Goal: Task Accomplishment & Management: Use online tool/utility

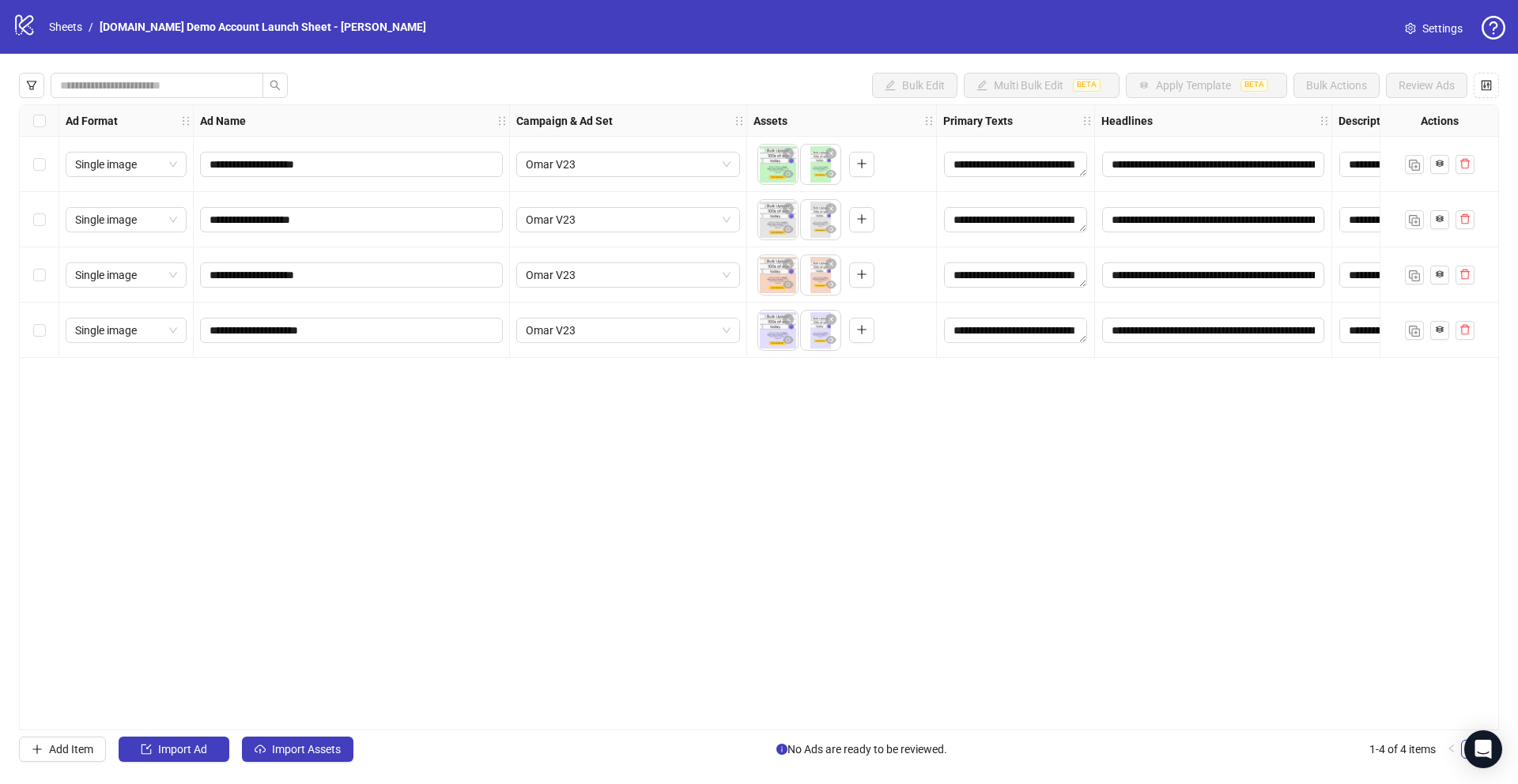
click at [1441, 34] on span "Settings" at bounding box center [1441, 28] width 40 height 17
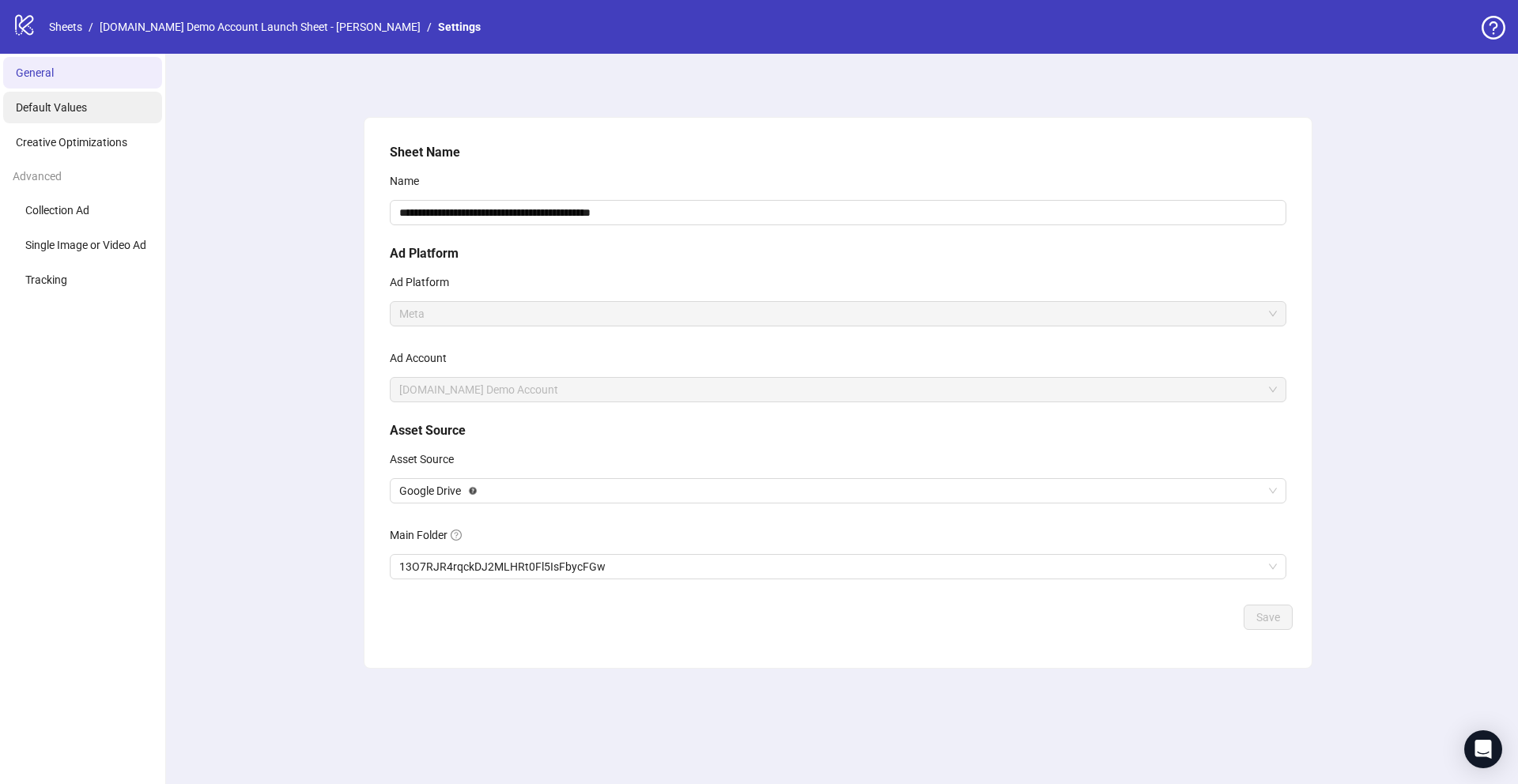
click at [49, 108] on span "Default Values" at bounding box center [51, 108] width 71 height 13
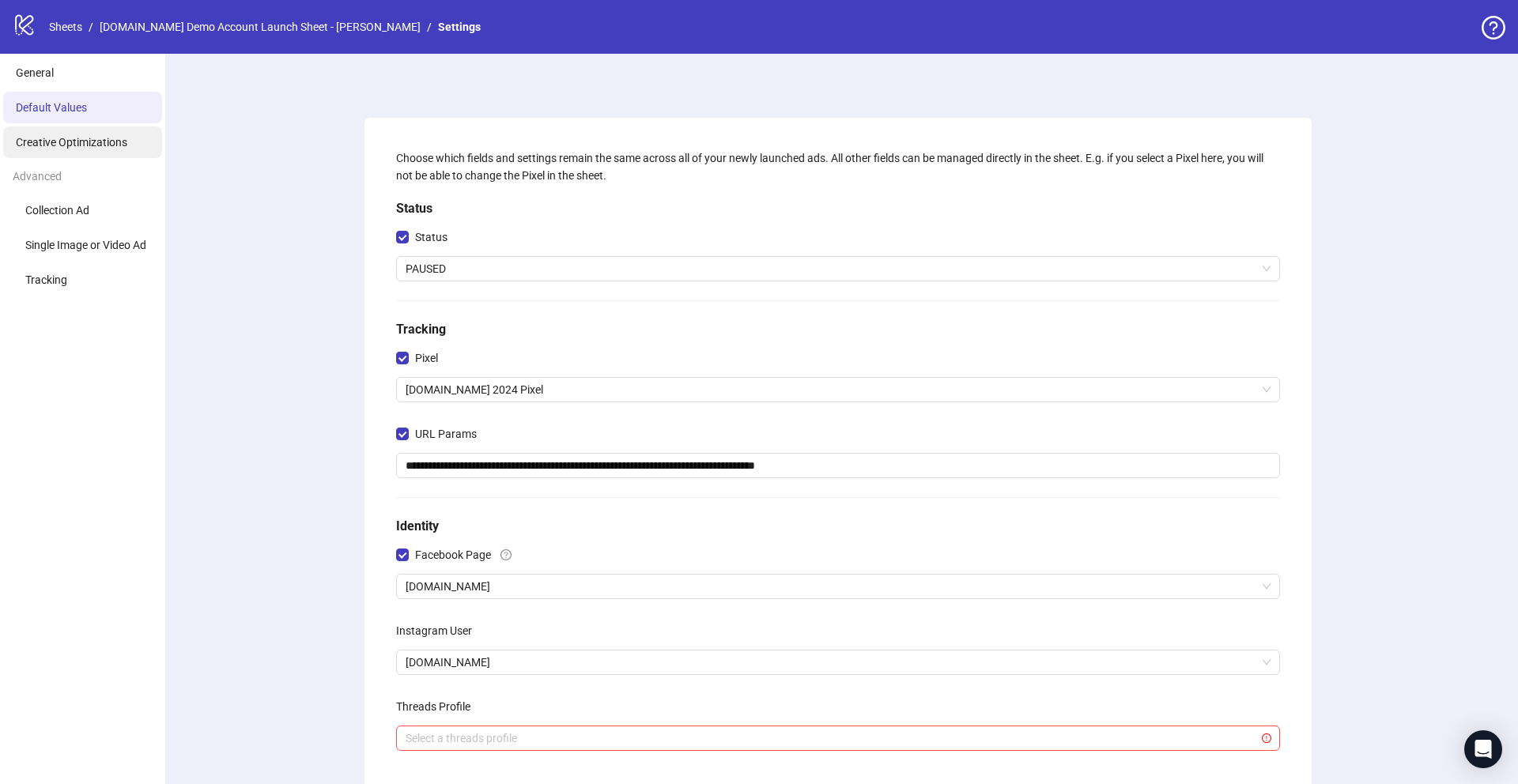
click at [67, 139] on span "Creative Optimizations" at bounding box center [71, 143] width 112 height 13
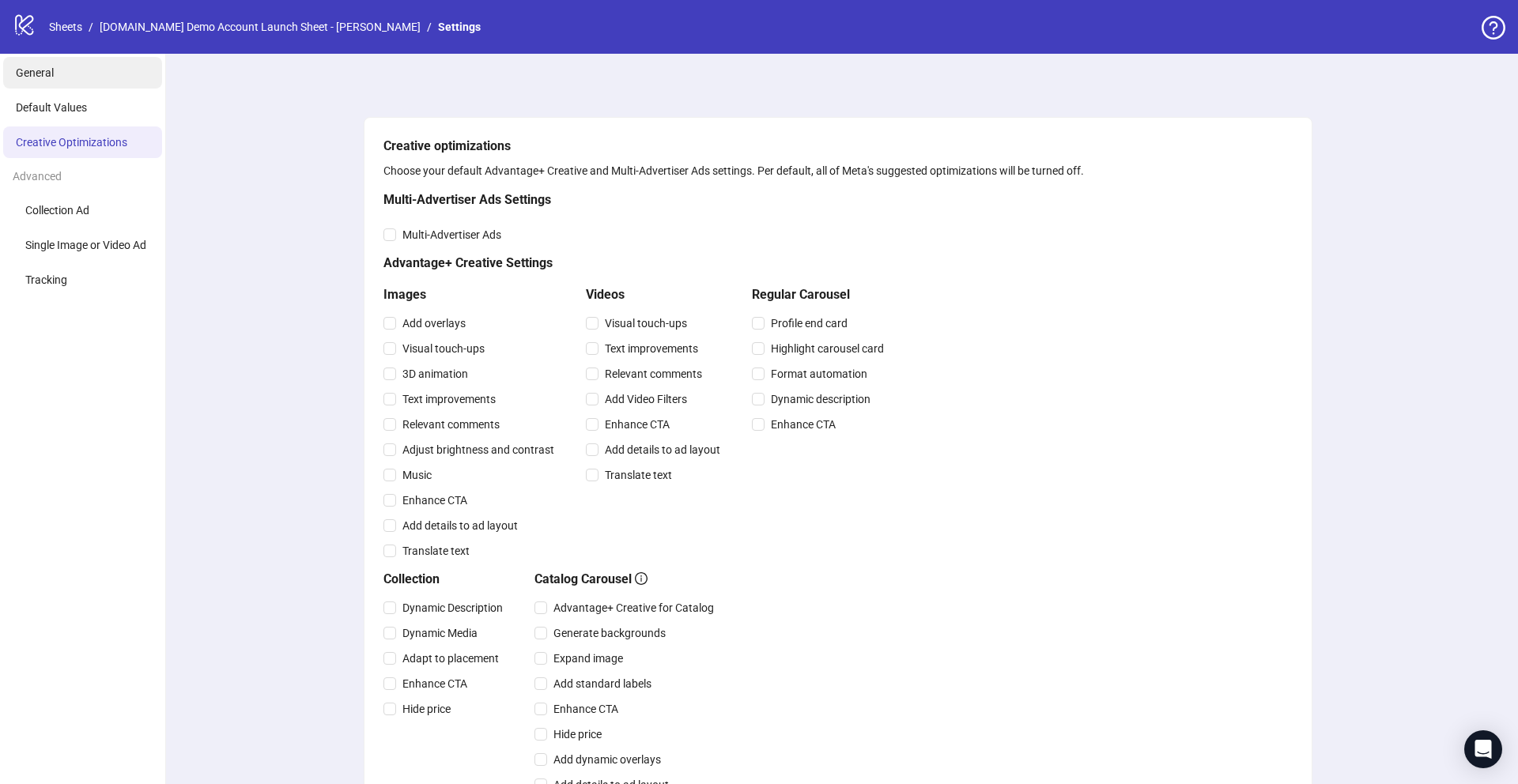
click at [42, 75] on span "General" at bounding box center [34, 73] width 38 height 13
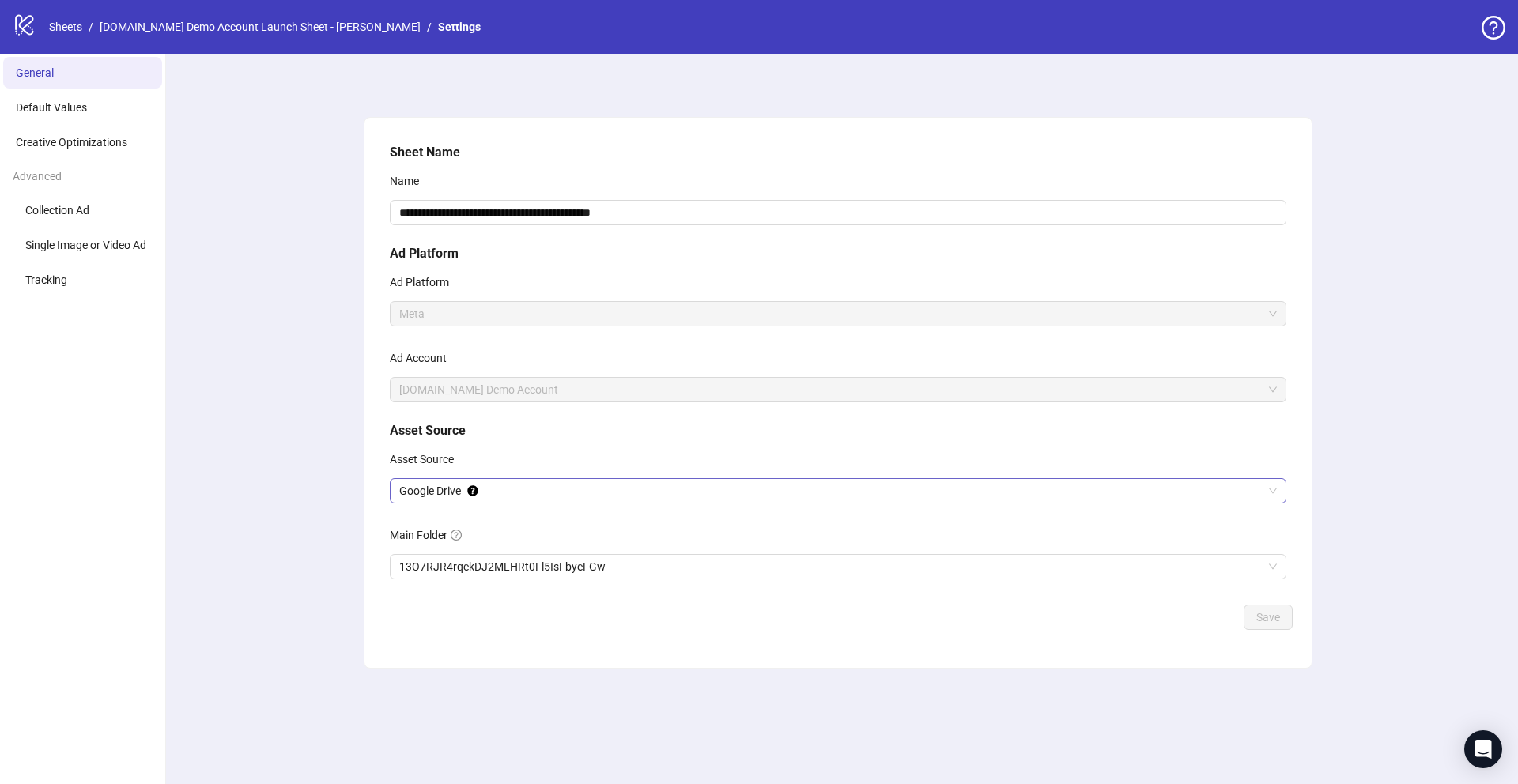
click at [443, 485] on span "Google Drive" at bounding box center [838, 491] width 877 height 24
click at [439, 493] on span "Google Drive" at bounding box center [838, 491] width 877 height 24
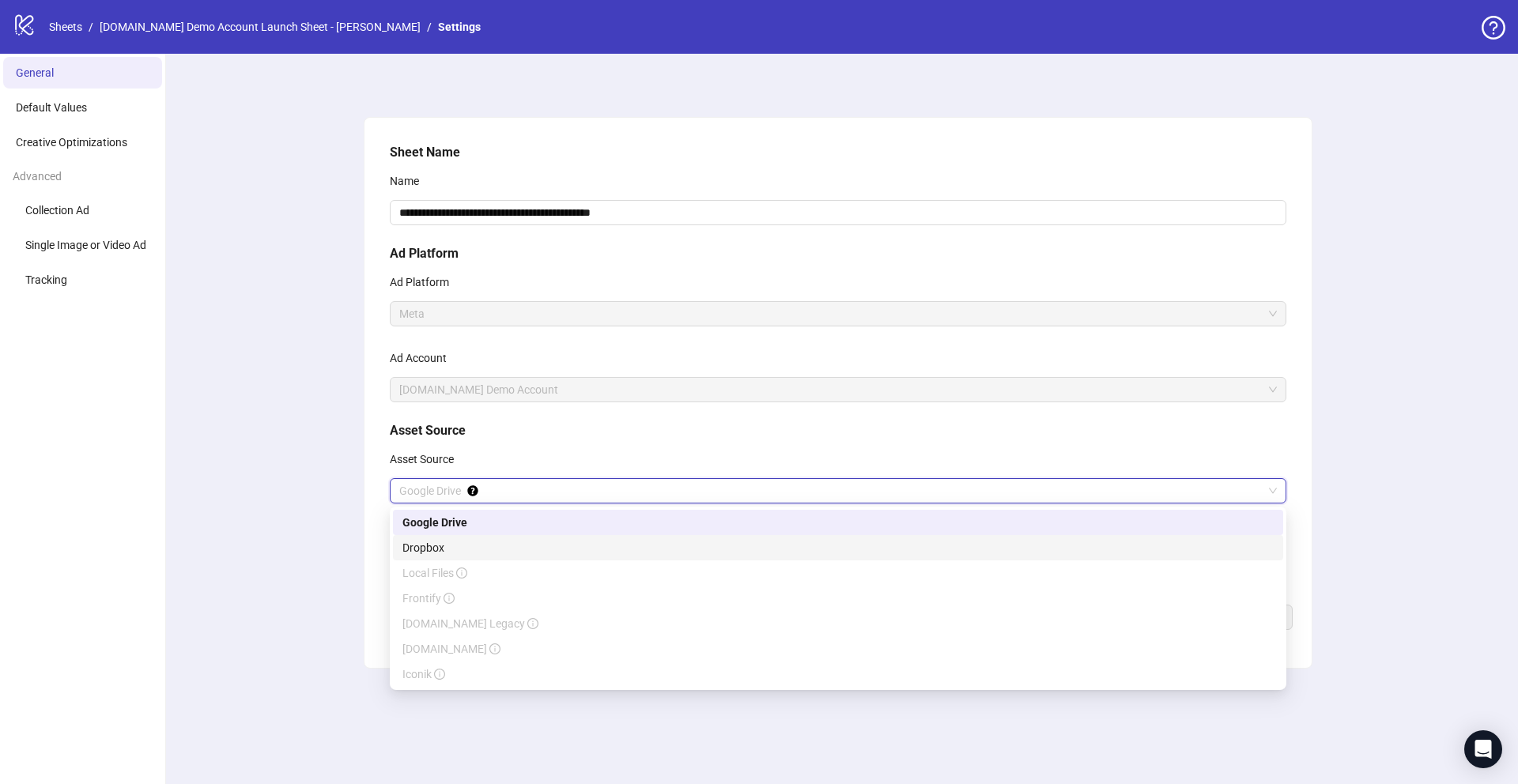
click at [268, 505] on div "**********" at bounding box center [838, 419] width 1360 height 730
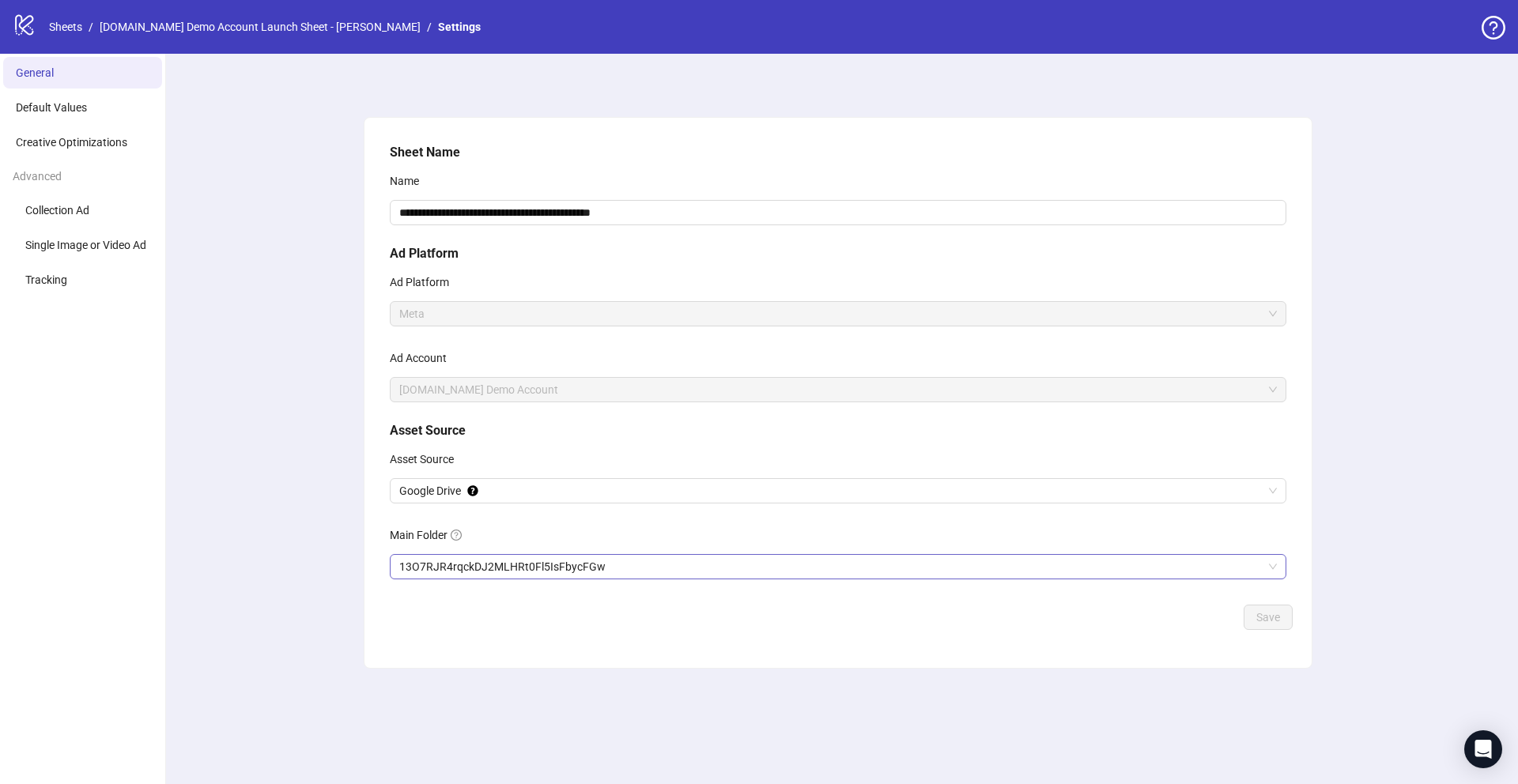
click at [473, 567] on span "13O7RJR4rqckDJ2MLHRt0Fl5IsFbycFGw" at bounding box center [838, 566] width 877 height 24
click at [445, 564] on span "13O7RJR4rqckDJ2MLHRt0Fl5IsFbycFGw" at bounding box center [838, 566] width 877 height 24
click at [499, 490] on span "Google Drive" at bounding box center [838, 491] width 877 height 24
click at [41, 68] on span "General" at bounding box center [34, 73] width 38 height 13
click at [64, 33] on link "Sheets" at bounding box center [65, 26] width 39 height 17
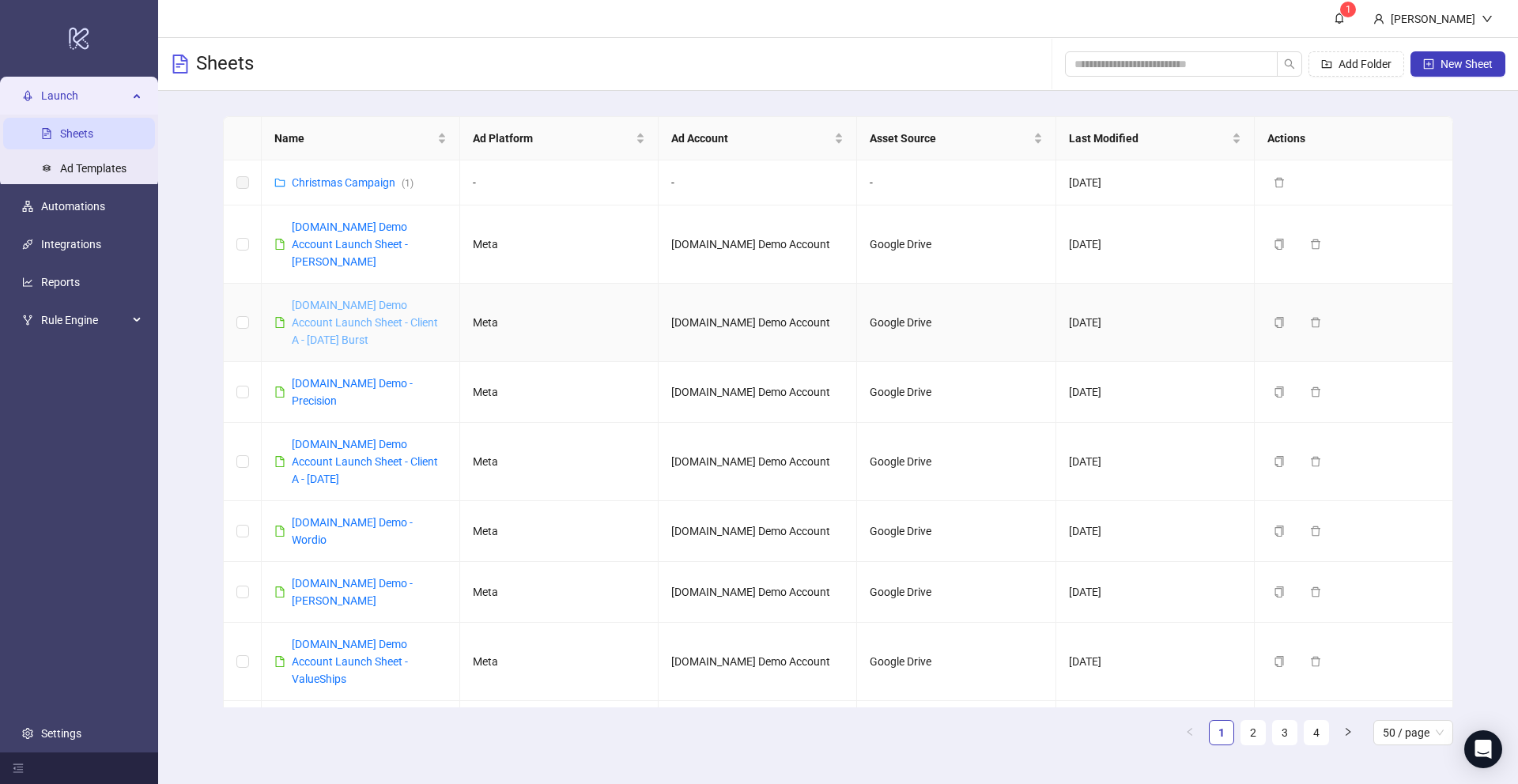
click at [369, 304] on link "[DOMAIN_NAME] Demo Account Launch Sheet - Client A - [DATE] Burst" at bounding box center [364, 323] width 146 height 47
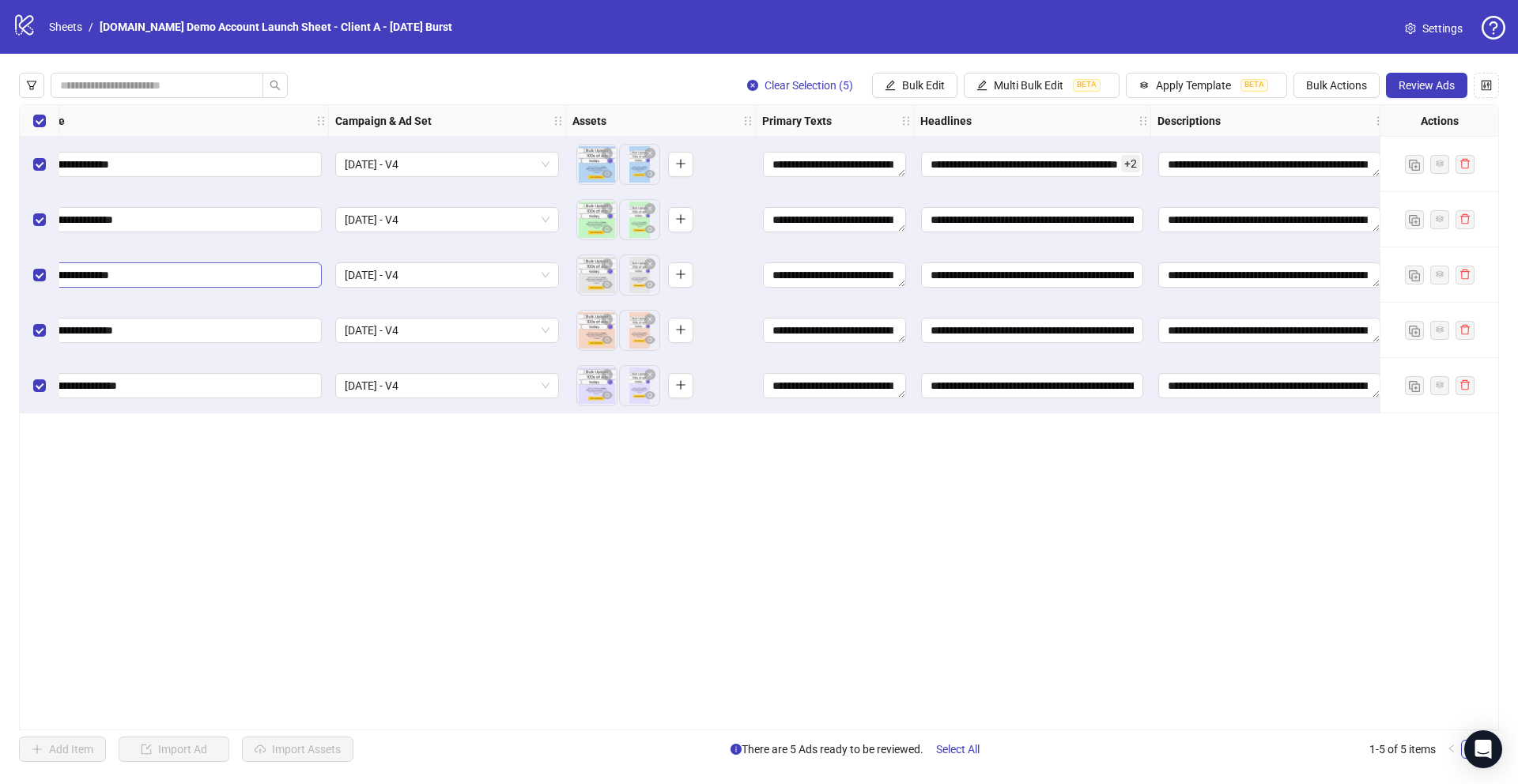
scroll to position [0, 181]
click at [568, 594] on div "**********" at bounding box center [758, 417] width 1480 height 626
click at [1002, 86] on span "Multi Bulk Edit" at bounding box center [1028, 86] width 69 height 13
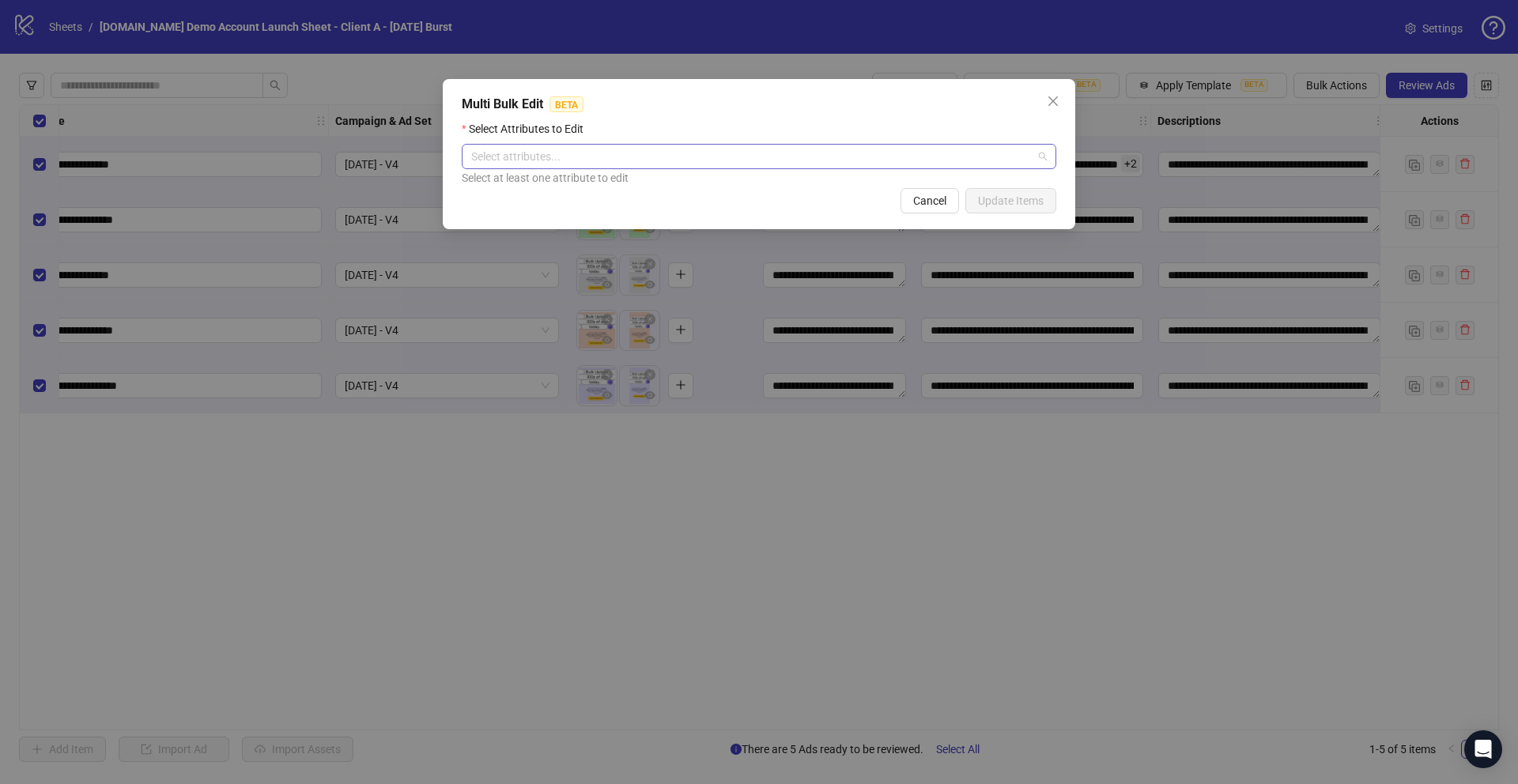
click at [510, 153] on div at bounding box center [750, 156] width 571 height 22
click at [557, 599] on div "Multi Bulk Edit BETA Select Attributes to Edit Select attributes... Select at l…" at bounding box center [759, 392] width 1518 height 784
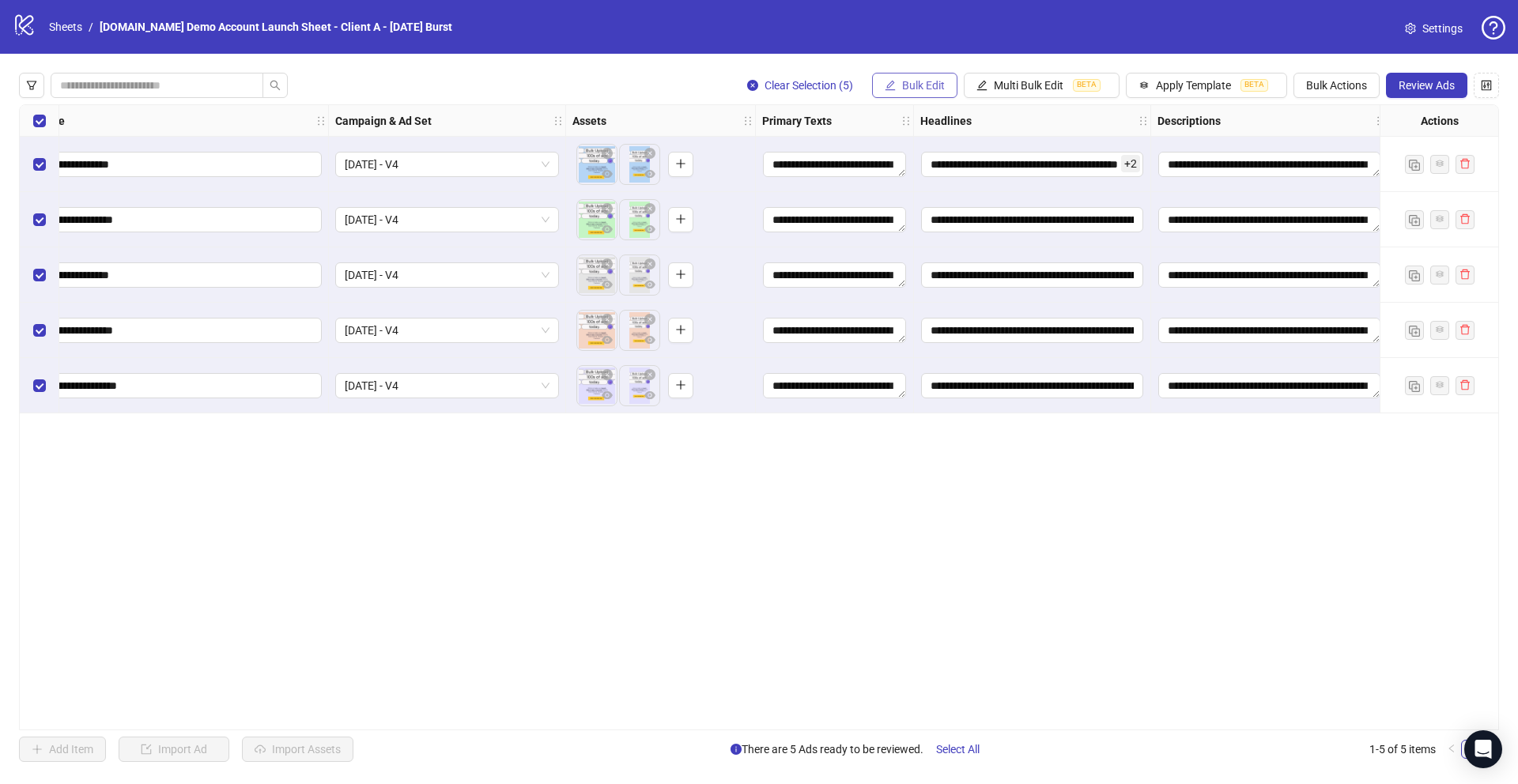
click at [899, 89] on button "Bulk Edit" at bounding box center [915, 85] width 86 height 25
click at [787, 590] on div "**********" at bounding box center [758, 417] width 1480 height 626
click at [1017, 85] on span "Multi Bulk Edit" at bounding box center [1028, 86] width 69 height 13
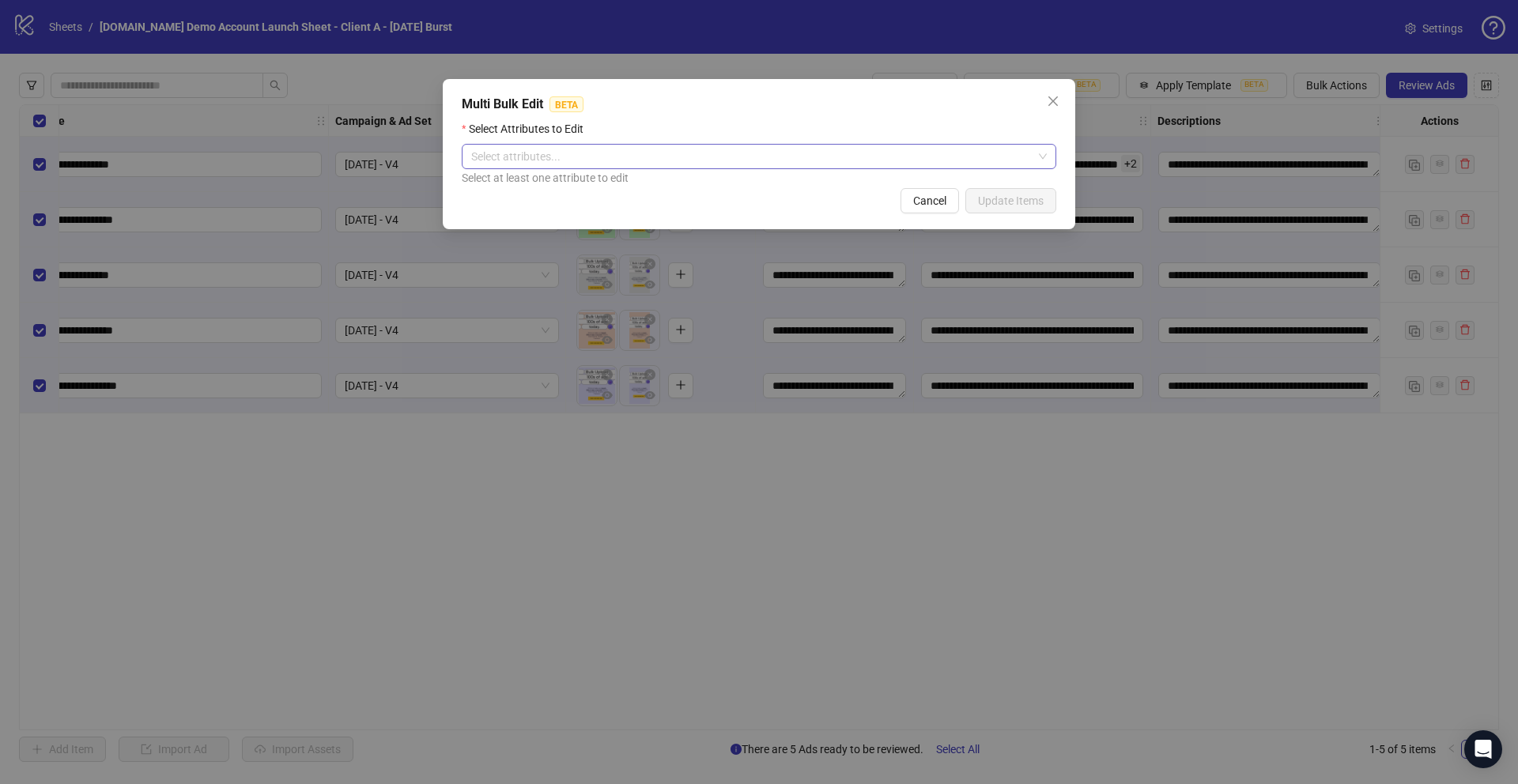
click at [519, 161] on div at bounding box center [750, 156] width 571 height 22
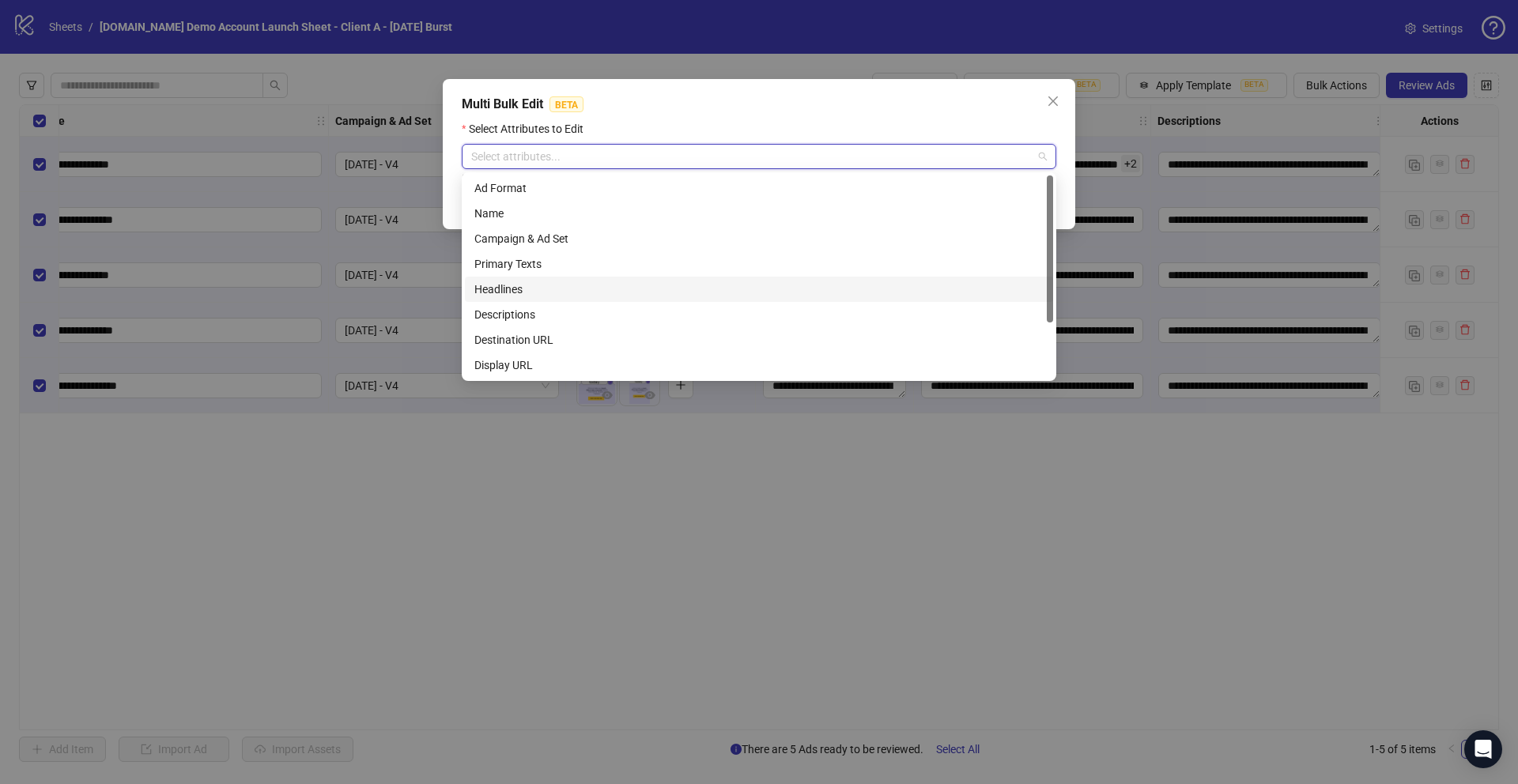
click at [512, 293] on div "Headlines" at bounding box center [759, 288] width 569 height 17
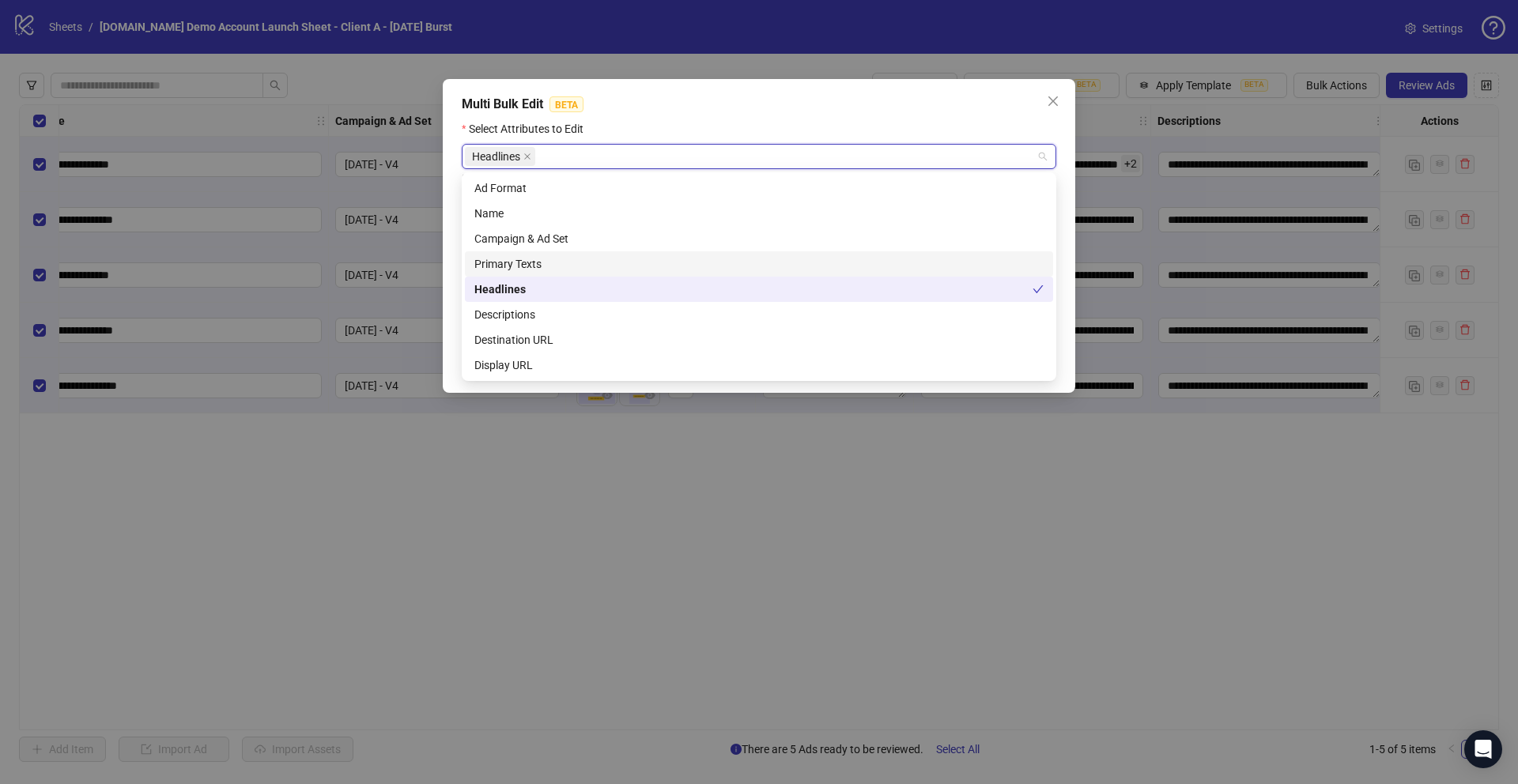
click at [501, 266] on div "Primary Texts" at bounding box center [759, 263] width 569 height 17
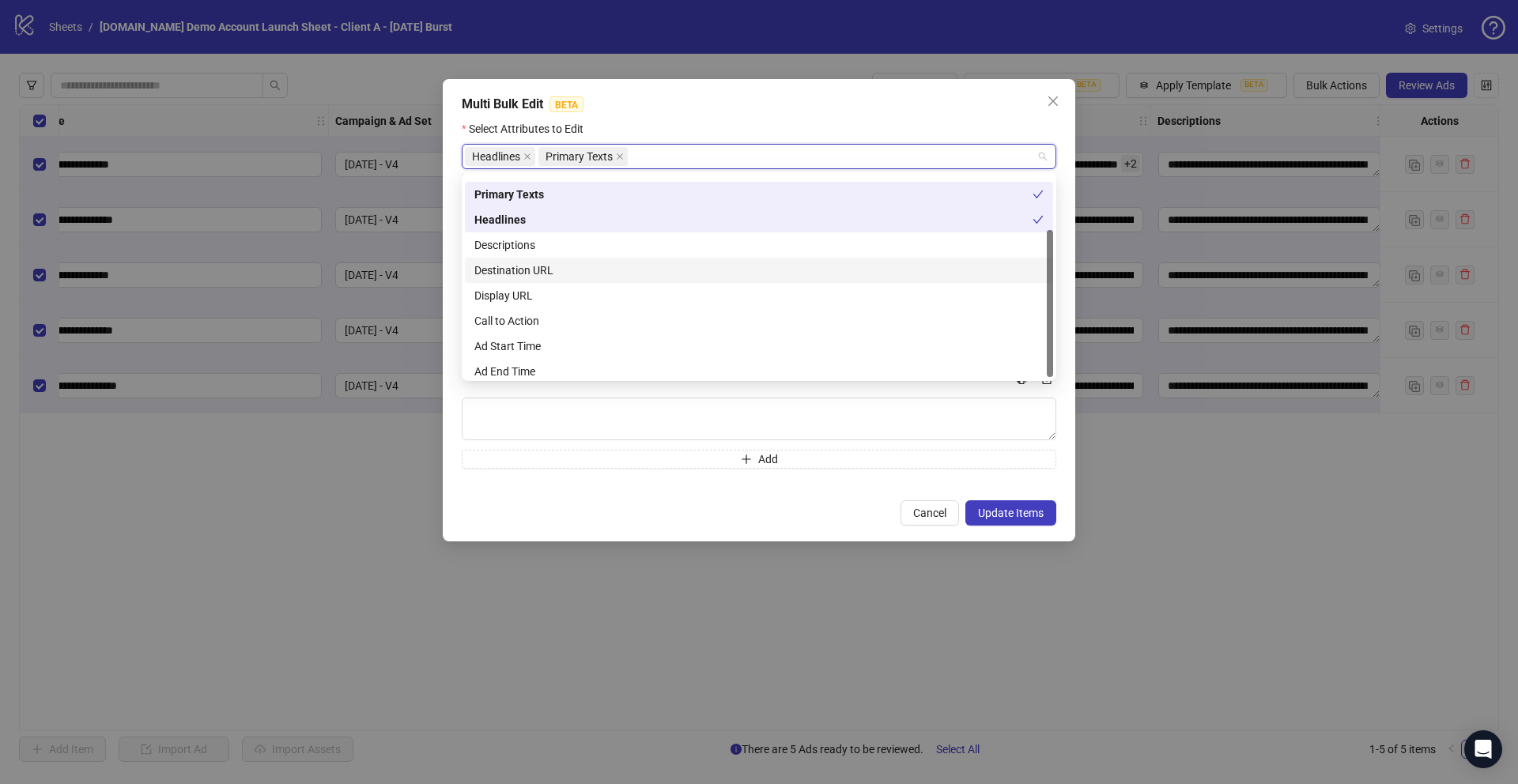
scroll to position [76, 0]
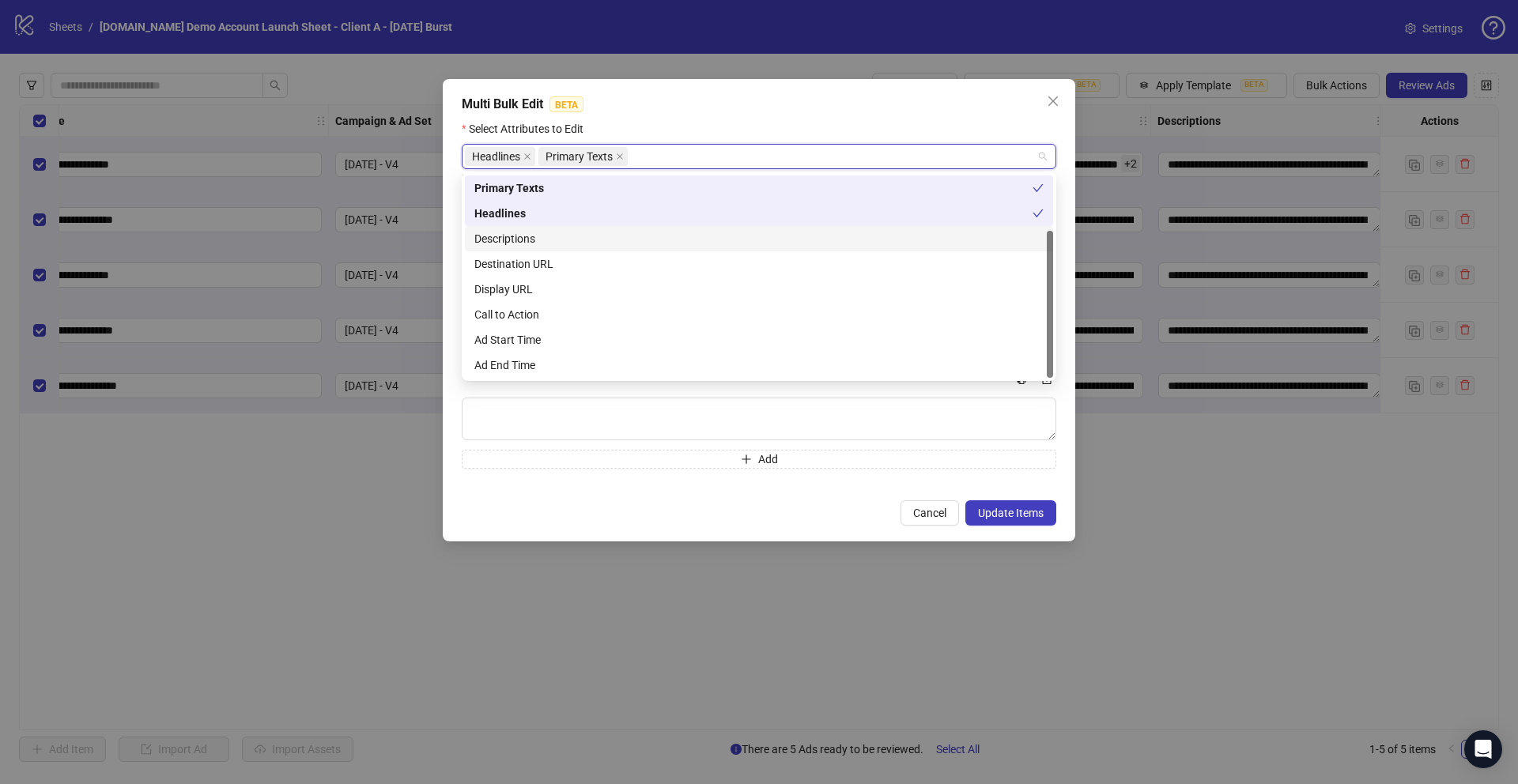
click at [503, 236] on div "Descriptions" at bounding box center [759, 238] width 569 height 17
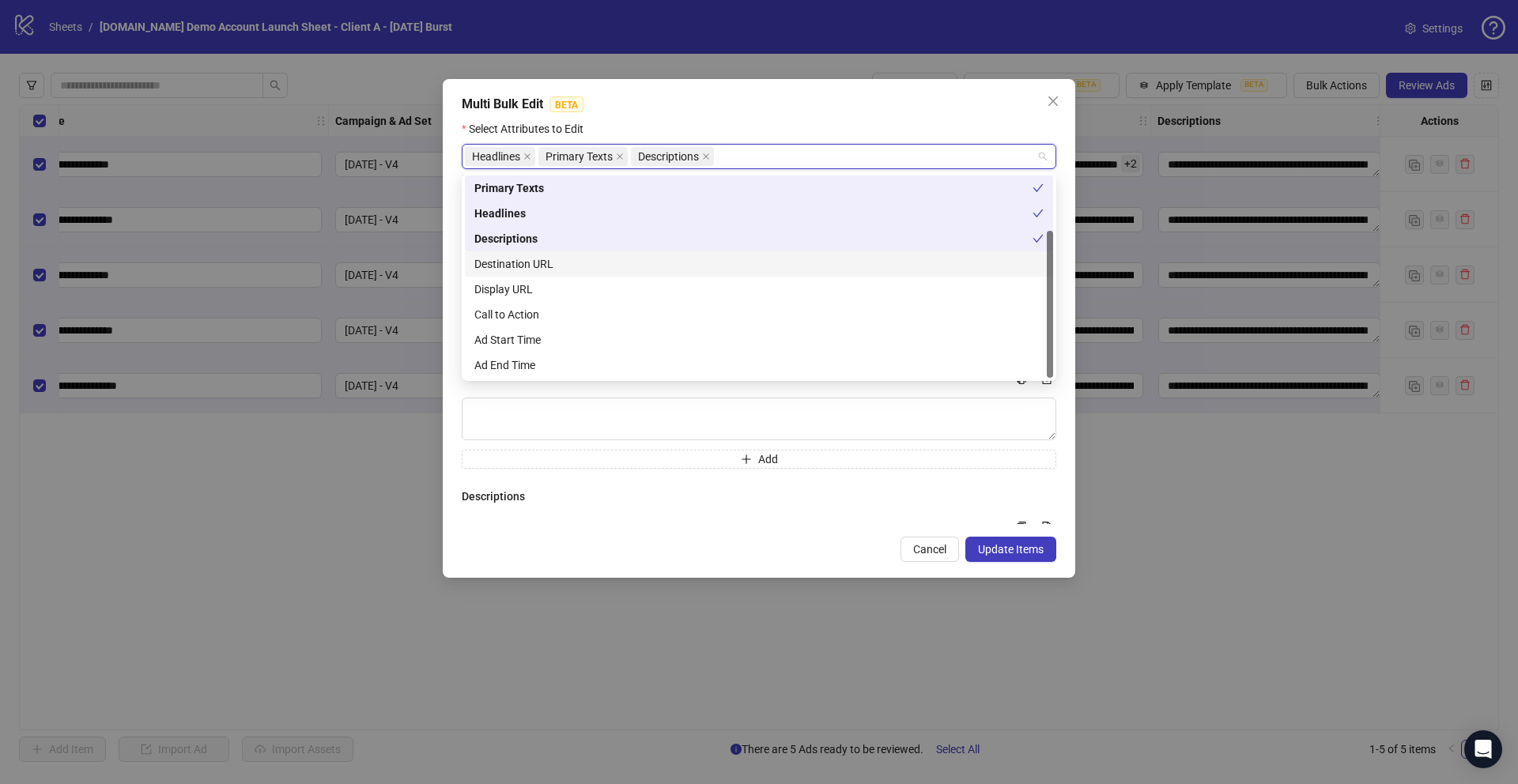
click at [506, 260] on div "Destination URL" at bounding box center [759, 263] width 569 height 17
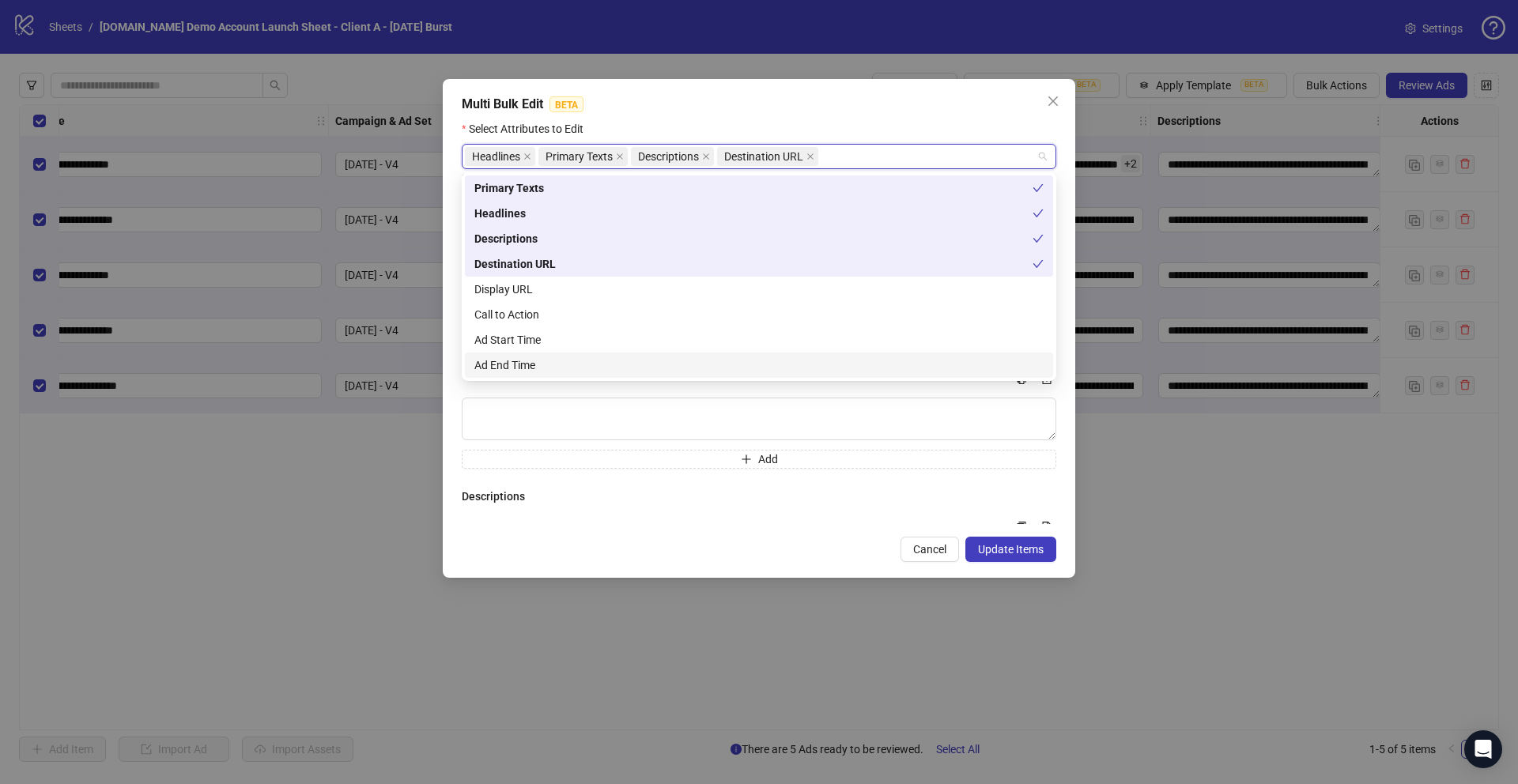
click at [803, 508] on div "Descriptions Add" at bounding box center [758, 552] width 594 height 130
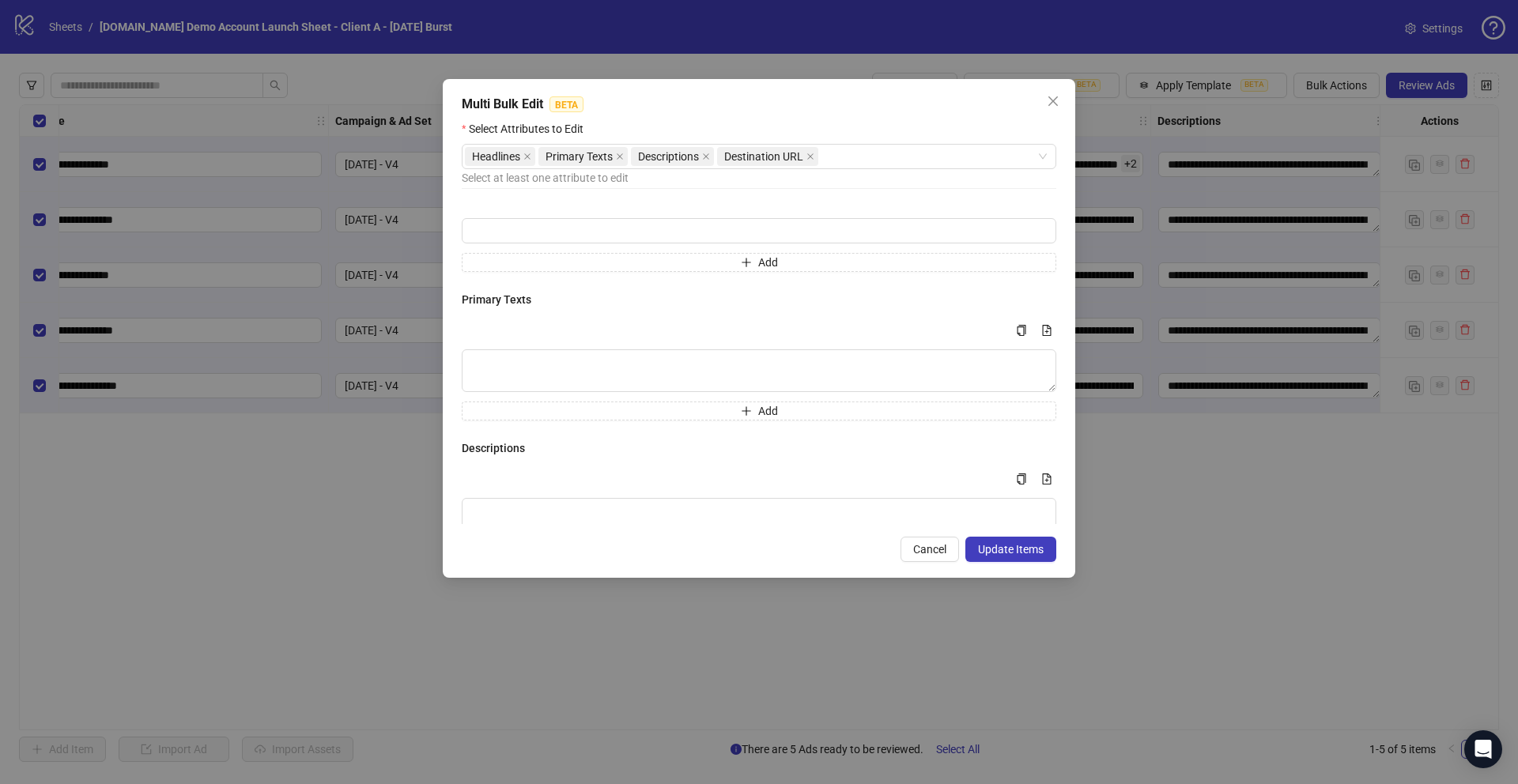
scroll to position [0, 0]
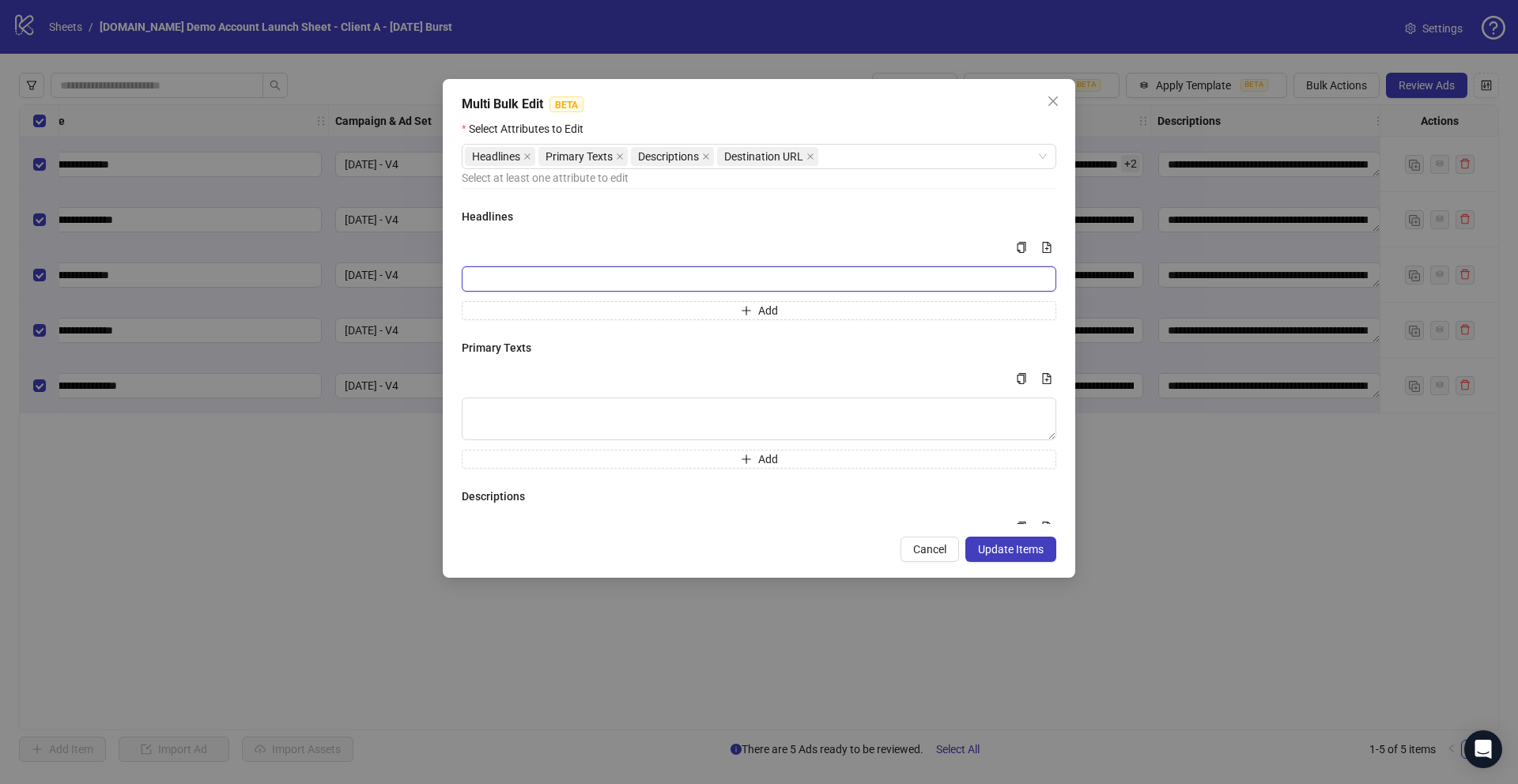
click at [508, 280] on input "Multi-input container - paste or copy values" at bounding box center [758, 279] width 594 height 25
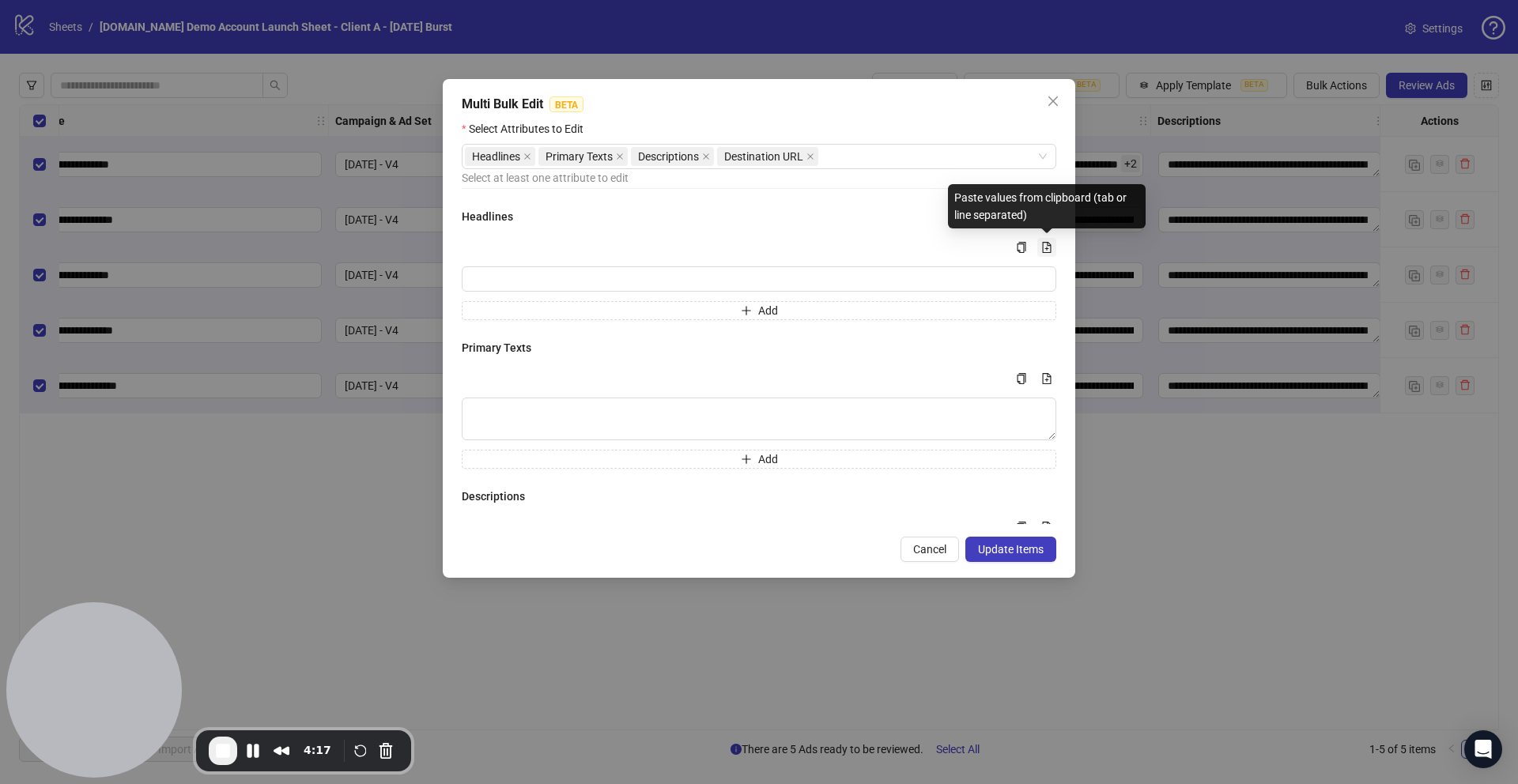
click at [1047, 243] on icon "file-add" at bounding box center [1047, 248] width 9 height 11
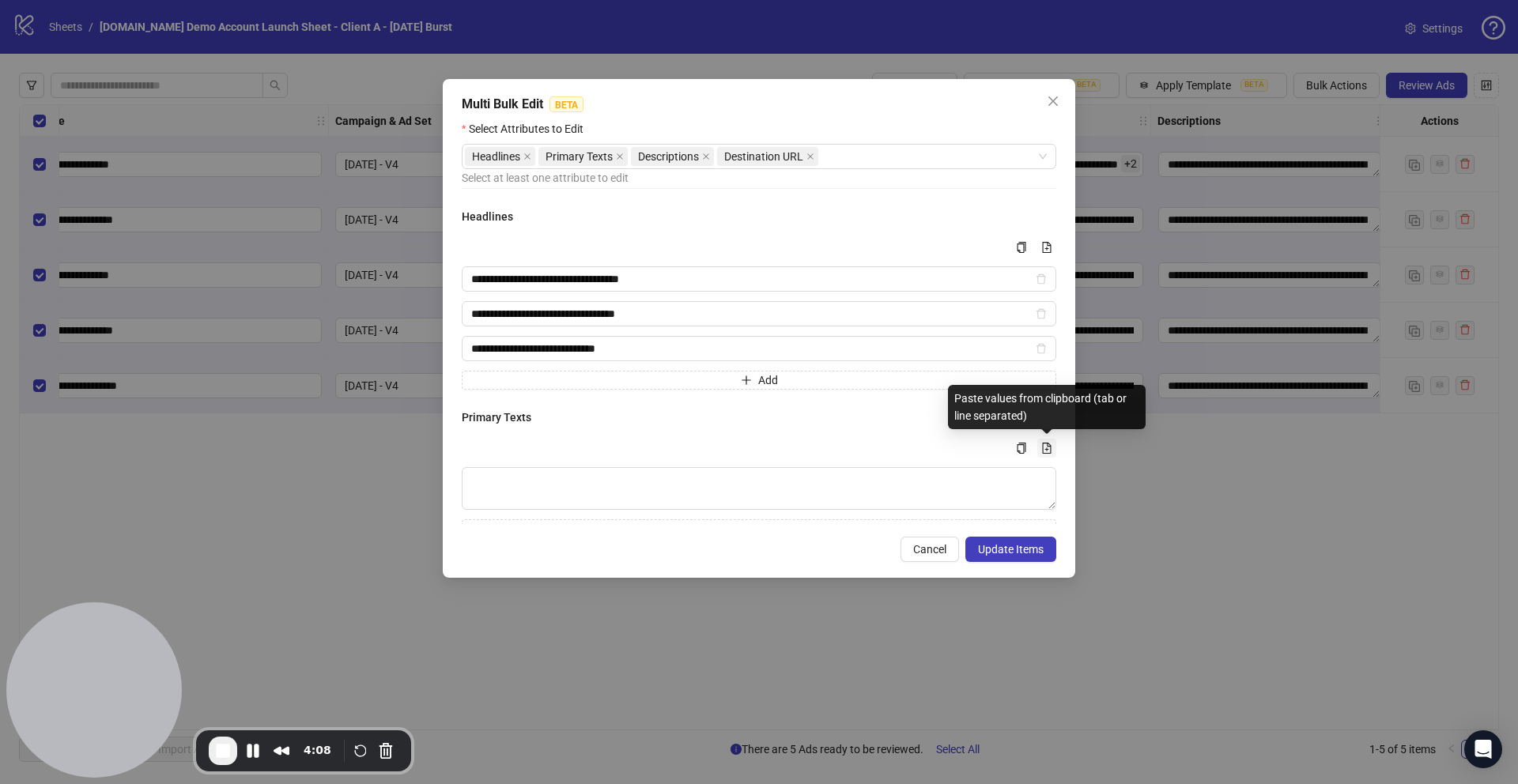
click at [1046, 451] on icon "file-add" at bounding box center [1047, 448] width 9 height 11
type textarea "**********"
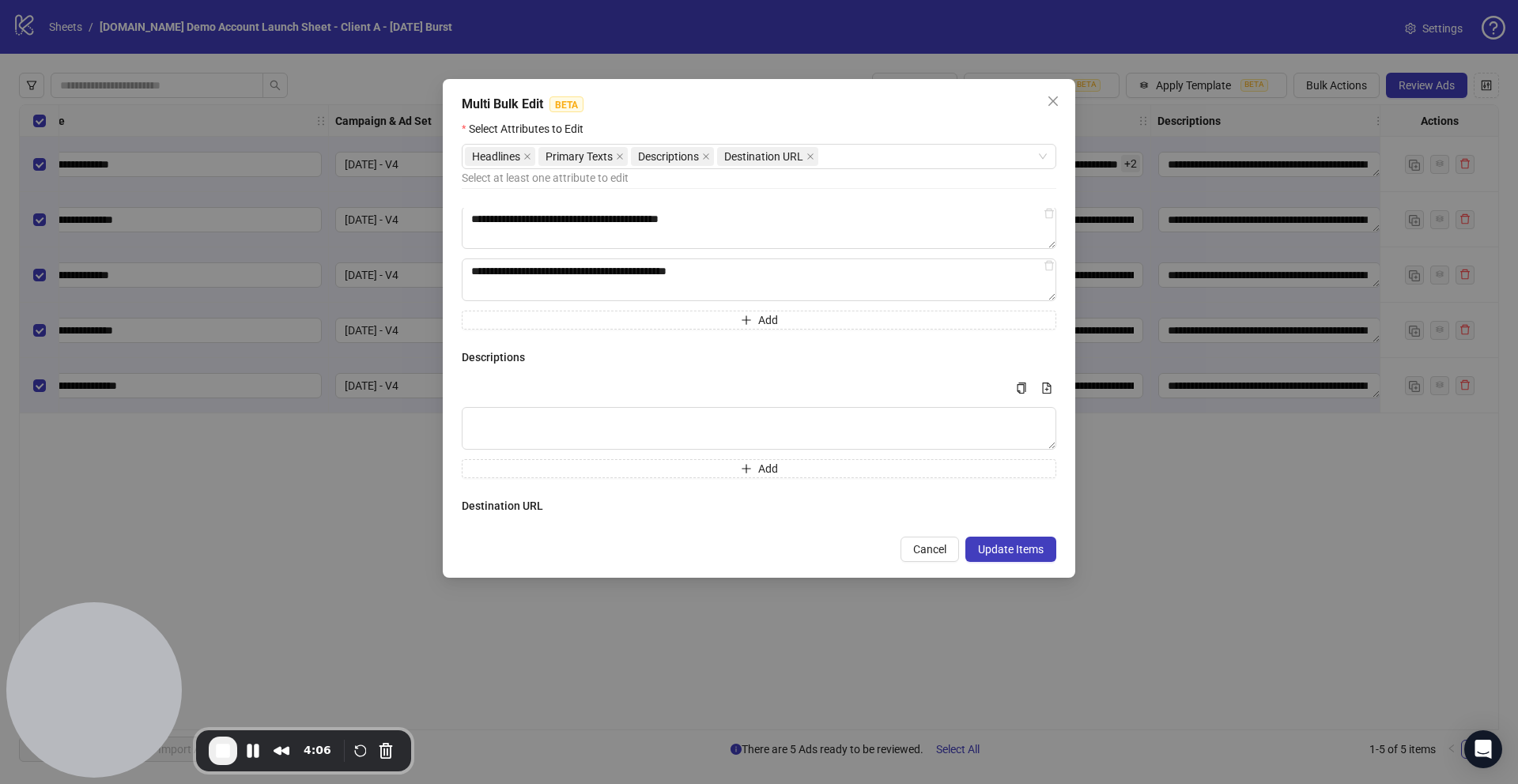
scroll to position [315, 0]
click at [550, 415] on textarea "Multi-text input container - paste or copy values" at bounding box center [758, 426] width 594 height 42
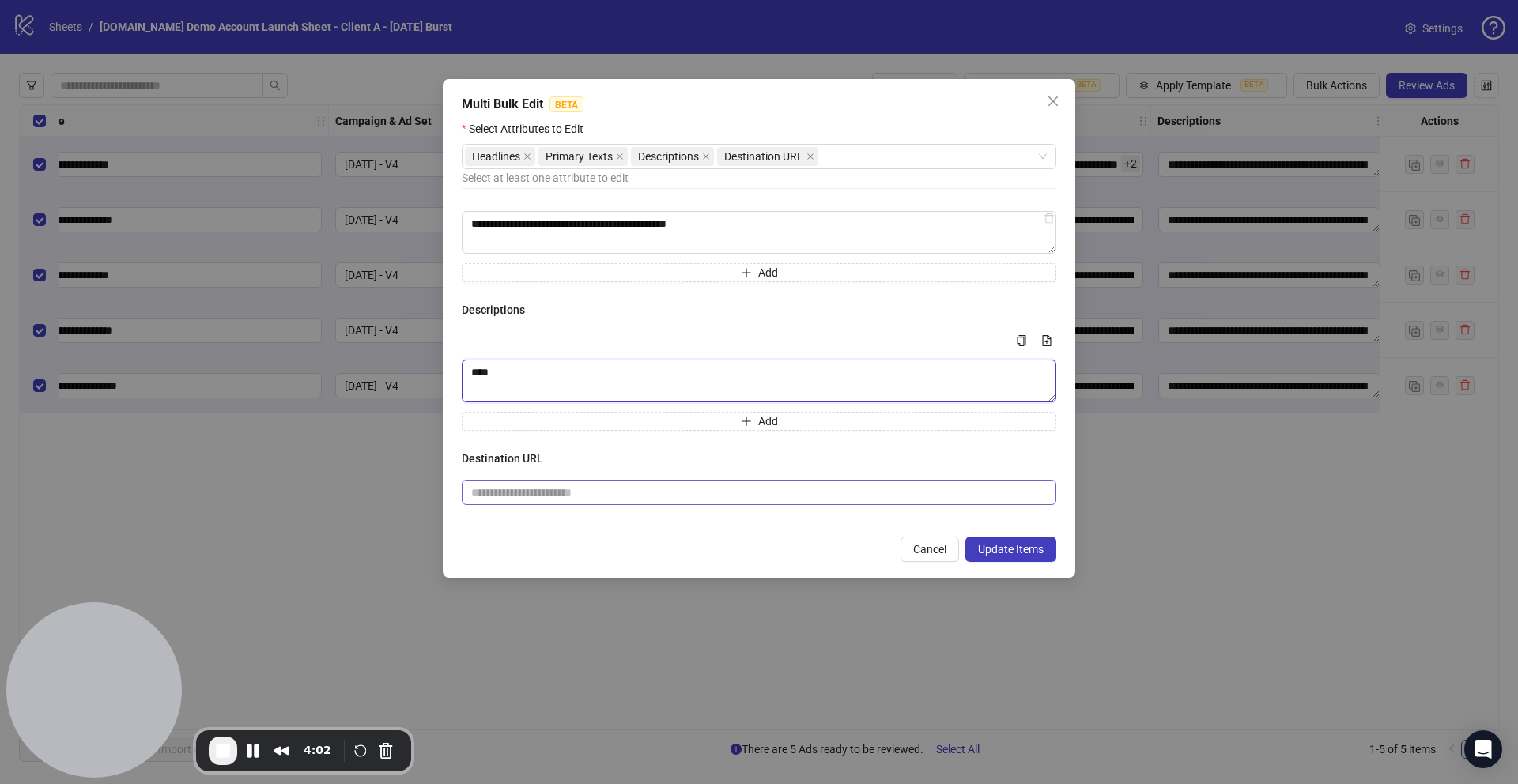
type textarea "****"
click at [546, 490] on input "text" at bounding box center [752, 491] width 563 height 17
type input "**********"
click at [994, 544] on span "Update Items" at bounding box center [1010, 549] width 65 height 13
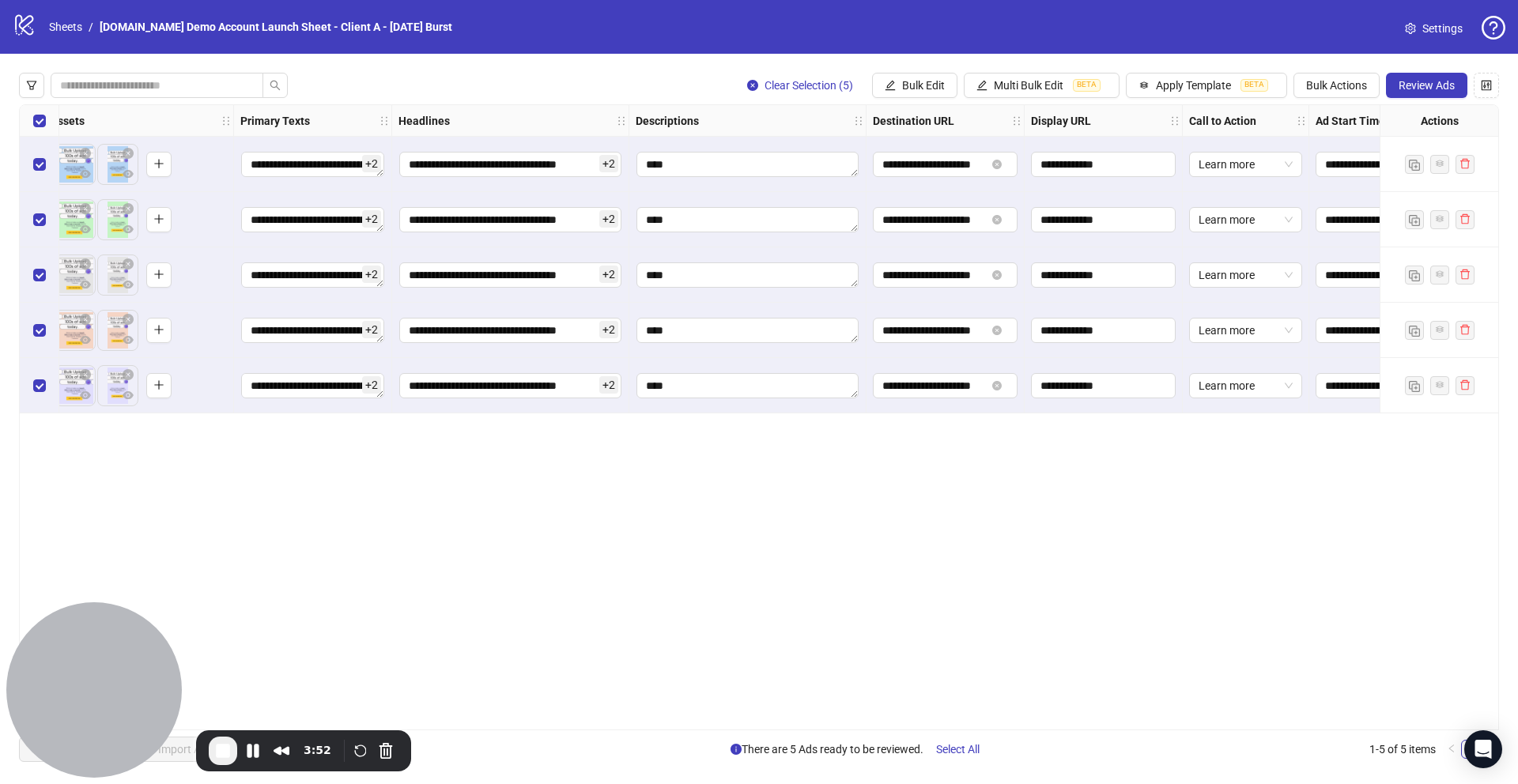
scroll to position [0, 731]
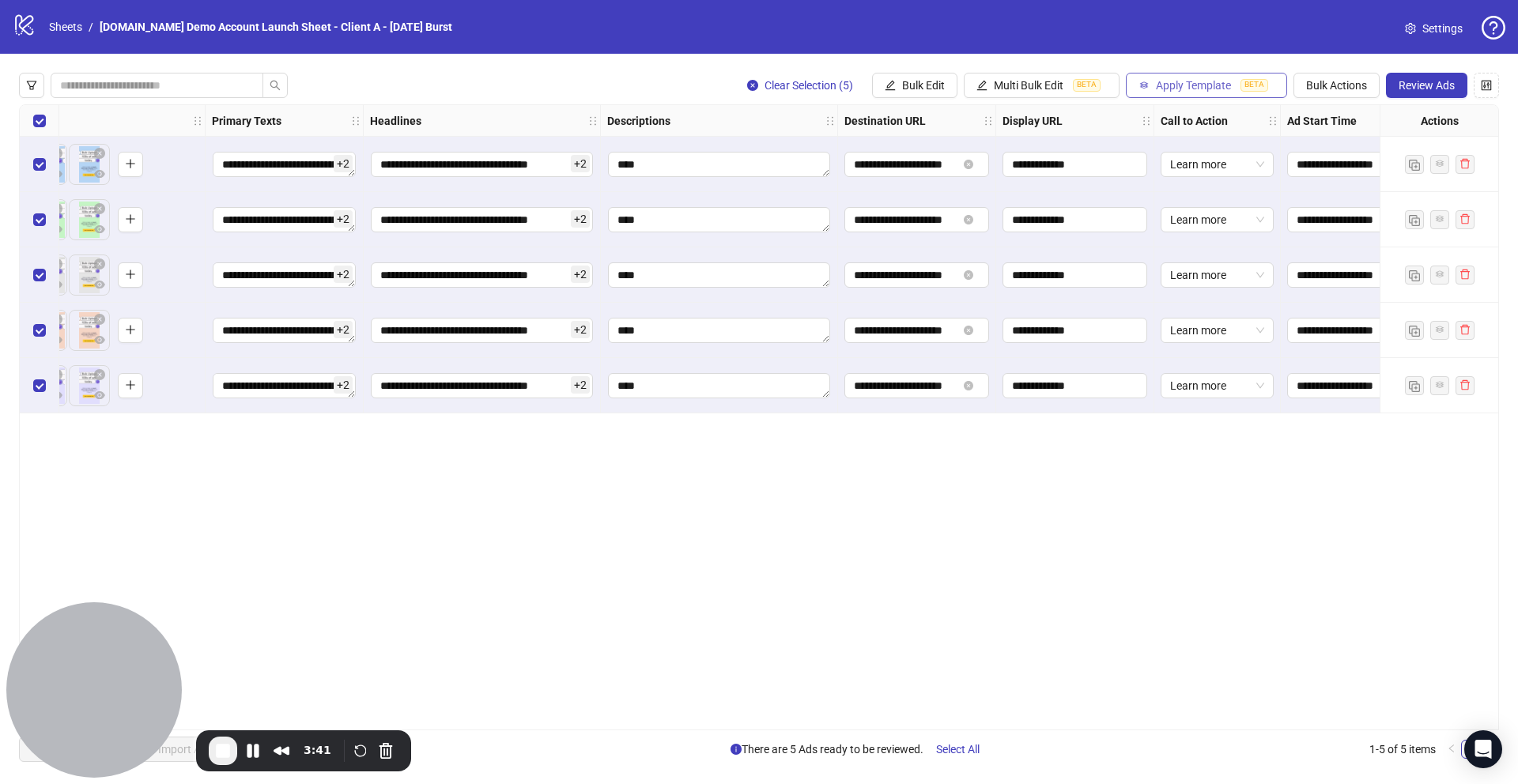
click at [1179, 87] on span "Apply Template" at bounding box center [1194, 86] width 75 height 13
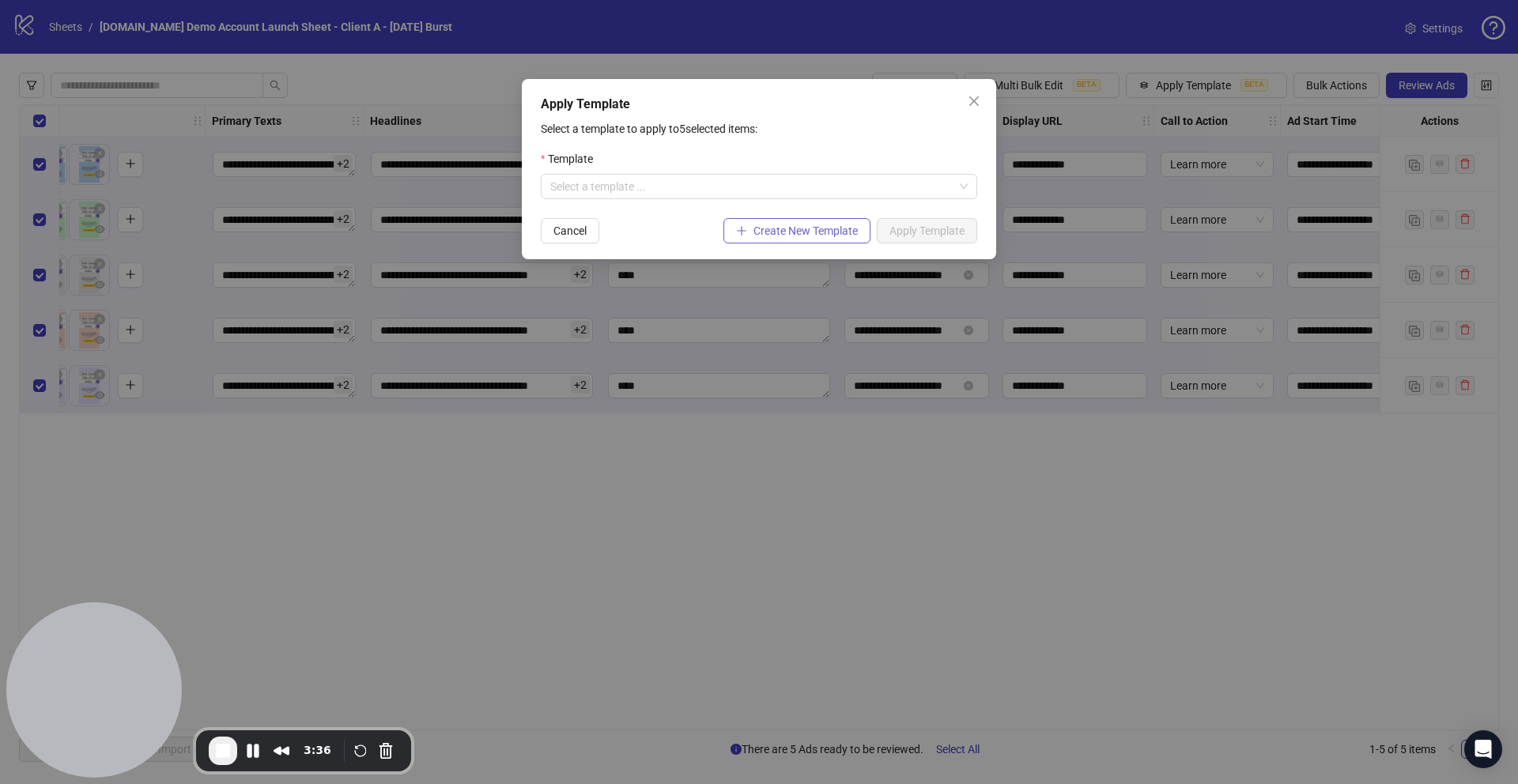
click at [782, 236] on span "Create New Template" at bounding box center [805, 231] width 104 height 13
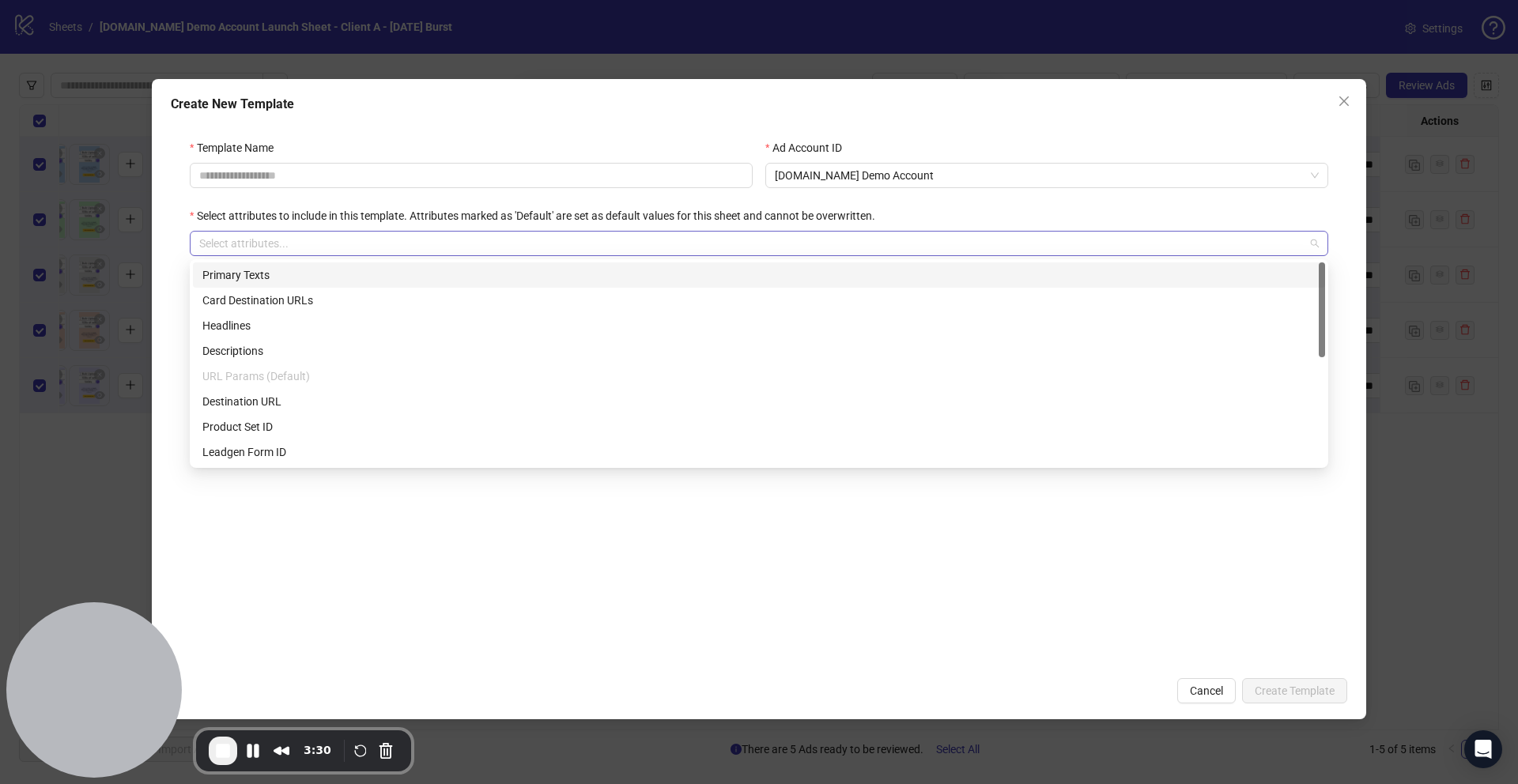
click at [278, 246] on div at bounding box center [751, 243] width 1115 height 22
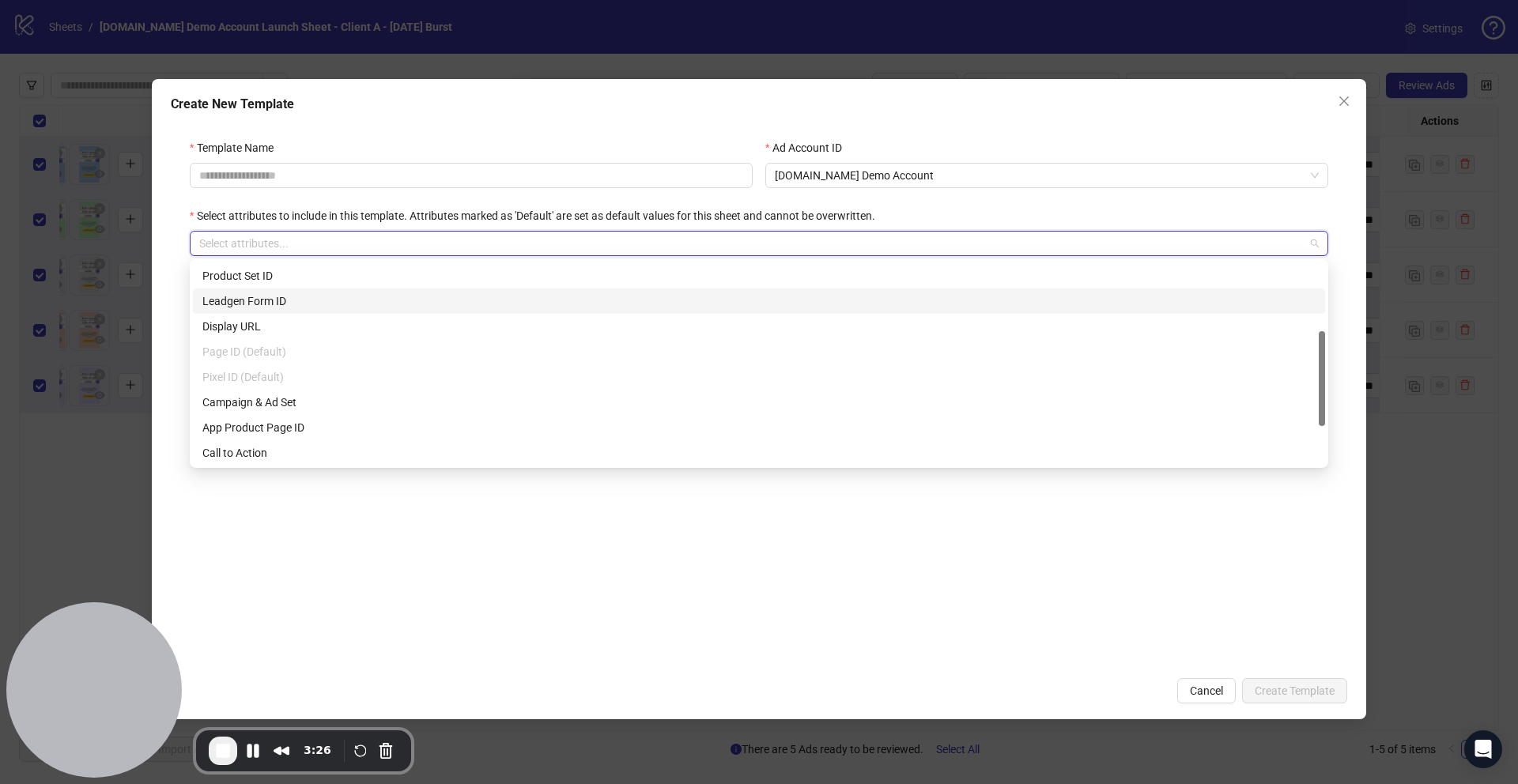
scroll to position [143, 0]
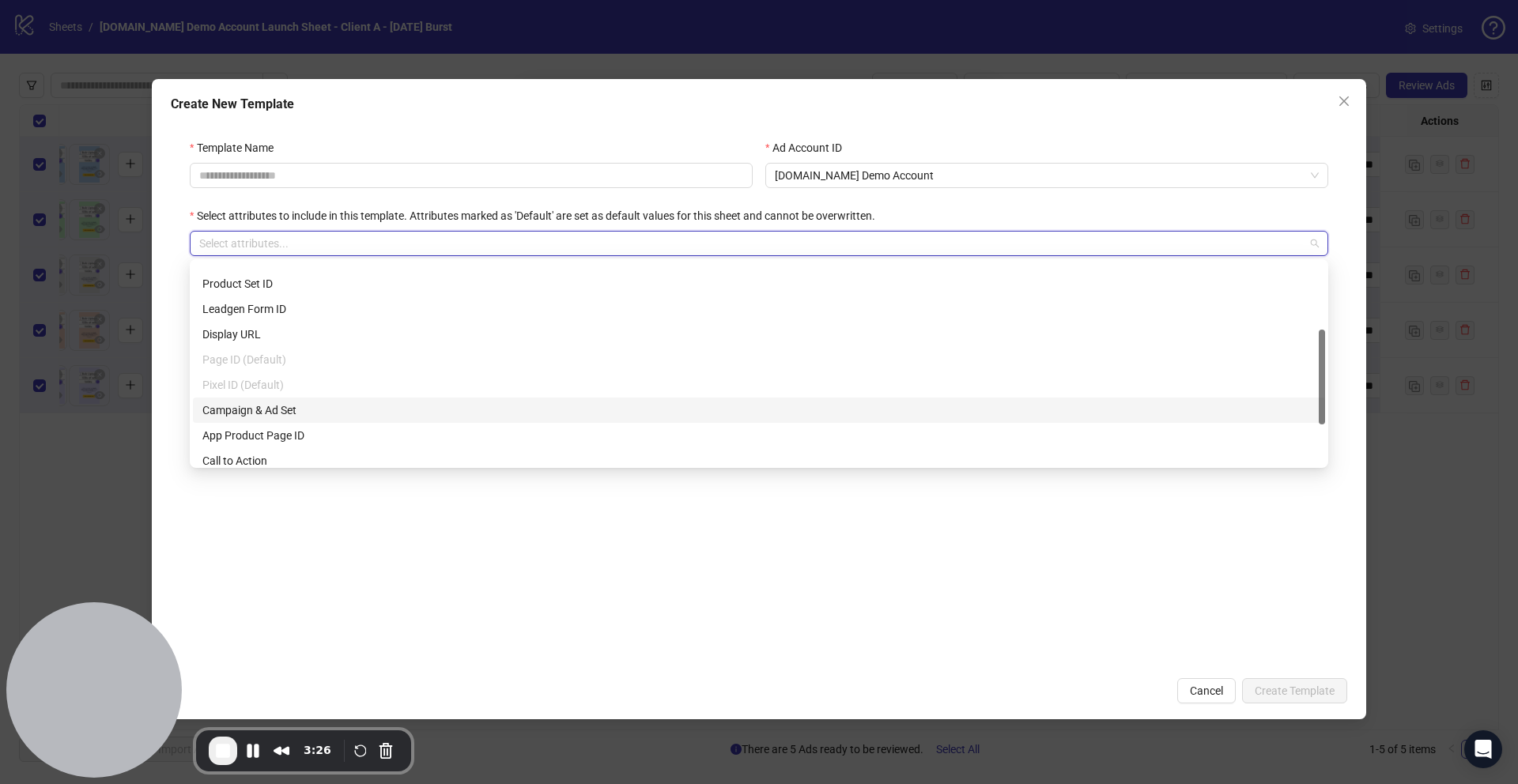
click at [329, 544] on form "Template Name Ad Account ID Kitchn.io Demo Account Select attributes to include…" at bounding box center [758, 394] width 1176 height 548
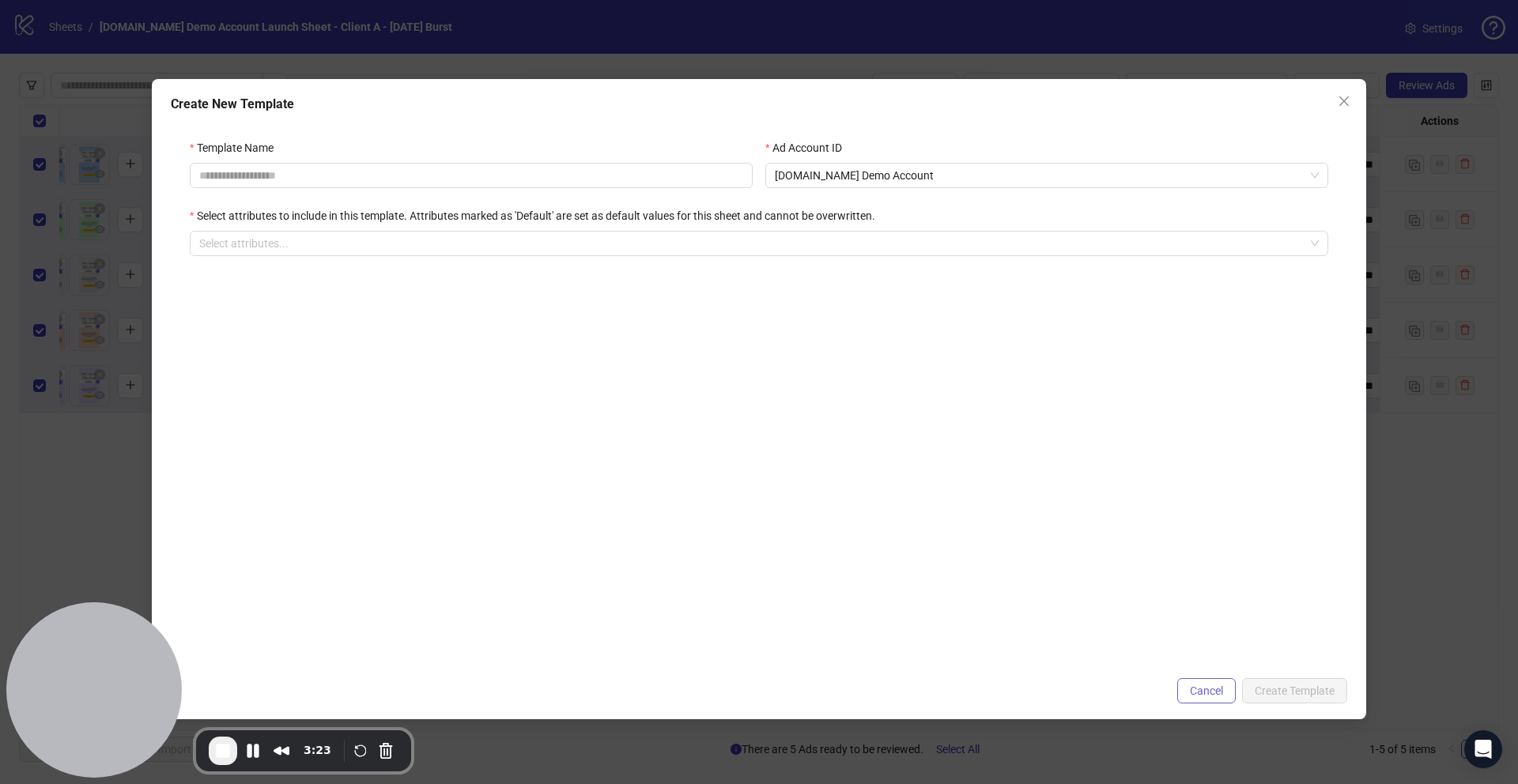
click at [1194, 687] on span "Cancel" at bounding box center [1206, 691] width 33 height 13
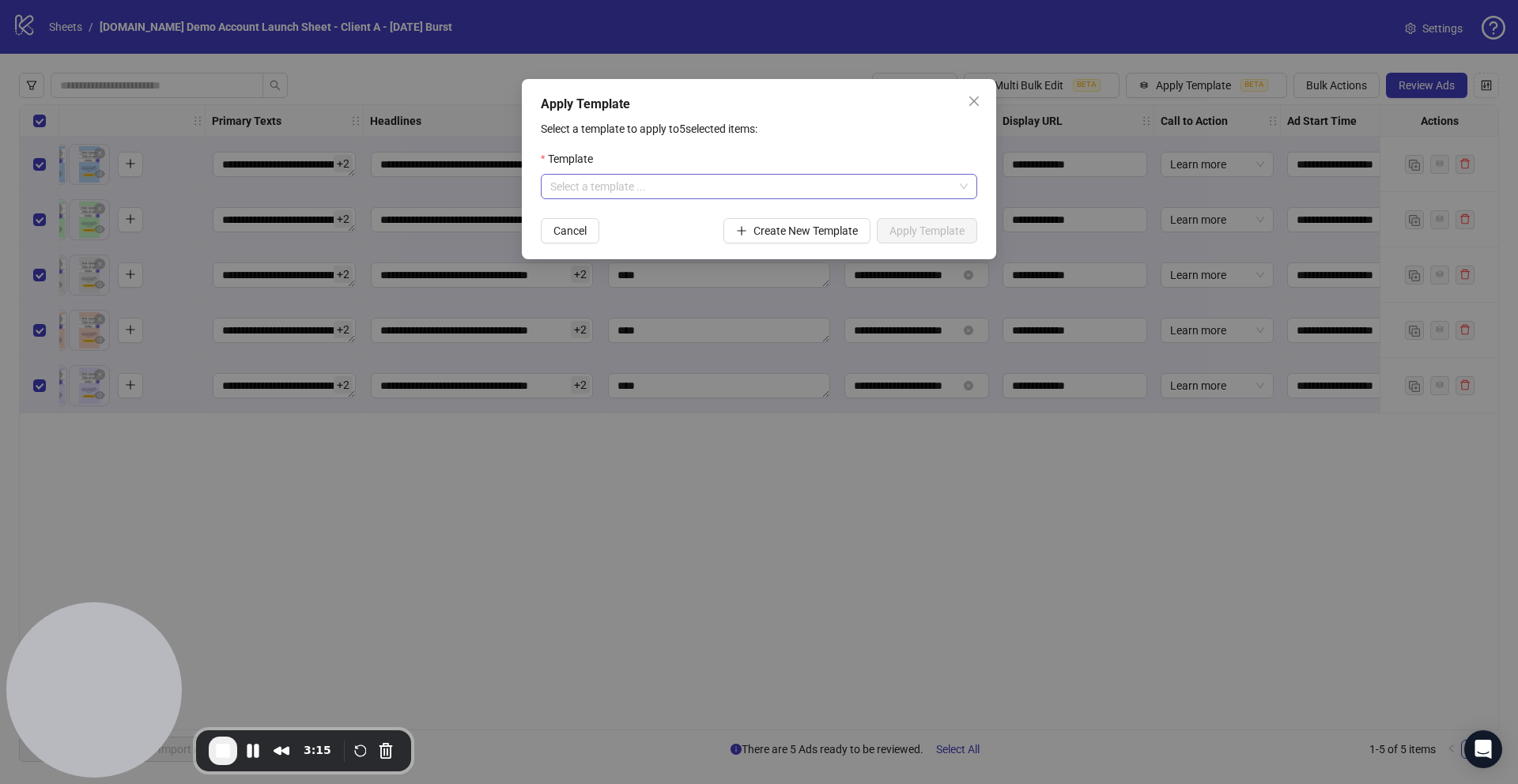
click at [630, 192] on input "search" at bounding box center [752, 186] width 404 height 24
click at [592, 221] on div "Demo Template" at bounding box center [759, 218] width 411 height 17
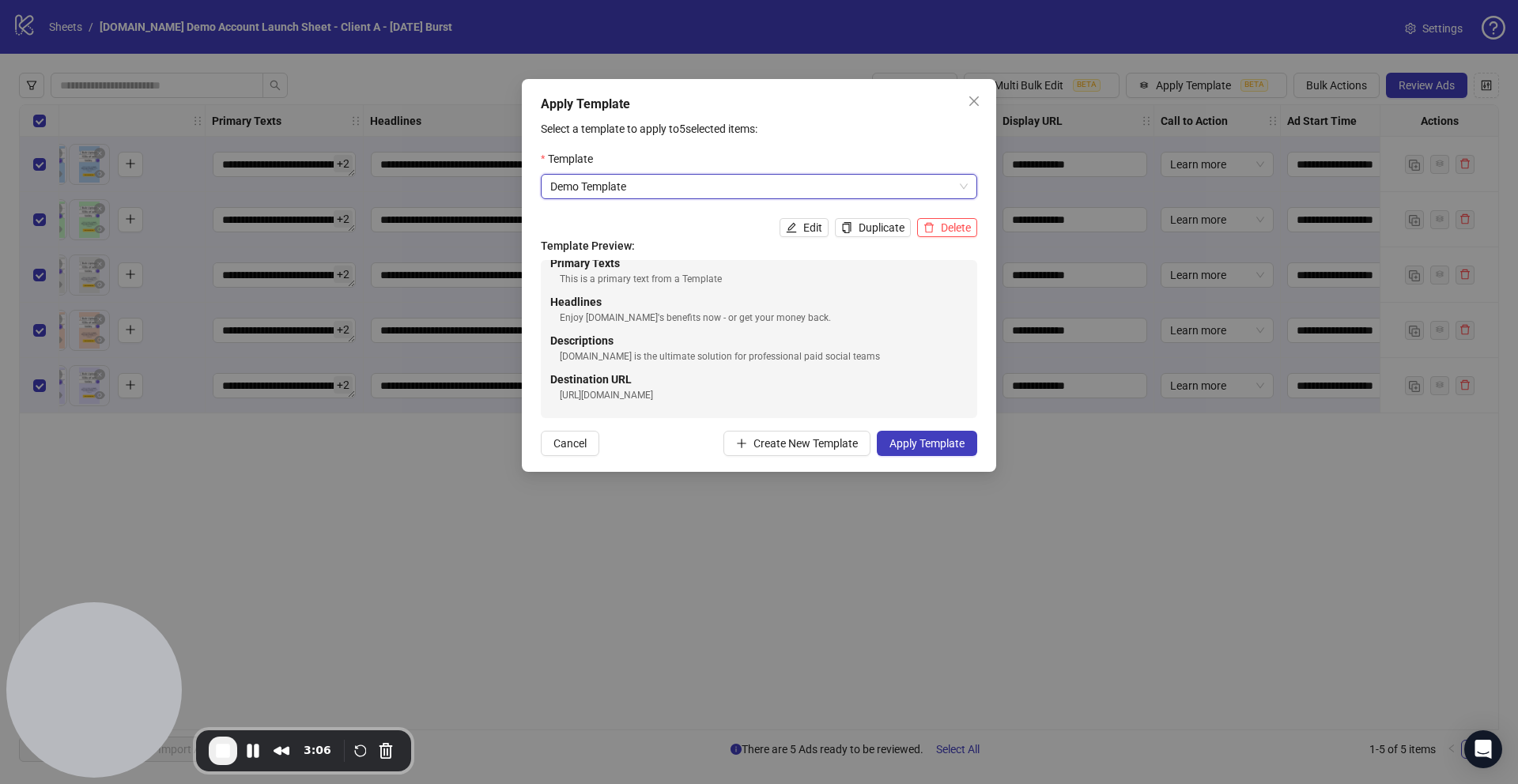
scroll to position [0, 0]
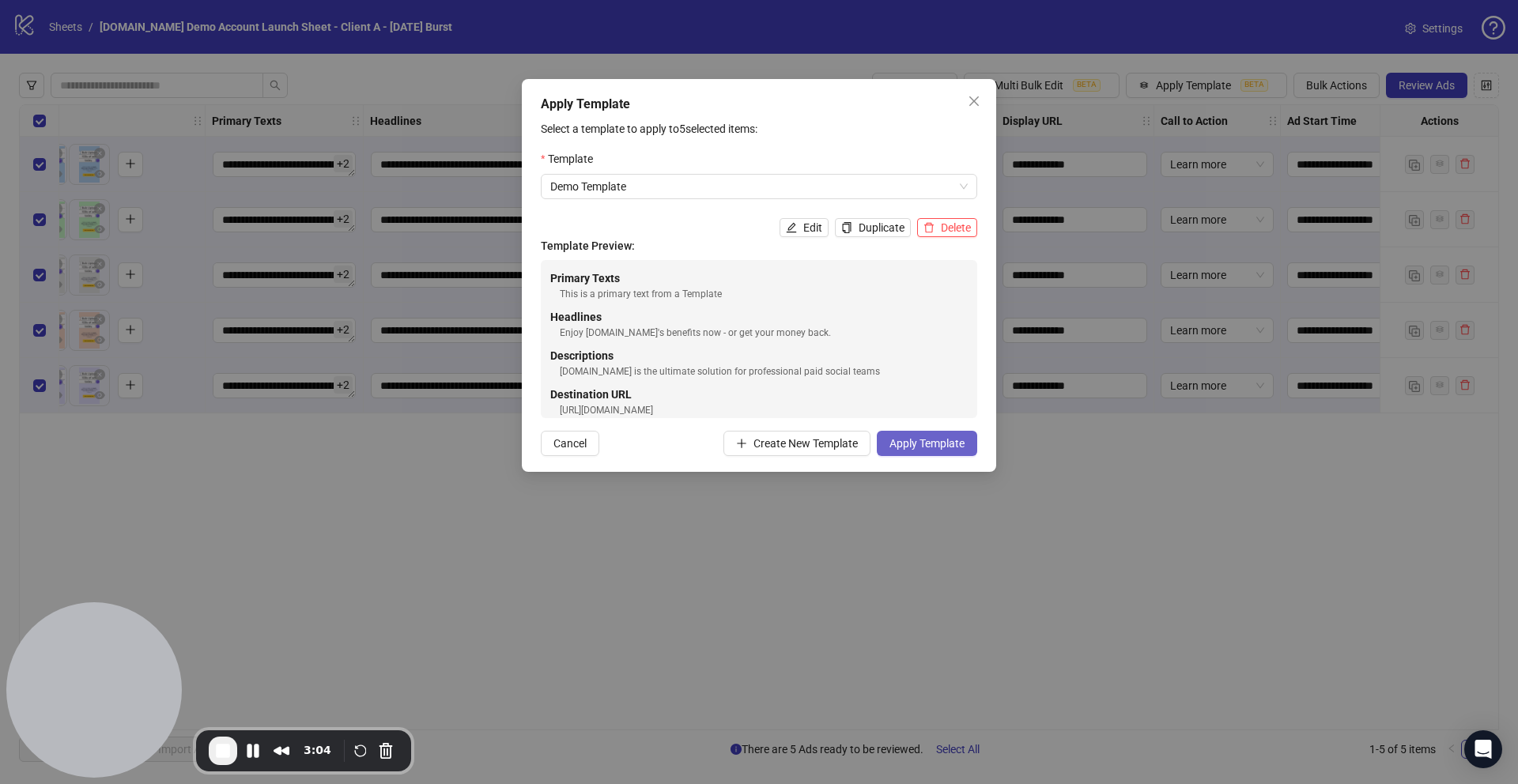
click at [907, 441] on span "Apply Template" at bounding box center [927, 443] width 75 height 13
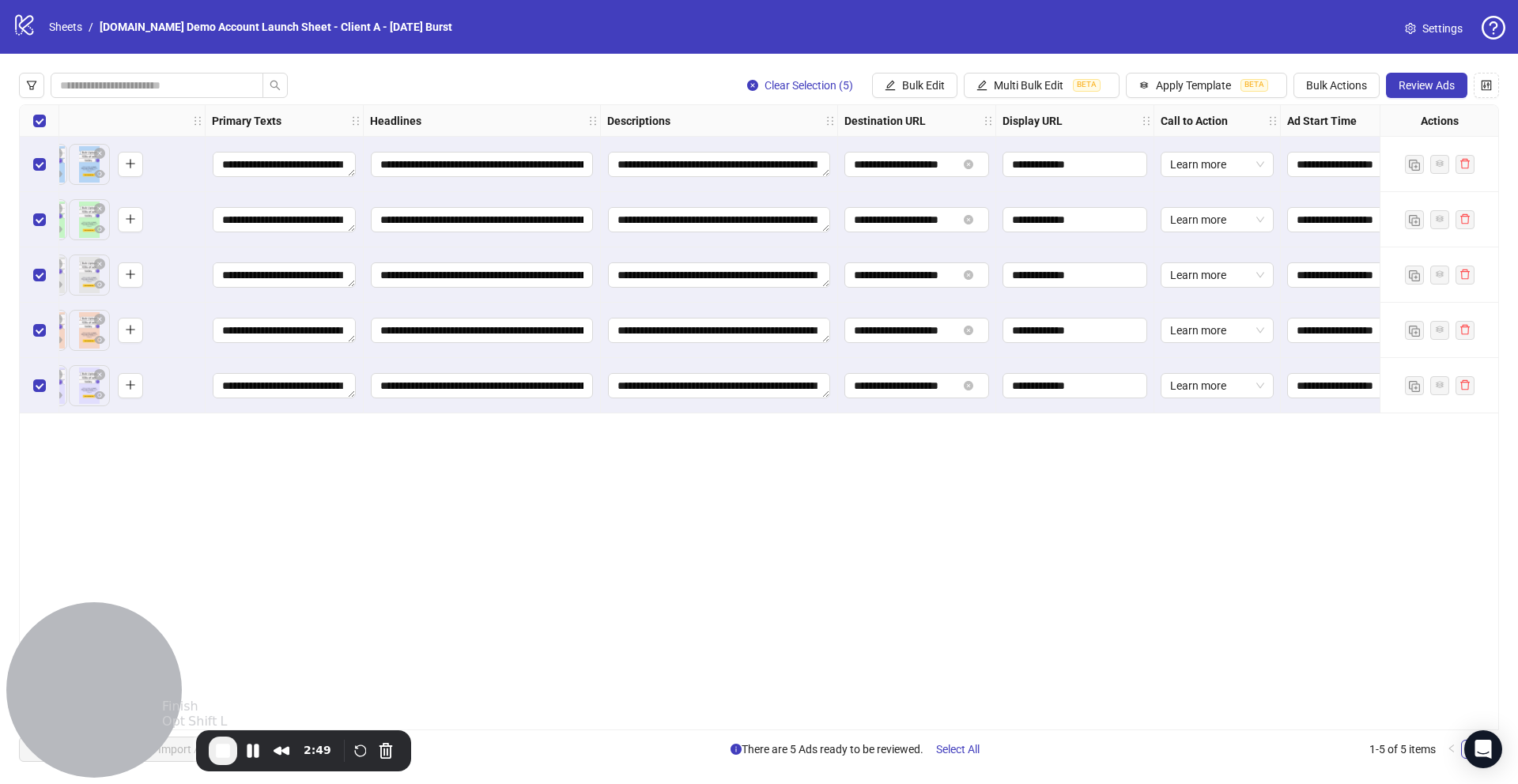
click at [222, 755] on span "End Recording" at bounding box center [223, 751] width 19 height 19
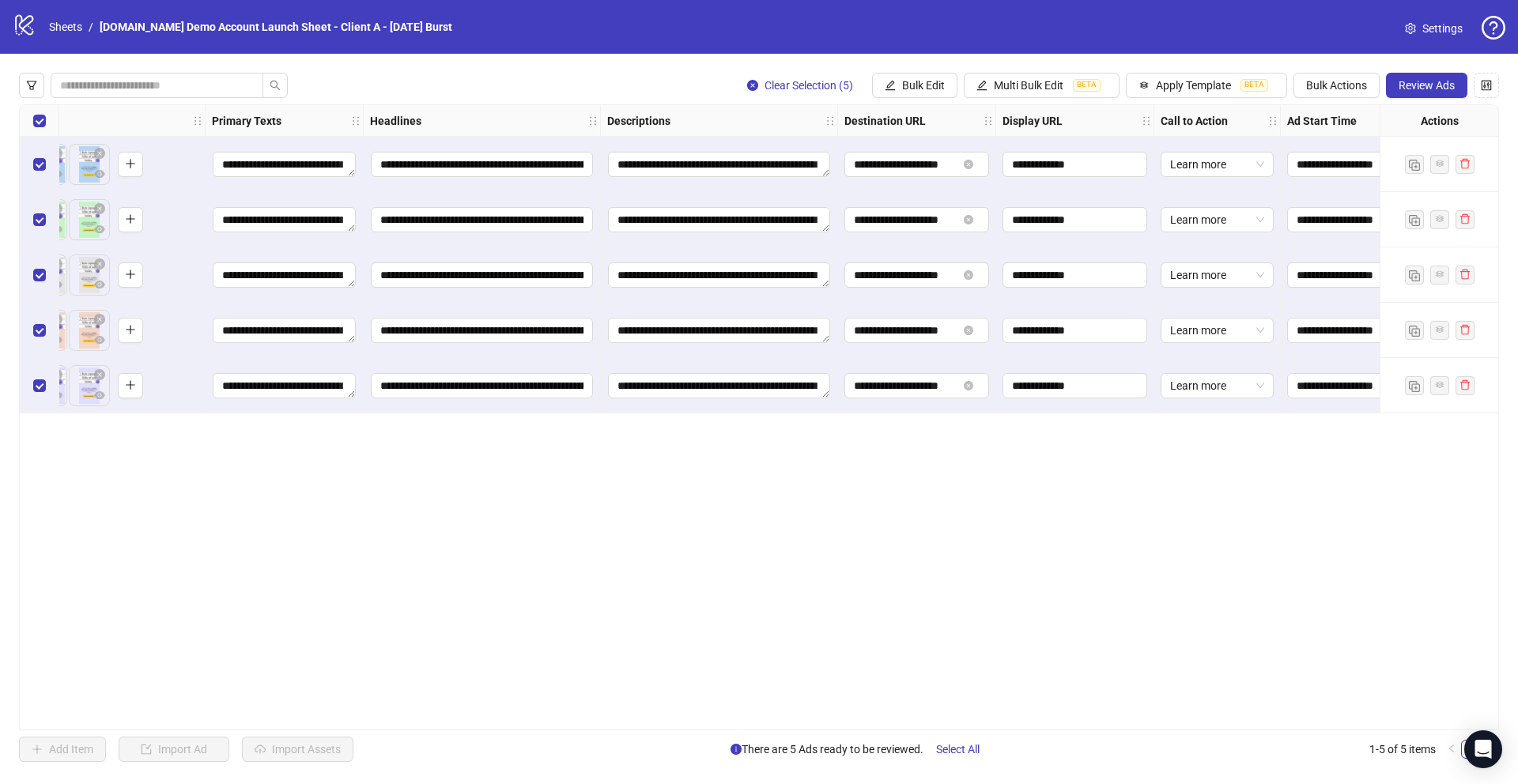
click at [1428, 22] on span "Settings" at bounding box center [1441, 28] width 40 height 17
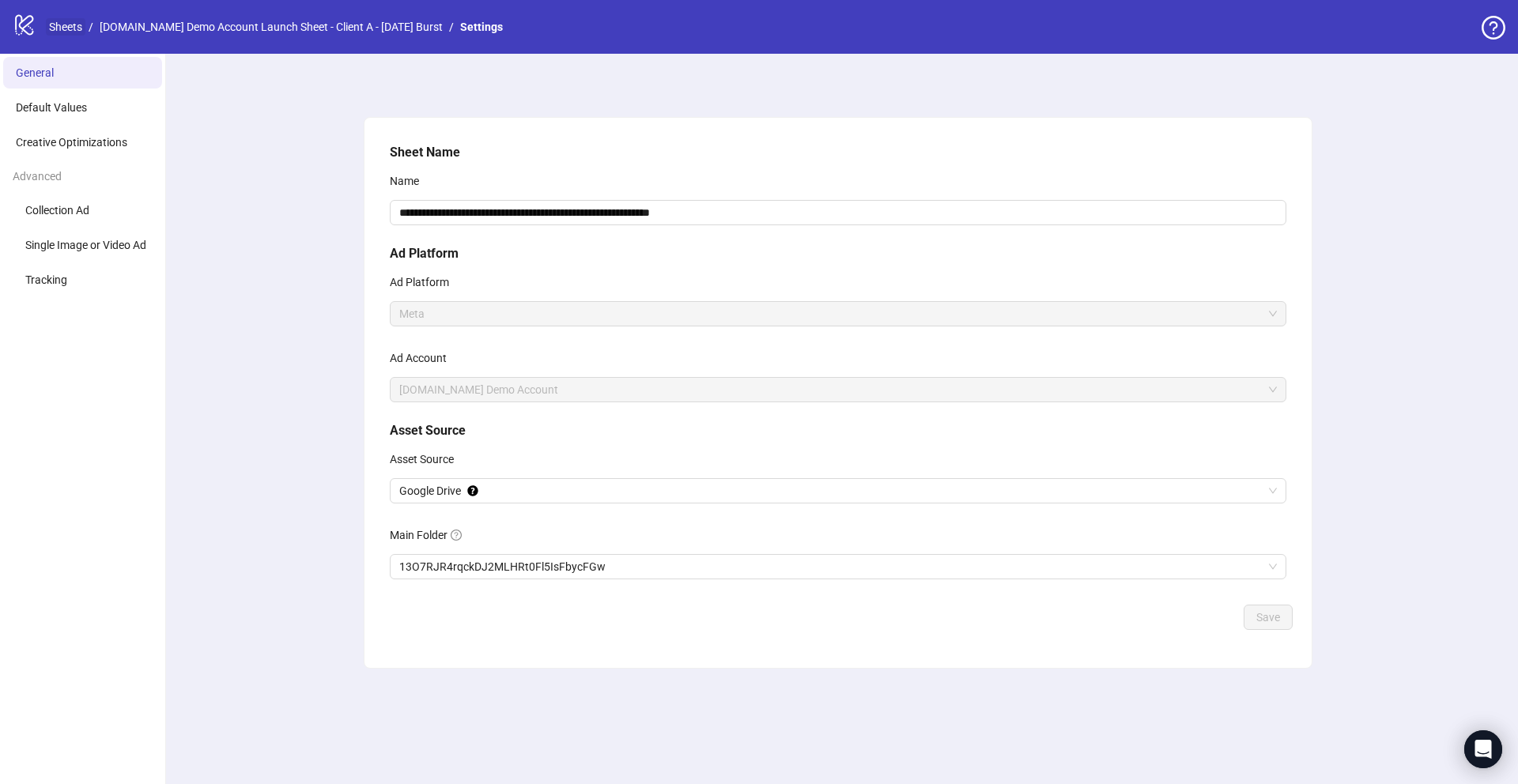
click at [60, 29] on link "Sheets" at bounding box center [65, 26] width 39 height 17
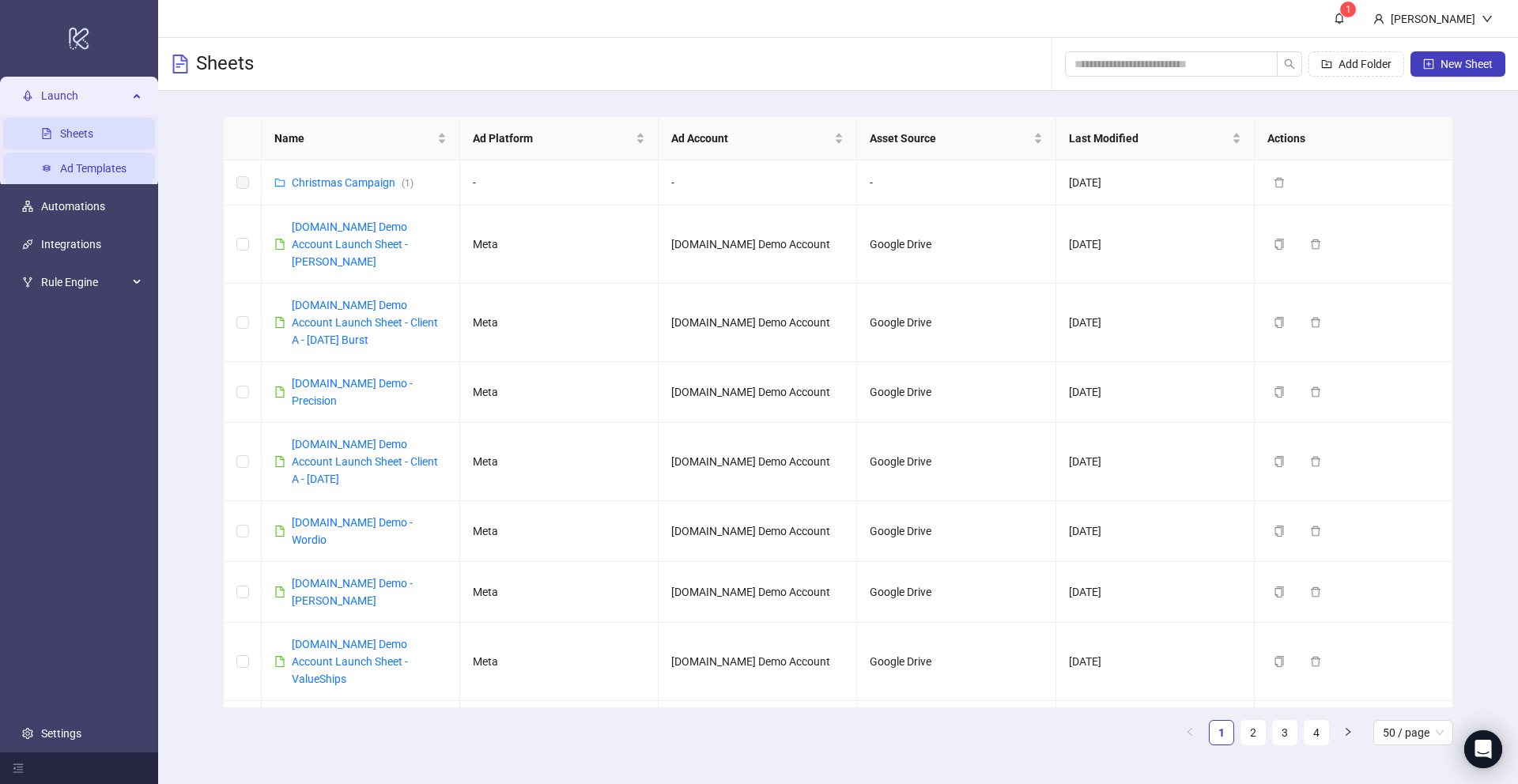
click at [104, 173] on link "Ad Templates" at bounding box center [93, 169] width 66 height 13
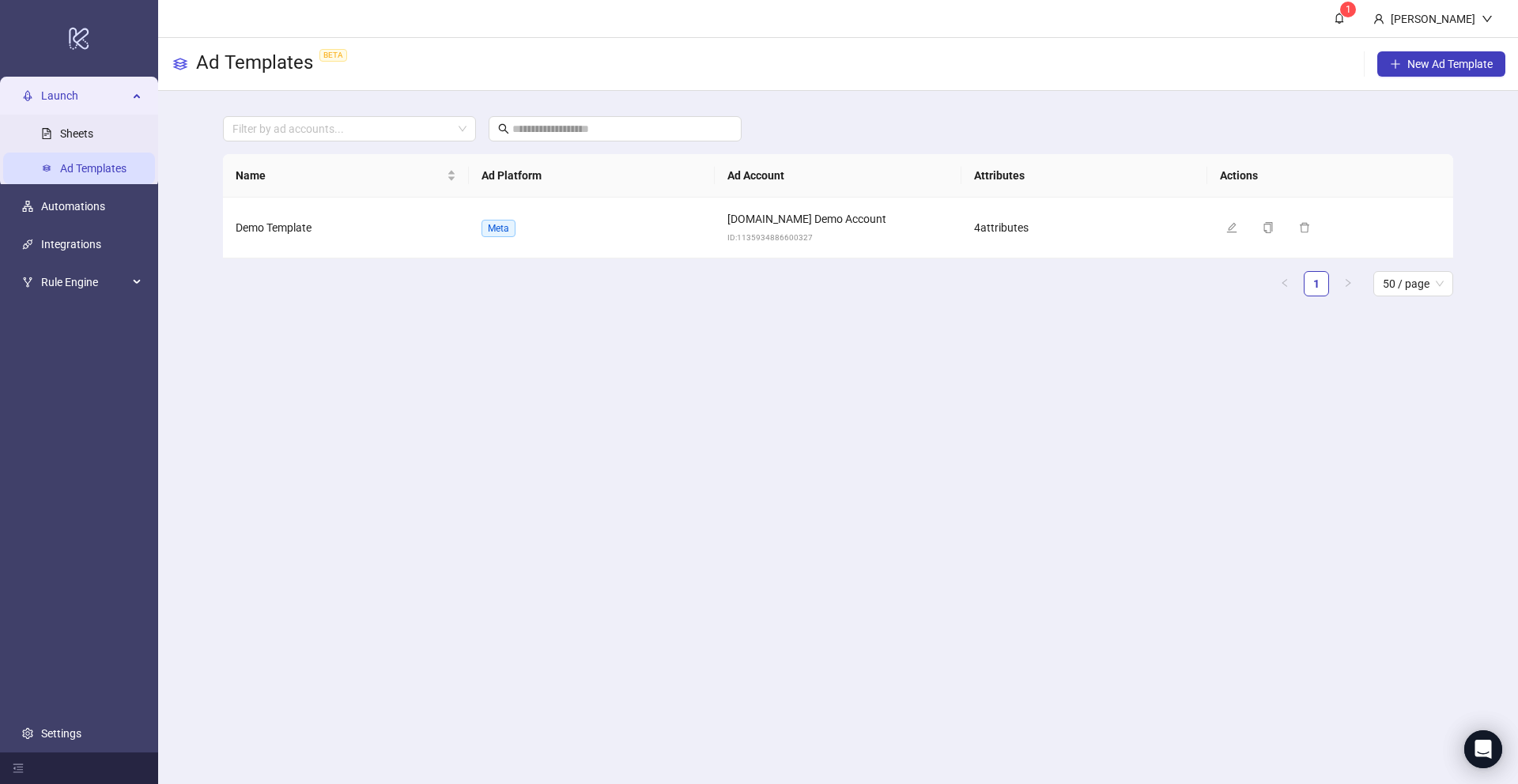
click at [63, 97] on span "Launch" at bounding box center [84, 95] width 87 height 32
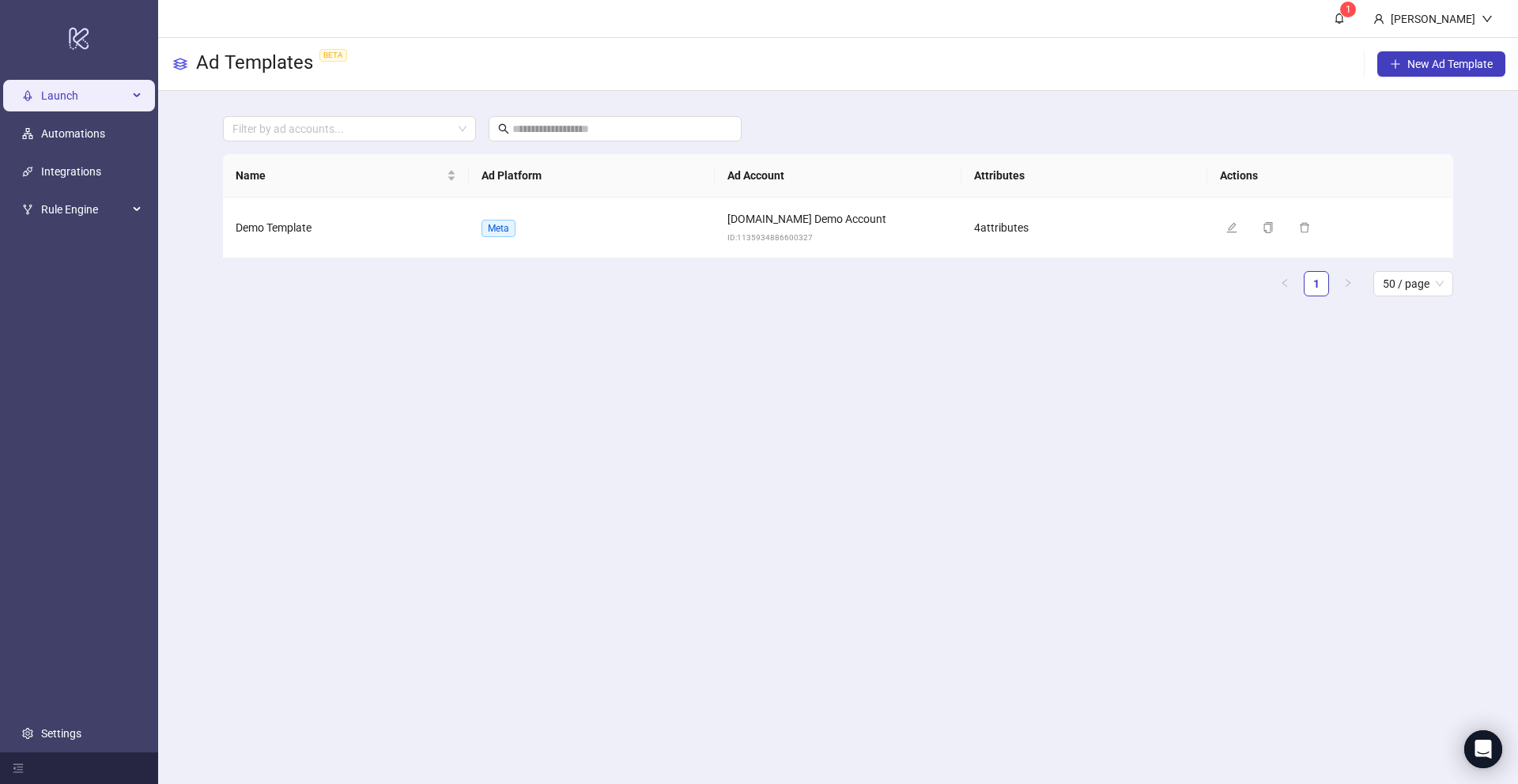
click at [64, 93] on span "Launch" at bounding box center [84, 95] width 87 height 32
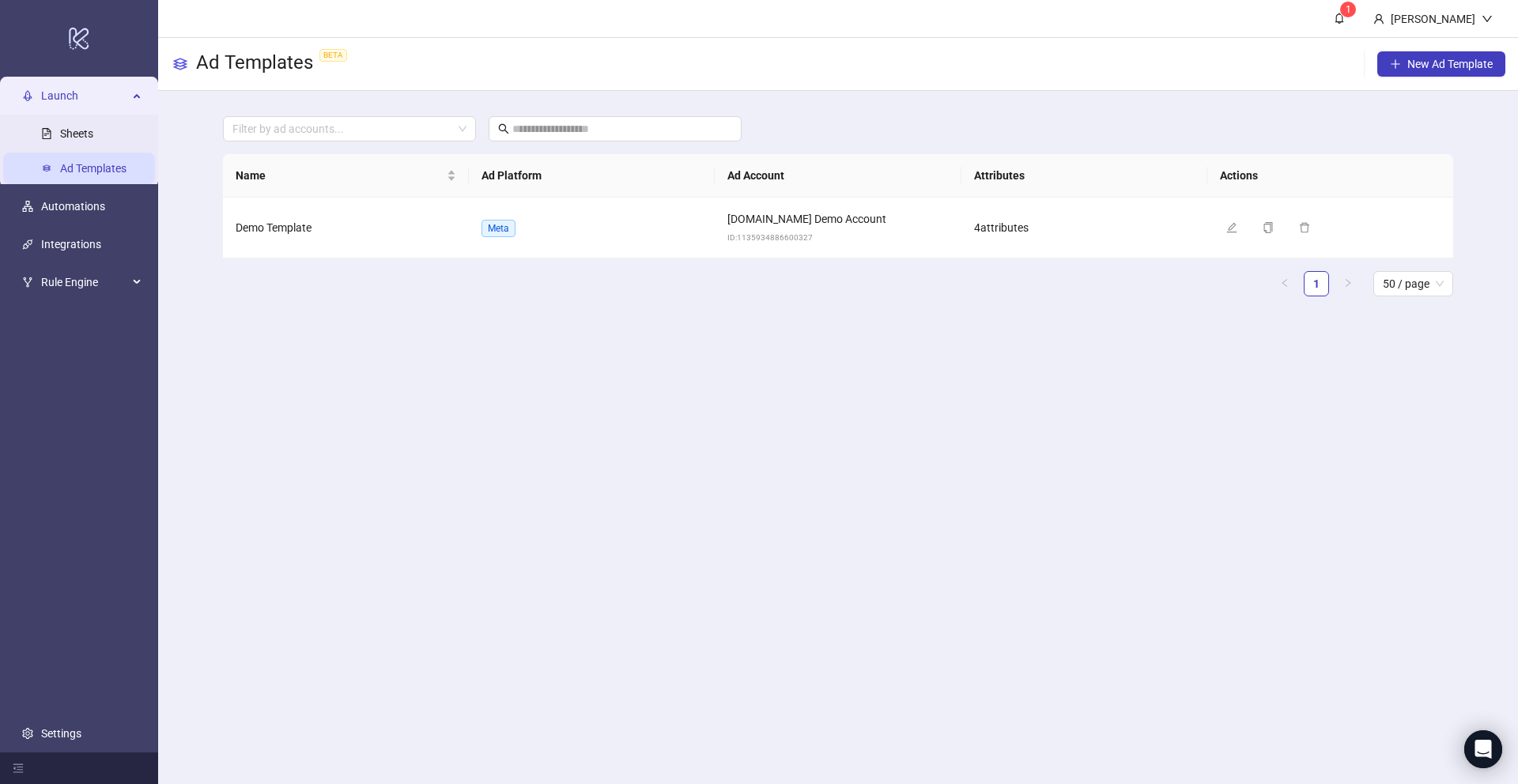
click at [66, 89] on span "Launch" at bounding box center [84, 95] width 87 height 32
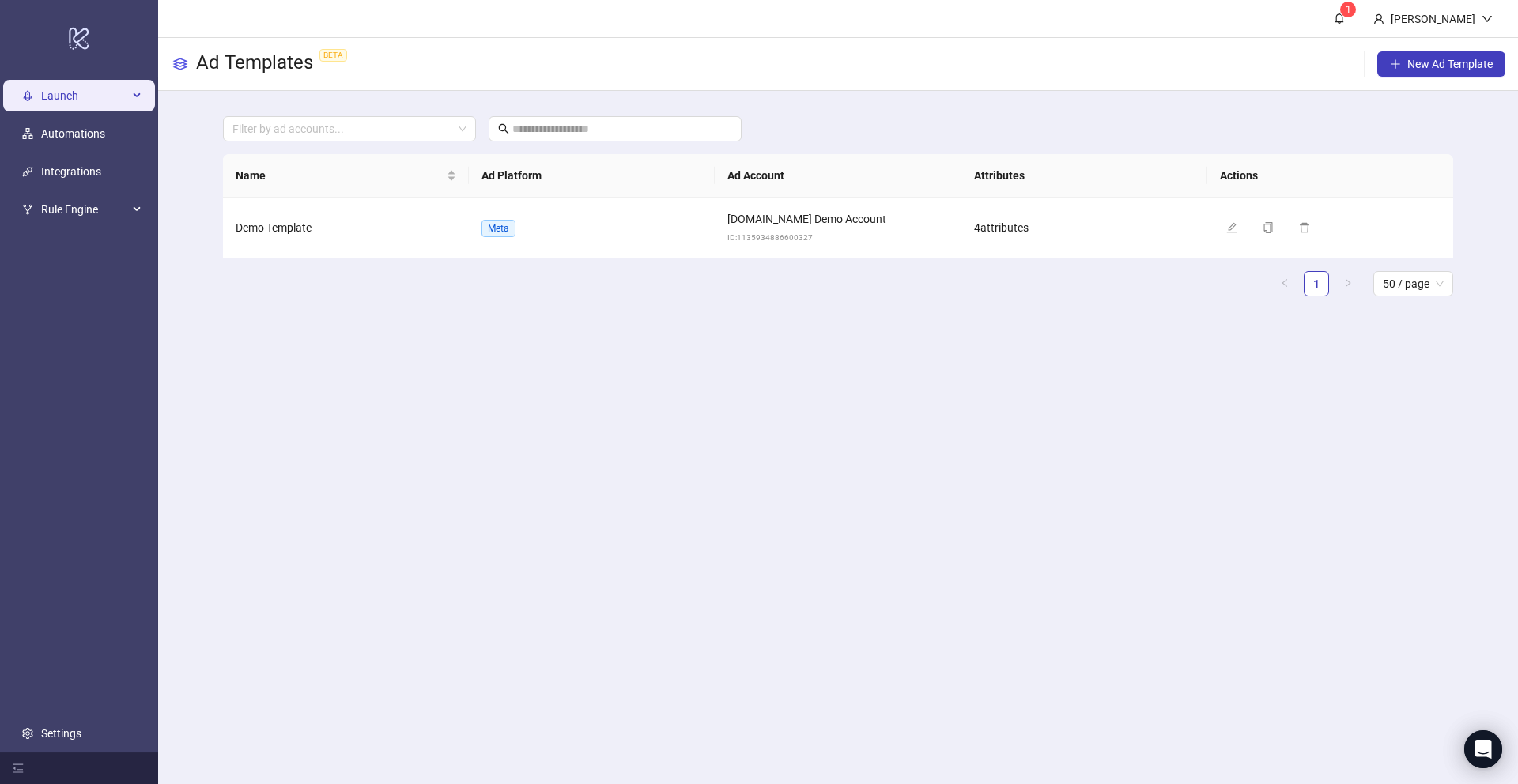
click at [63, 95] on span "Launch" at bounding box center [84, 95] width 87 height 32
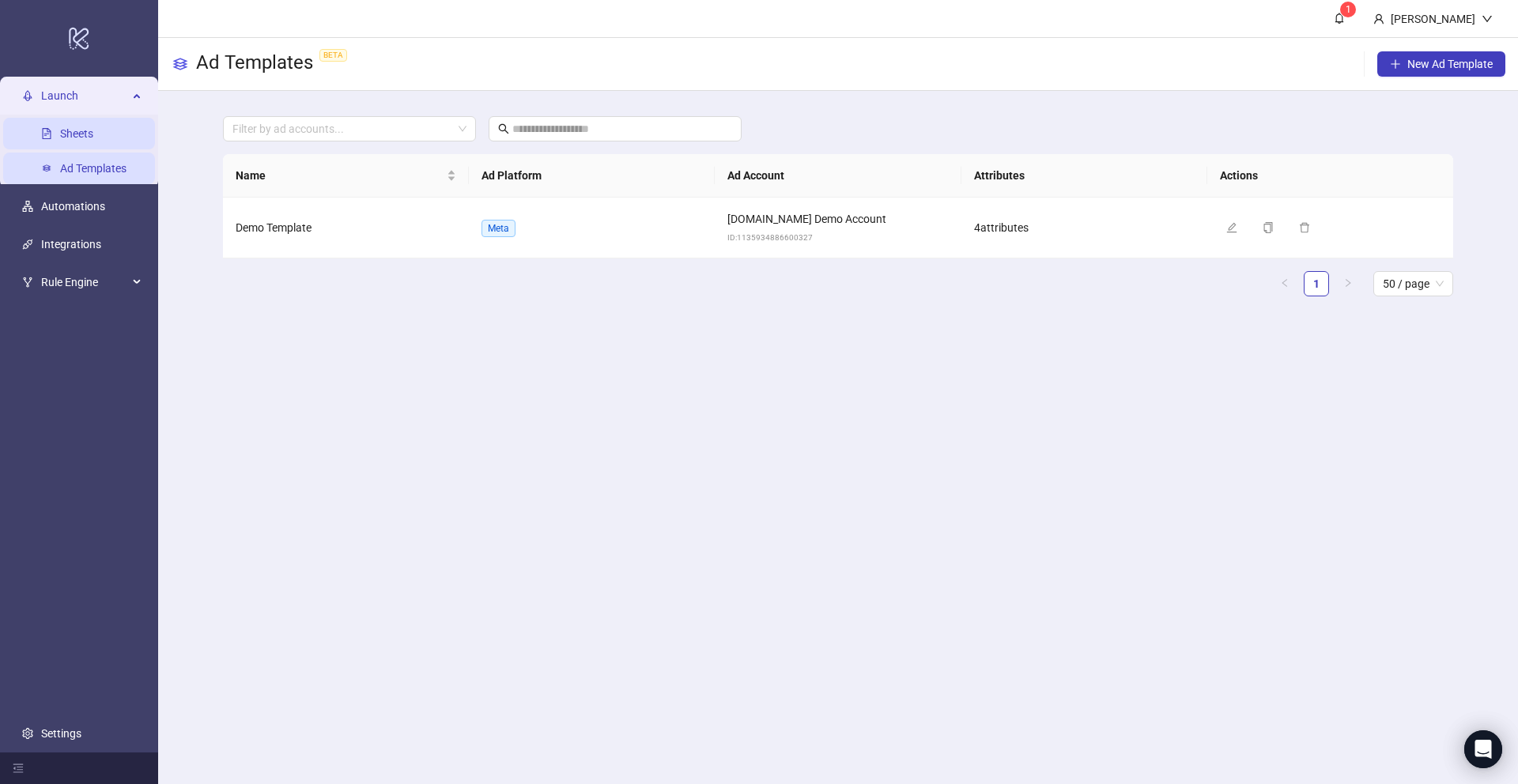
click at [73, 136] on link "Sheets" at bounding box center [77, 134] width 33 height 13
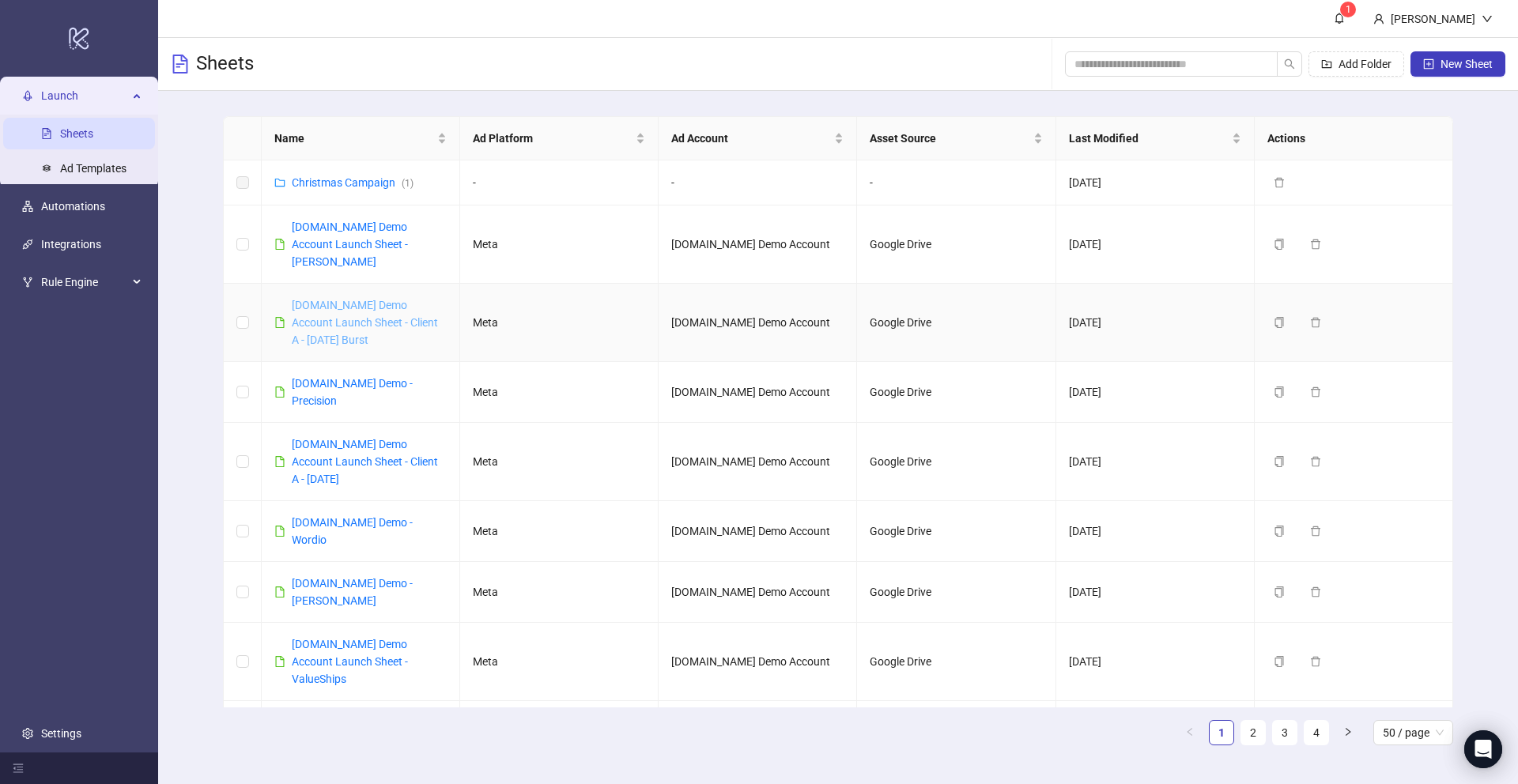
click at [373, 306] on link "[DOMAIN_NAME] Demo Account Launch Sheet - Client A - [DATE] Burst" at bounding box center [364, 323] width 146 height 47
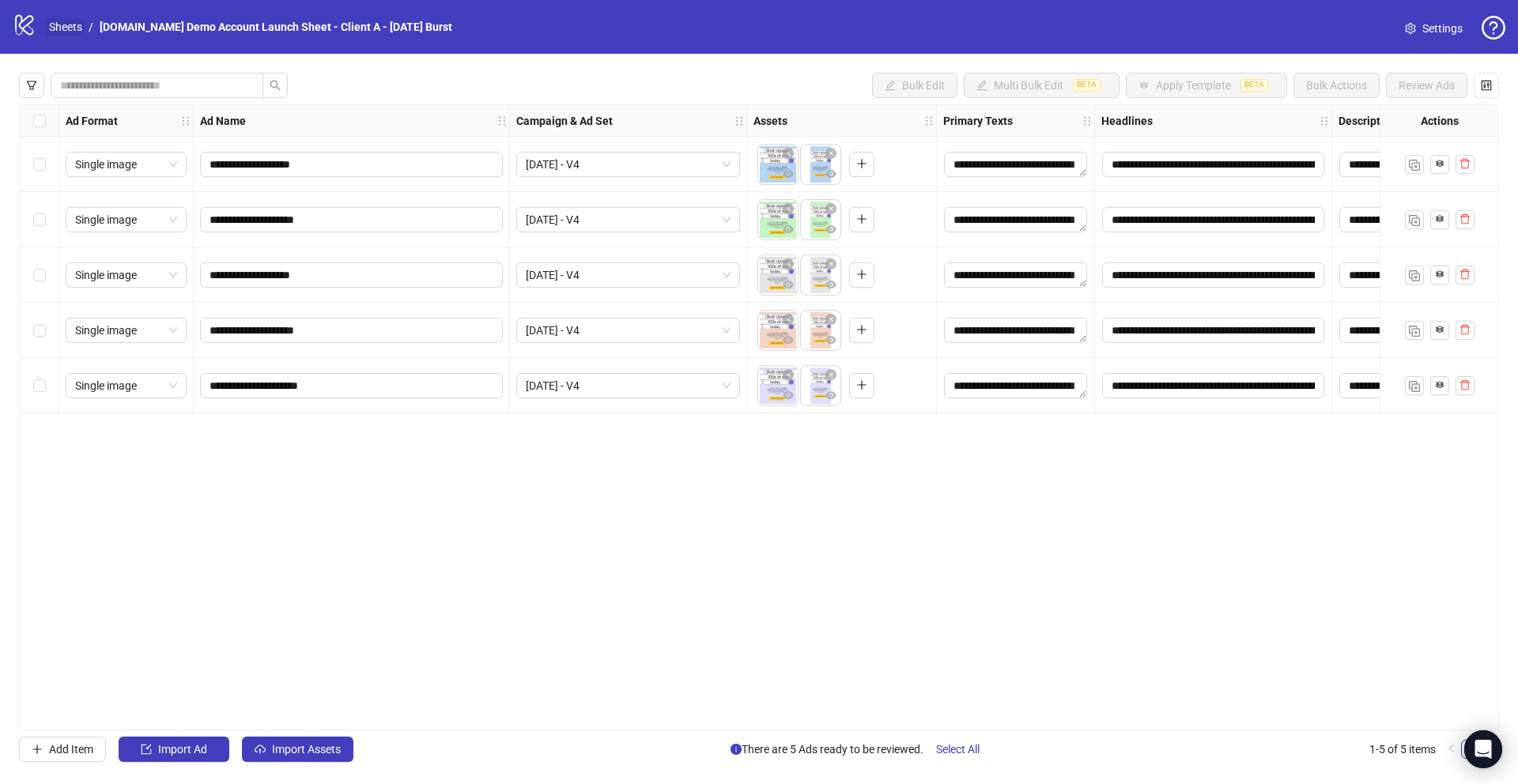
click at [68, 30] on link "Sheets" at bounding box center [65, 26] width 39 height 17
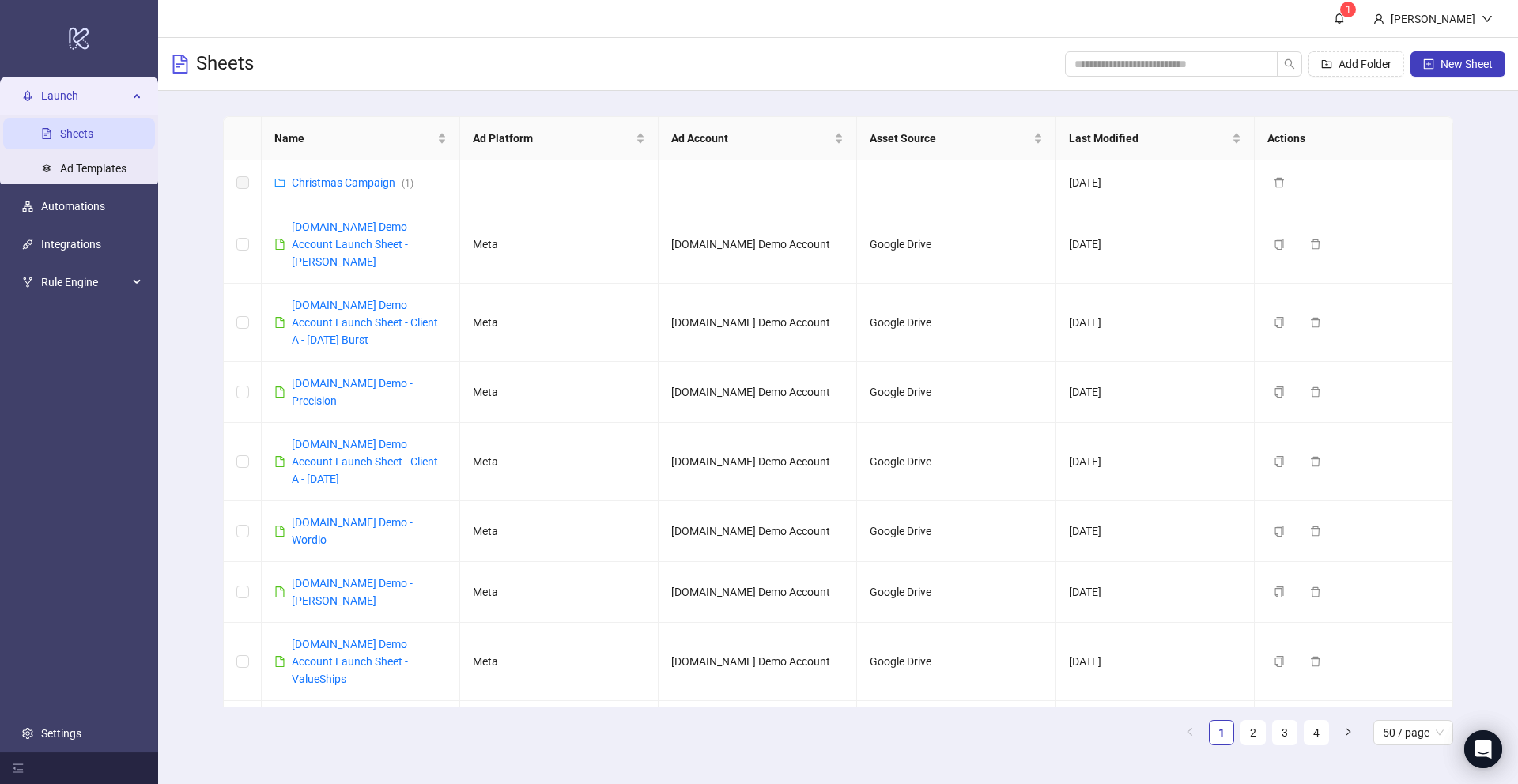
click at [67, 88] on span "Launch" at bounding box center [84, 95] width 87 height 32
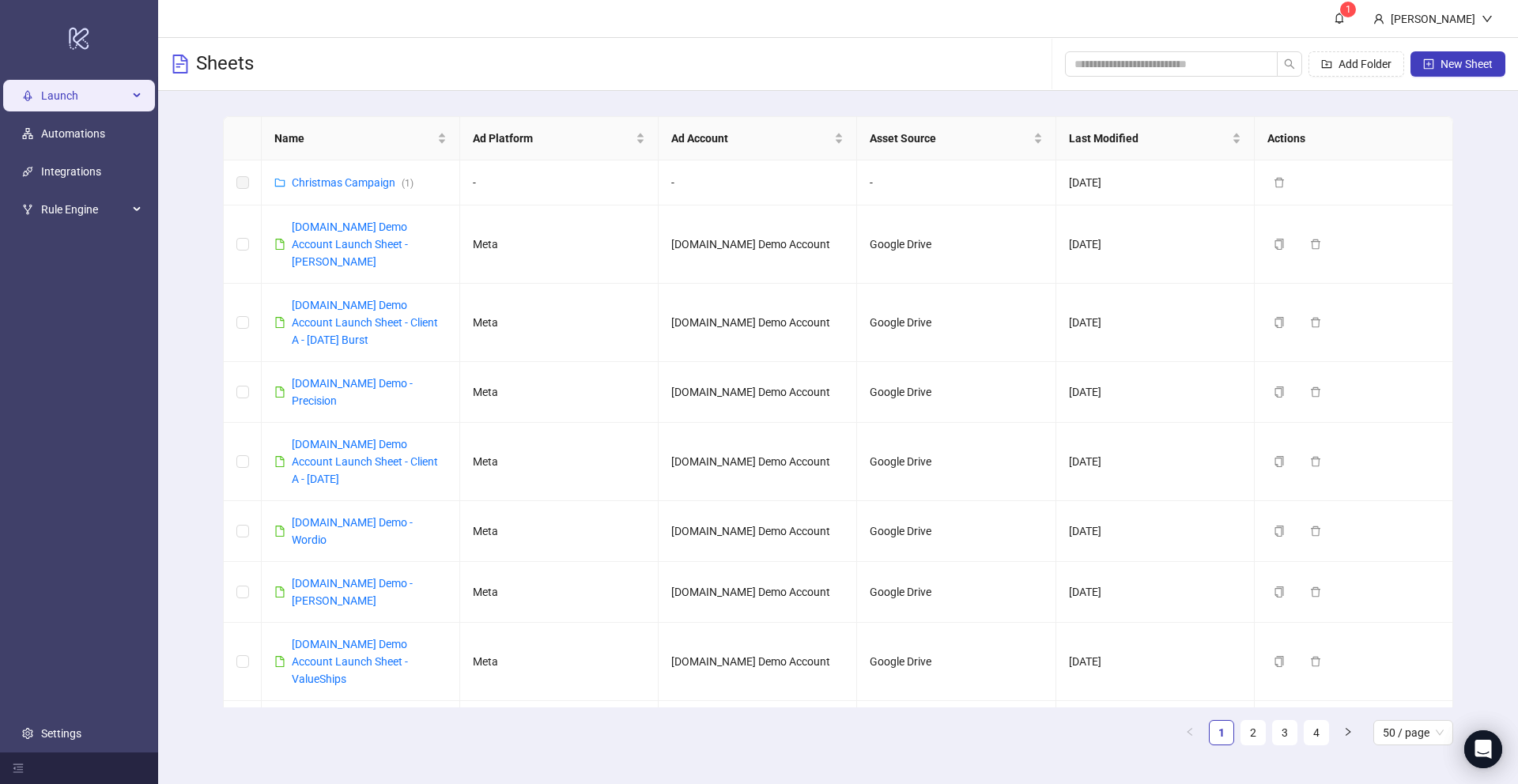
click at [107, 102] on span "Launch" at bounding box center [84, 95] width 87 height 32
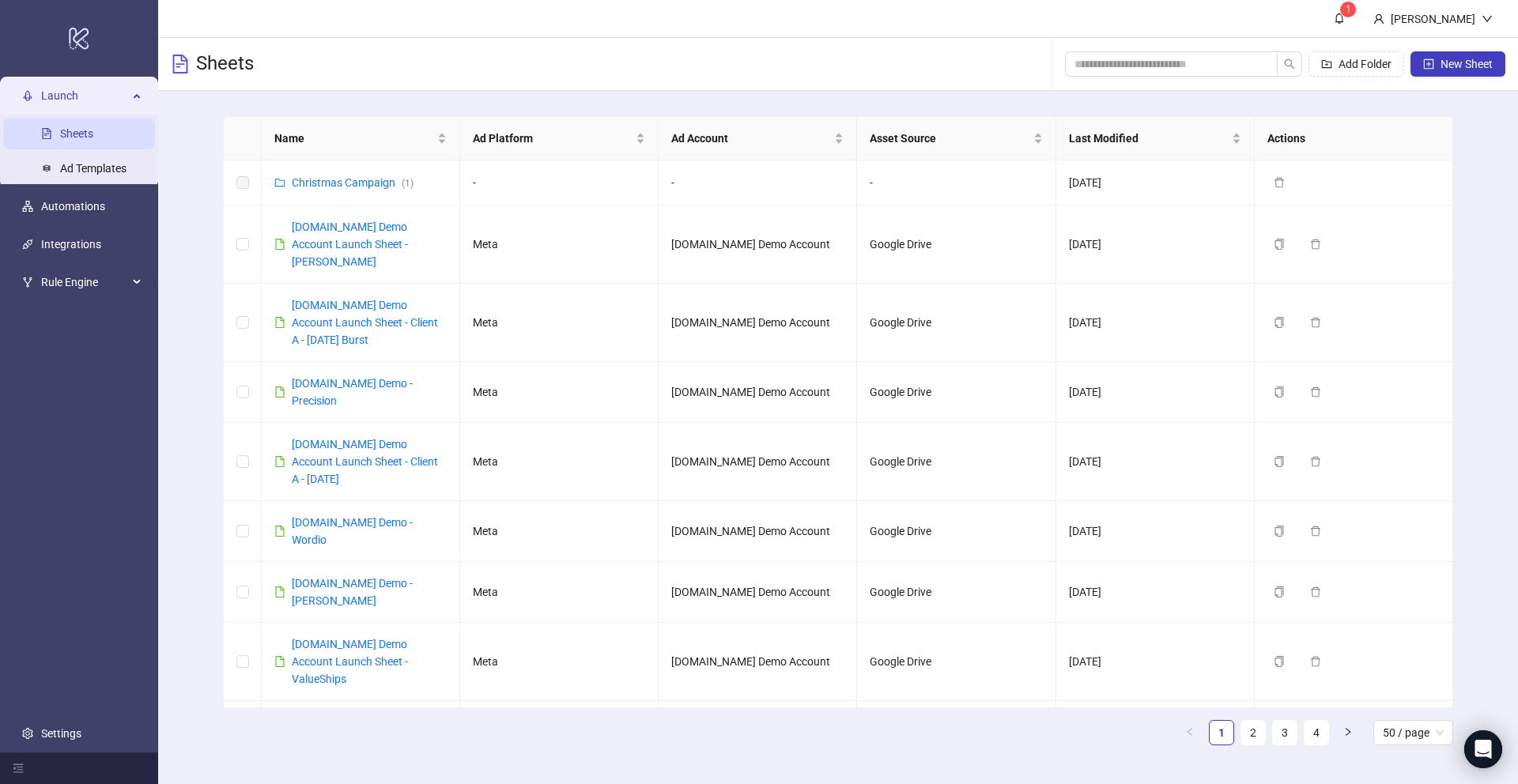
click at [74, 138] on link "Sheets" at bounding box center [77, 134] width 33 height 13
click at [78, 167] on link "Ad Templates" at bounding box center [93, 169] width 66 height 13
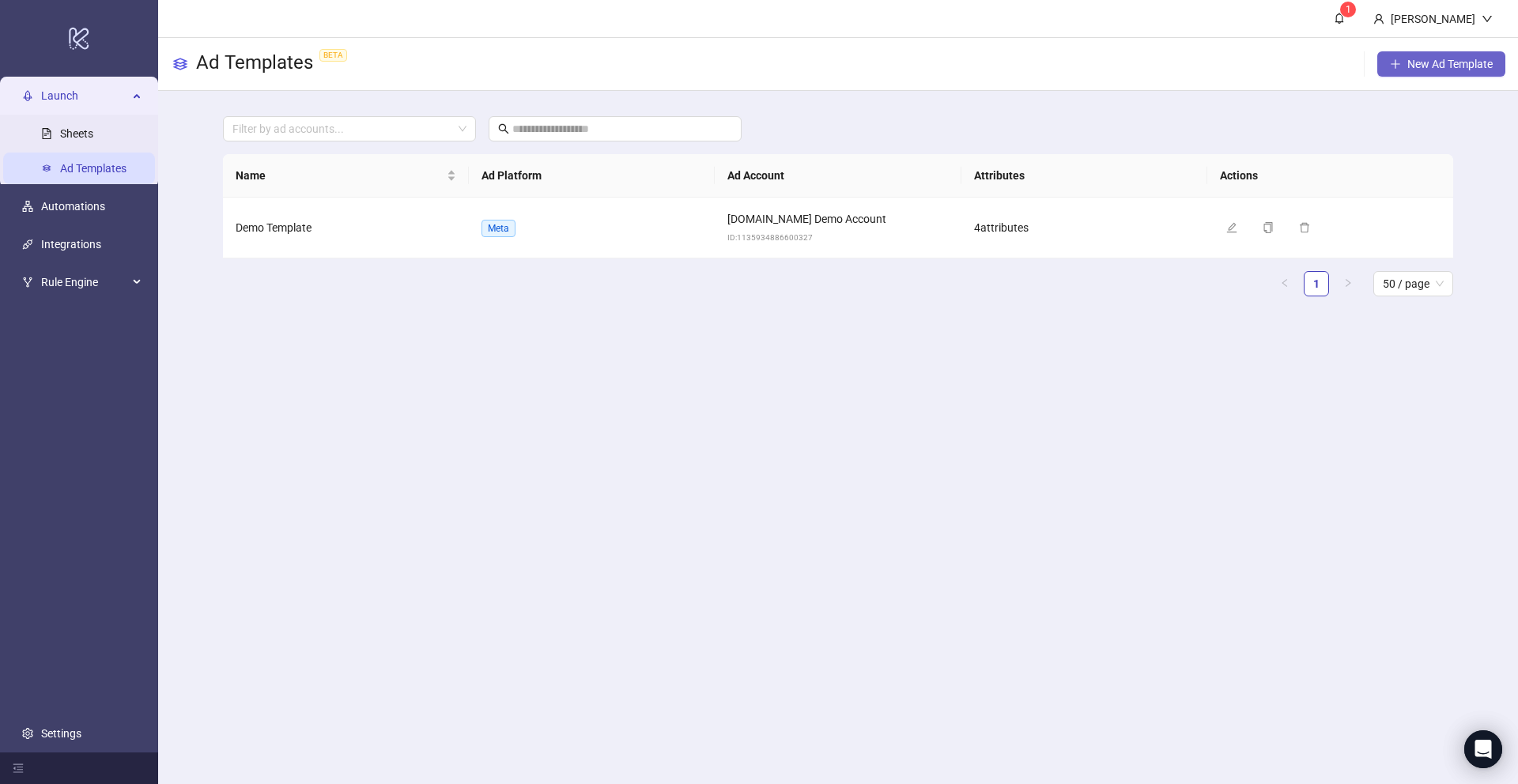
click at [1415, 68] on span "New Ad Template" at bounding box center [1450, 64] width 86 height 13
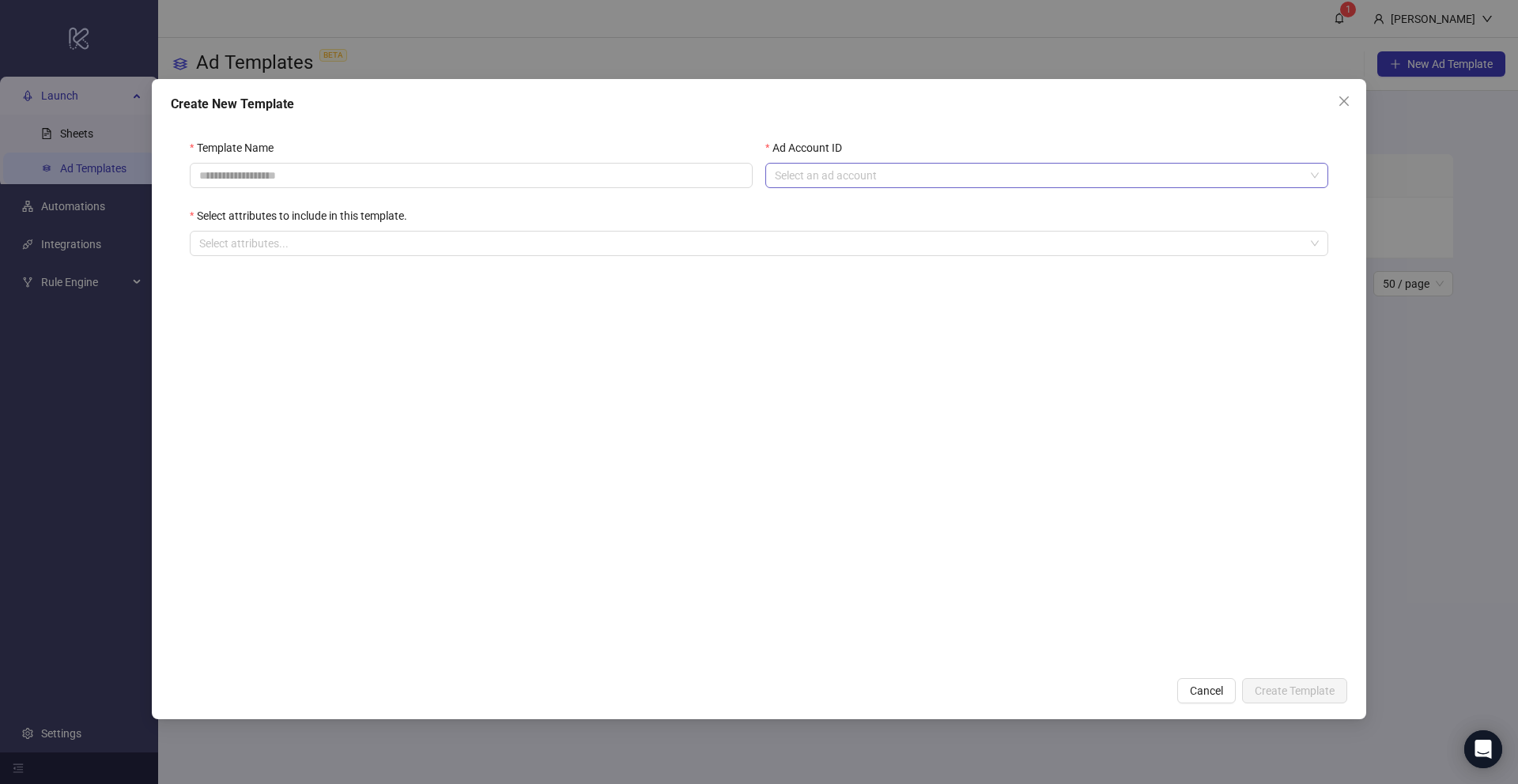
click at [814, 179] on input "Ad Account ID" at bounding box center [1039, 175] width 530 height 24
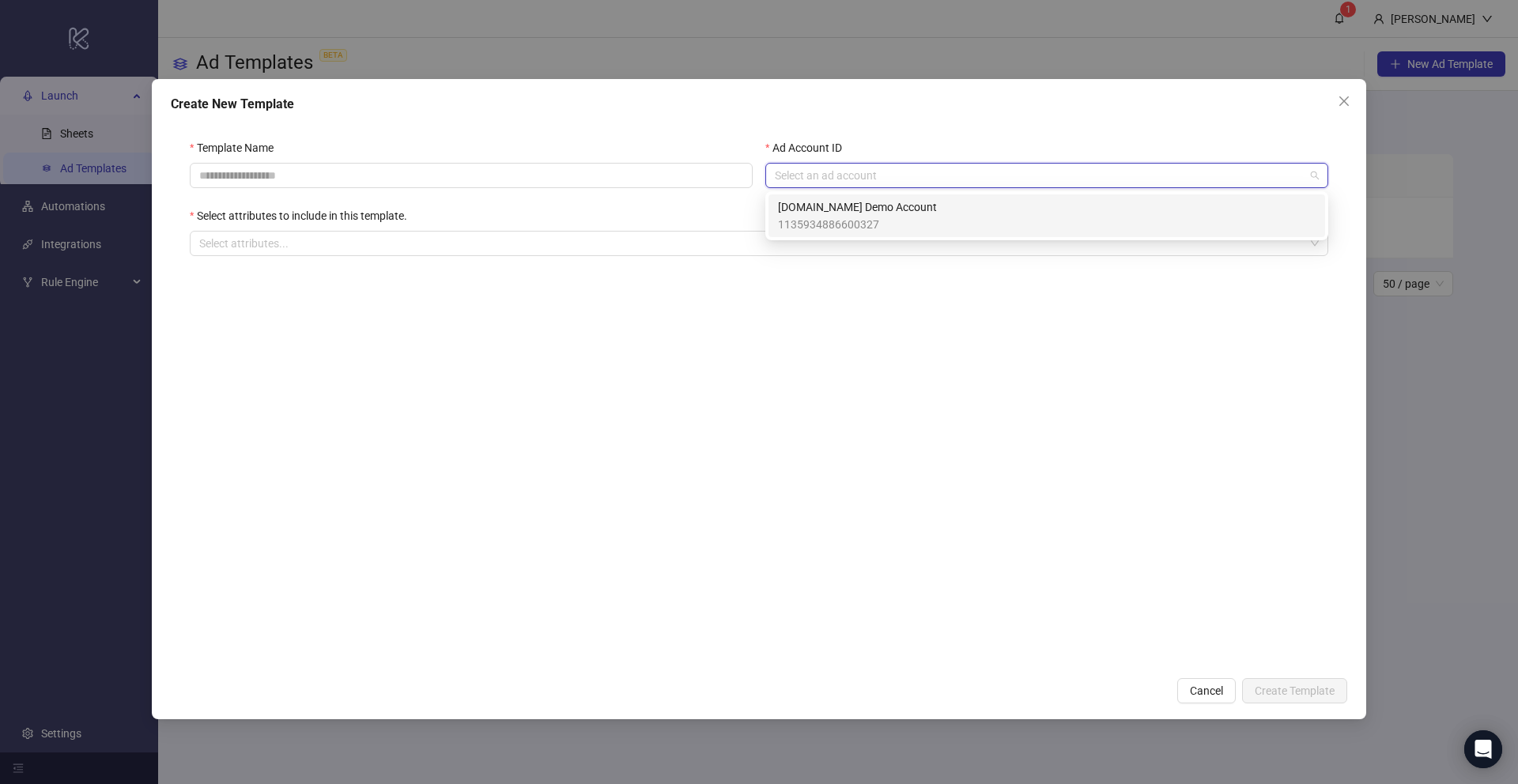
click at [822, 217] on span "1135934886600327" at bounding box center [857, 224] width 159 height 17
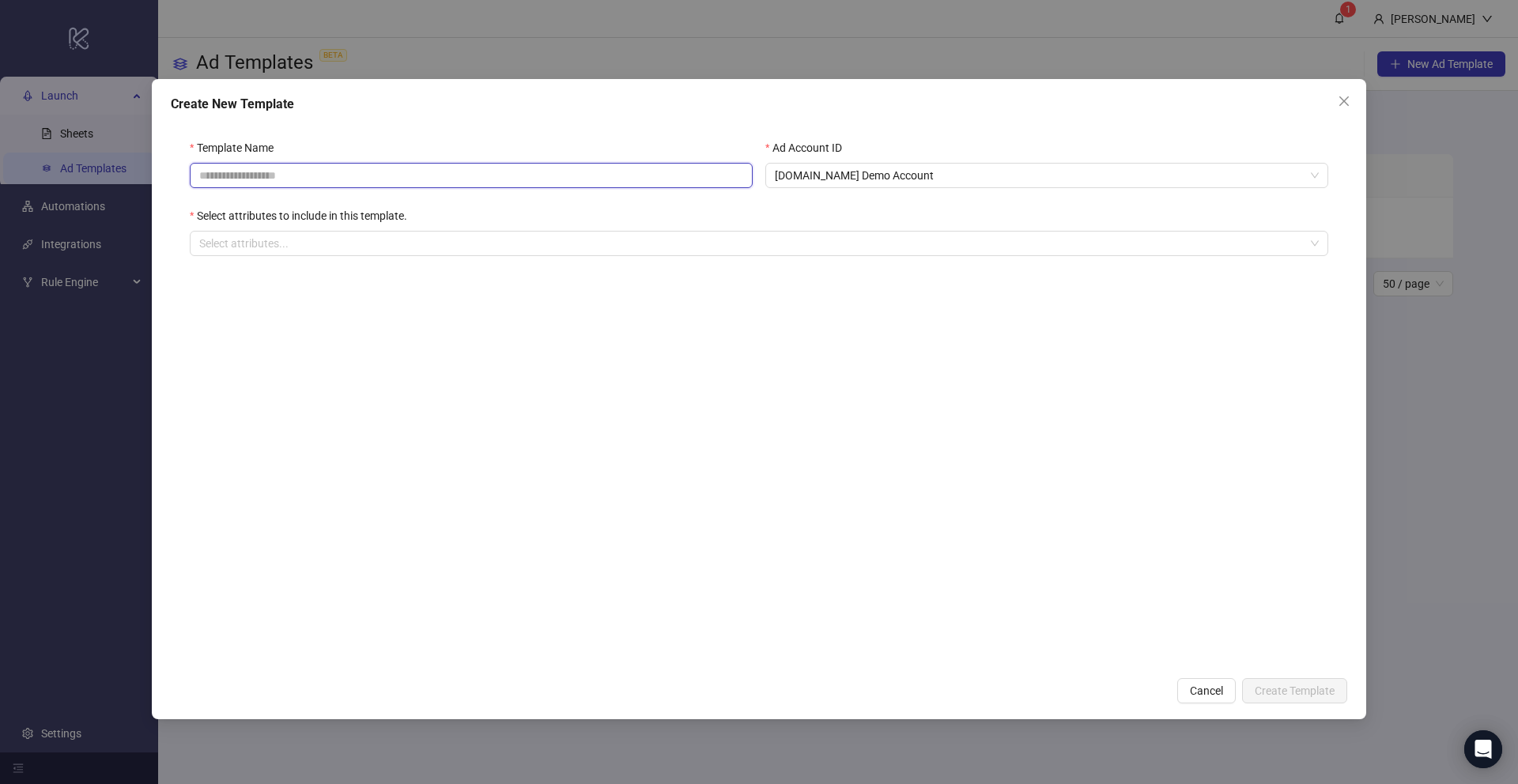
click at [267, 174] on input "Template Name" at bounding box center [471, 175] width 563 height 25
click at [583, 356] on form "Template Name Ad Account ID Kitchn.io Demo Account Select attributes to include…" at bounding box center [758, 394] width 1176 height 548
click at [307, 247] on div at bounding box center [751, 243] width 1115 height 22
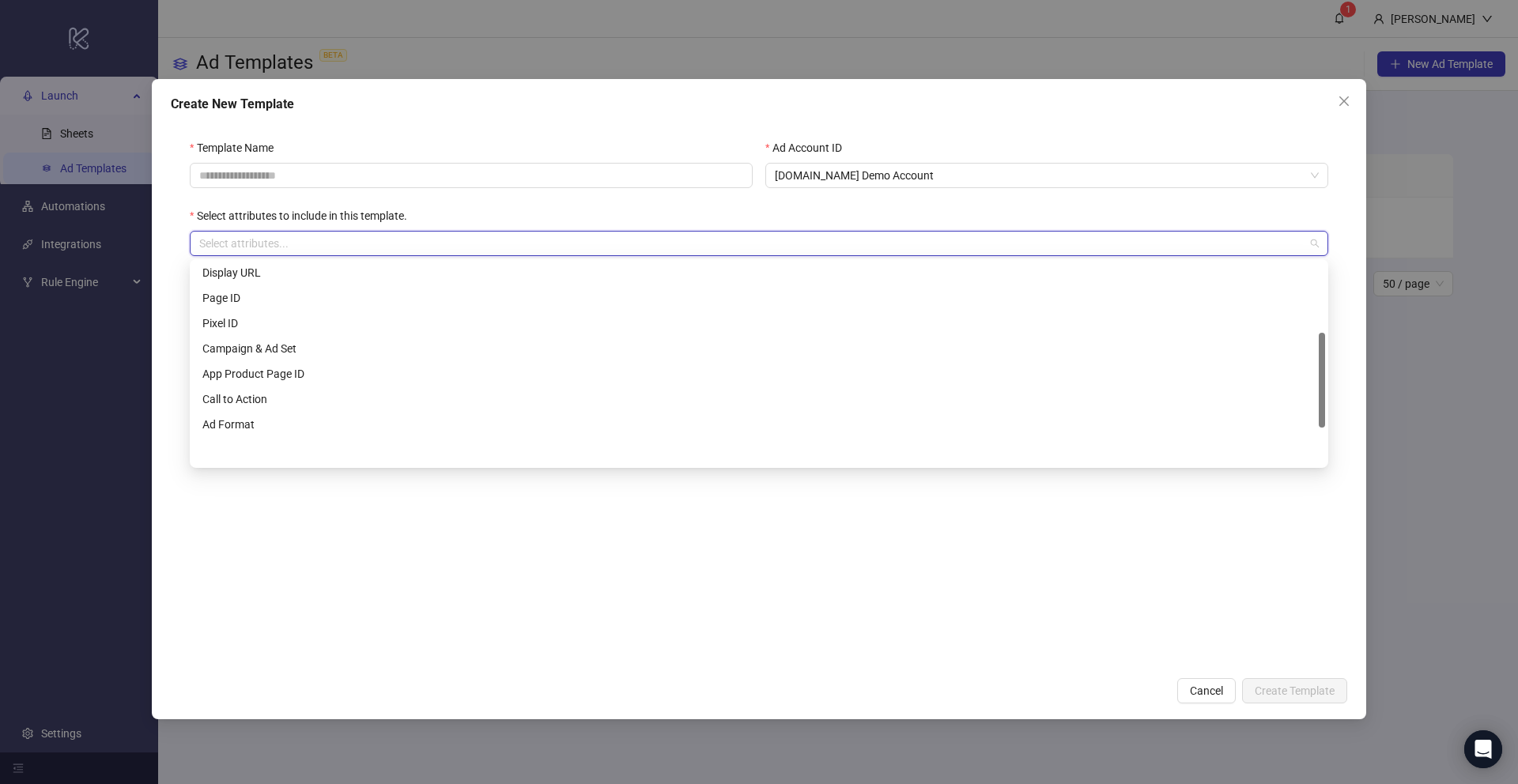
scroll to position [212, 0]
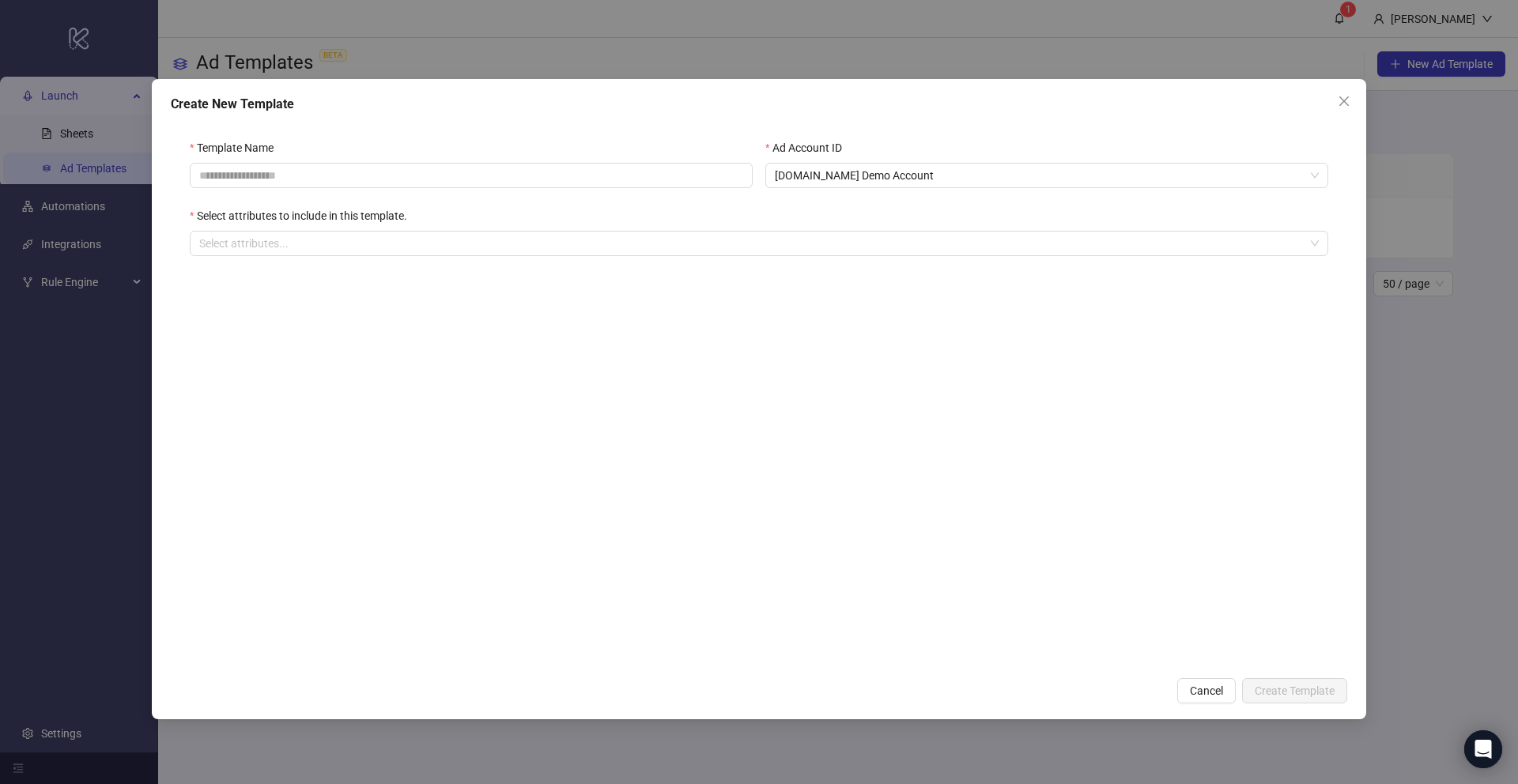
click at [347, 562] on form "Template Name Ad Account ID Kitchn.io Demo Account Select attributes to include…" at bounding box center [758, 394] width 1176 height 548
click at [1343, 99] on icon "close" at bounding box center [1344, 101] width 13 height 13
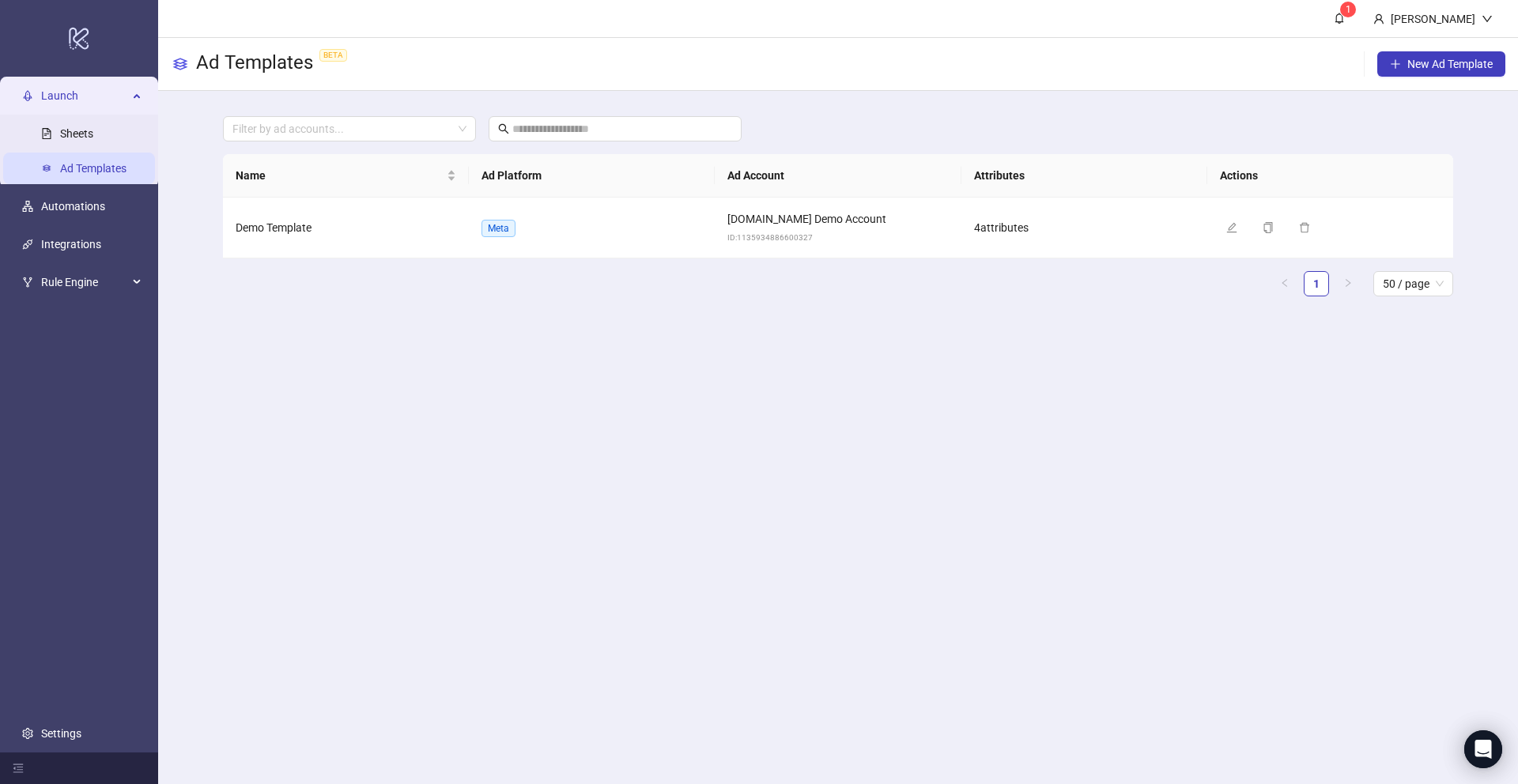
click at [69, 84] on span "Launch" at bounding box center [84, 95] width 87 height 32
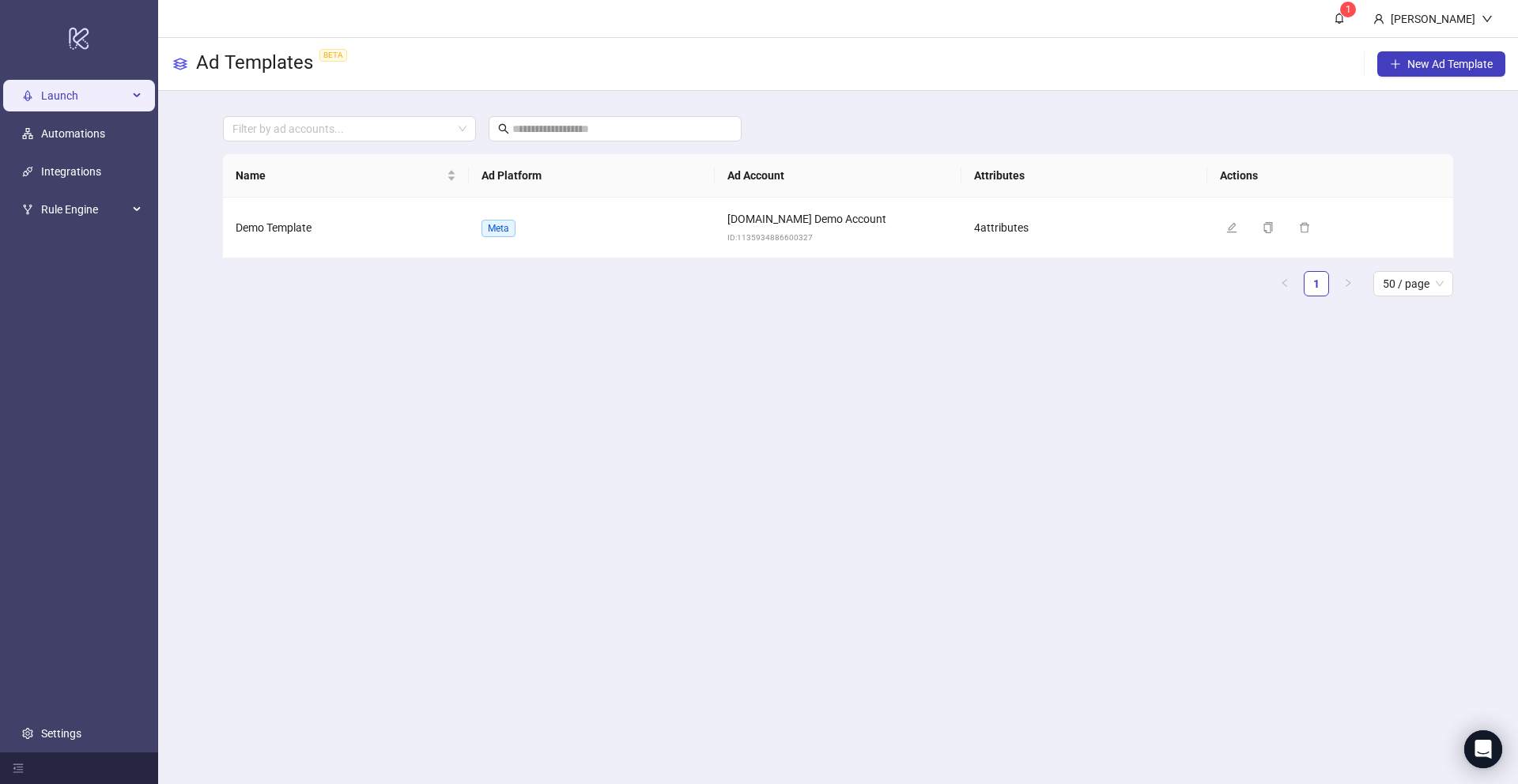
click at [64, 91] on span "Launch" at bounding box center [84, 95] width 87 height 32
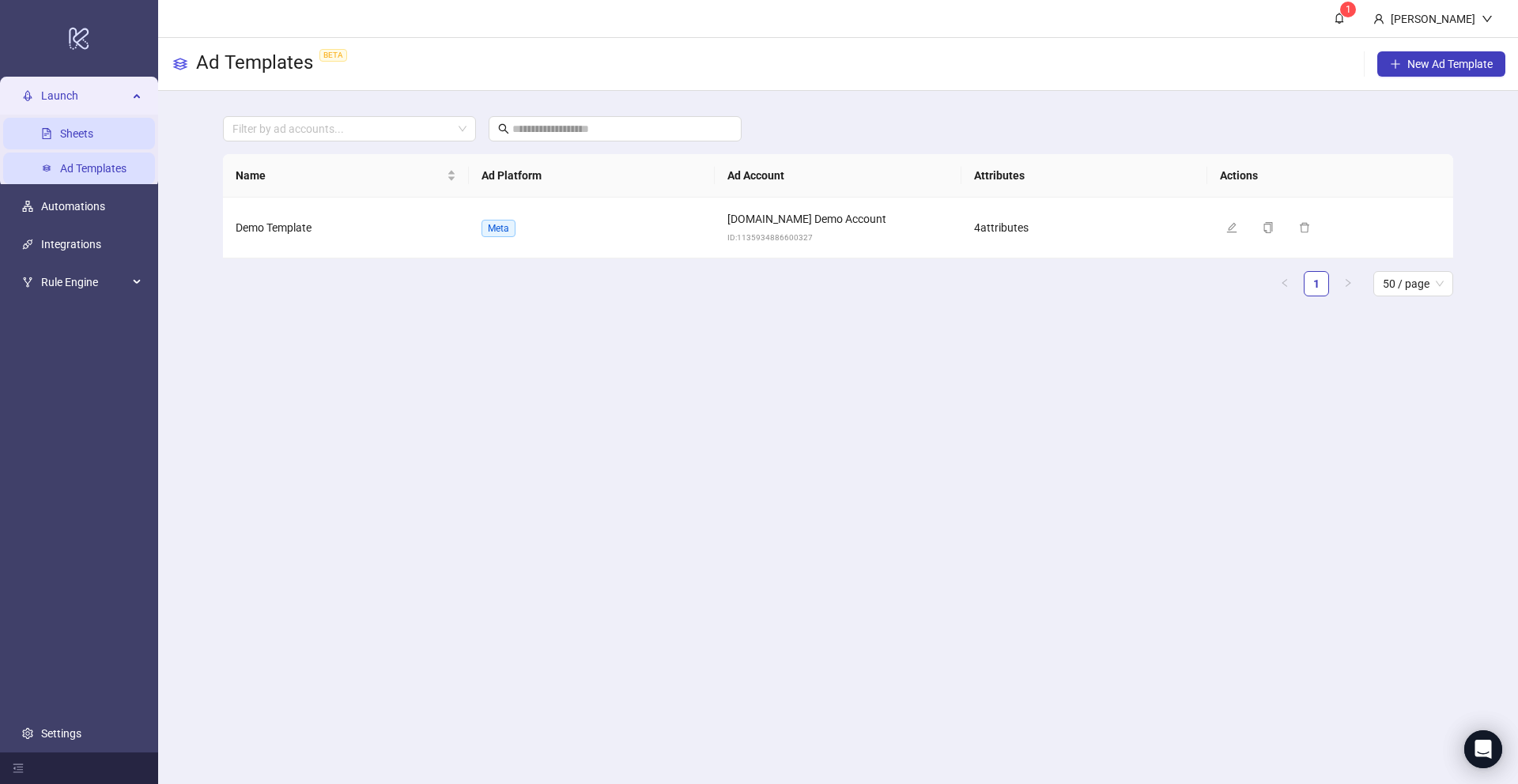
click at [74, 133] on link "Sheets" at bounding box center [77, 134] width 33 height 13
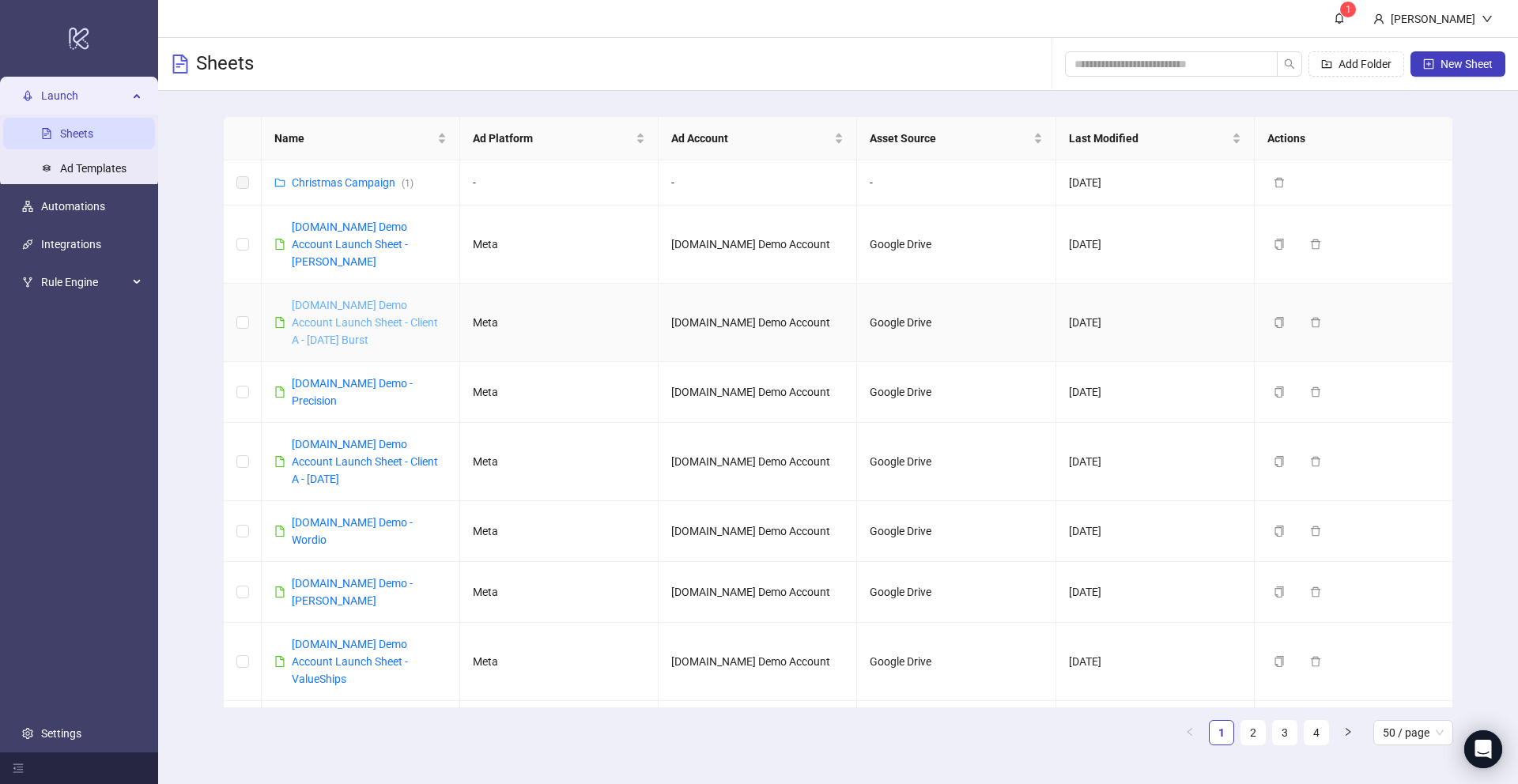
click at [352, 307] on link "[DOMAIN_NAME] Demo Account Launch Sheet - Client A - [DATE] Burst" at bounding box center [364, 323] width 146 height 47
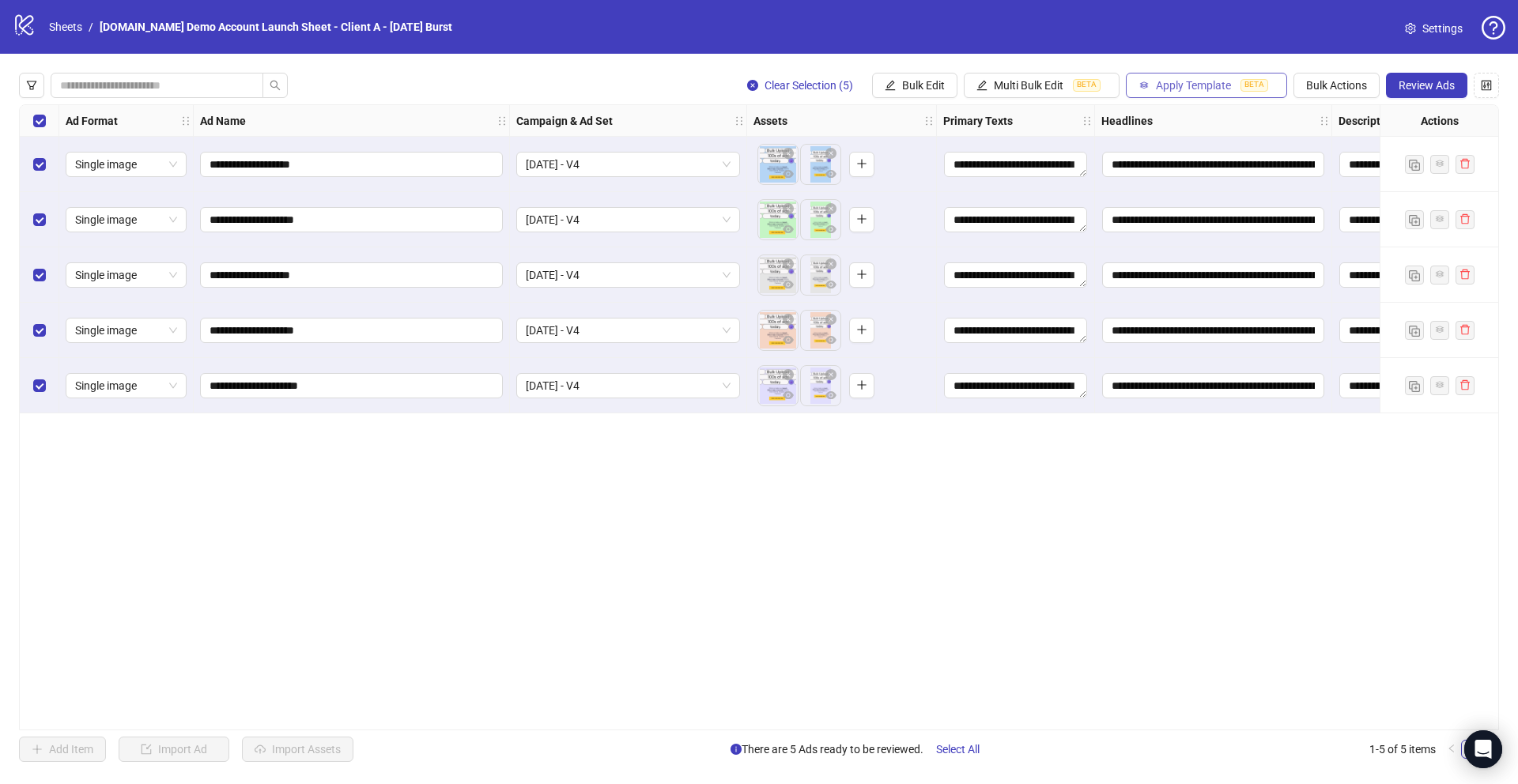
click at [1186, 88] on span "Apply Template" at bounding box center [1194, 86] width 75 height 13
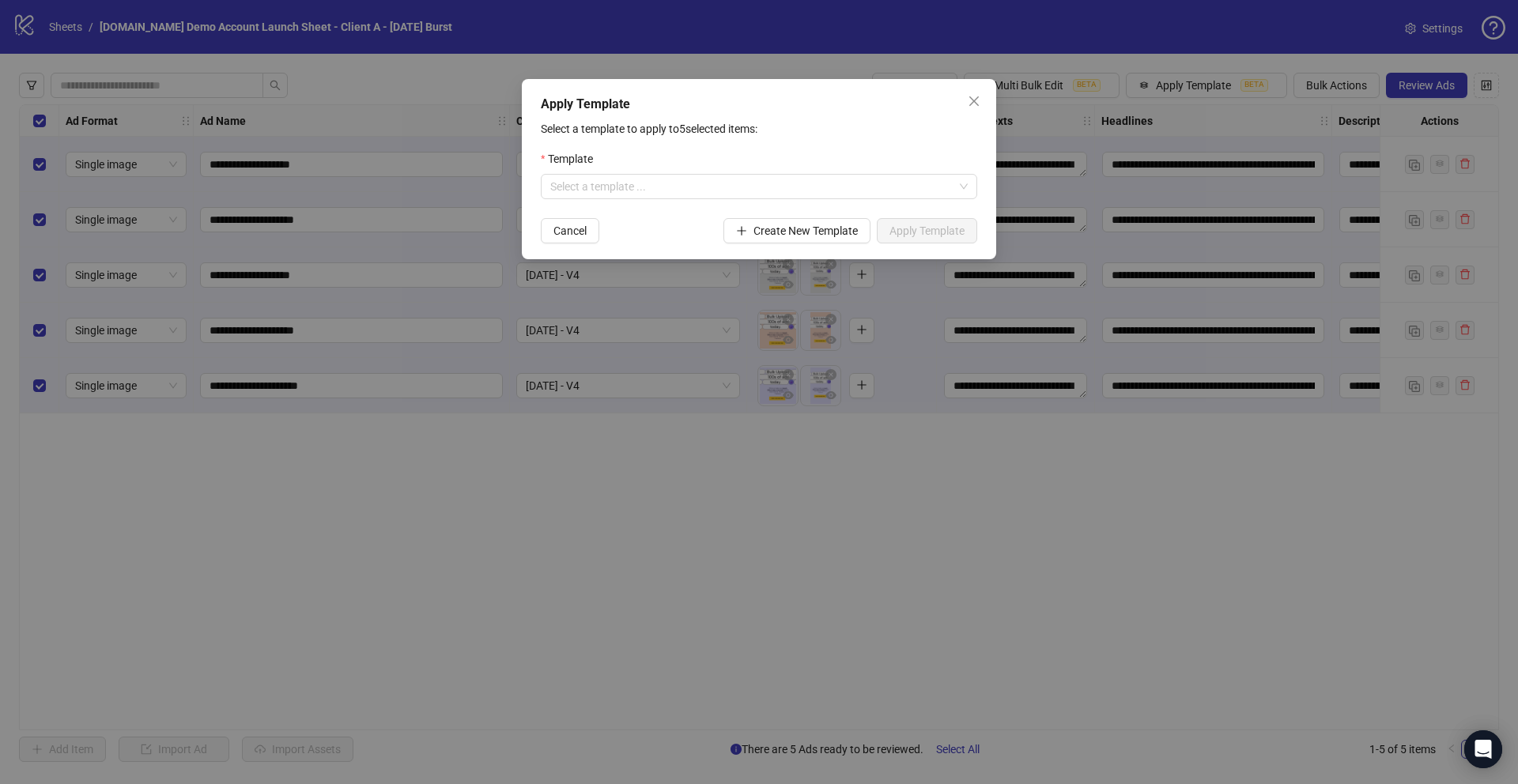
click at [706, 485] on div "Apply Template Select a template to apply to 5 selected items: Template Select …" at bounding box center [759, 392] width 1518 height 784
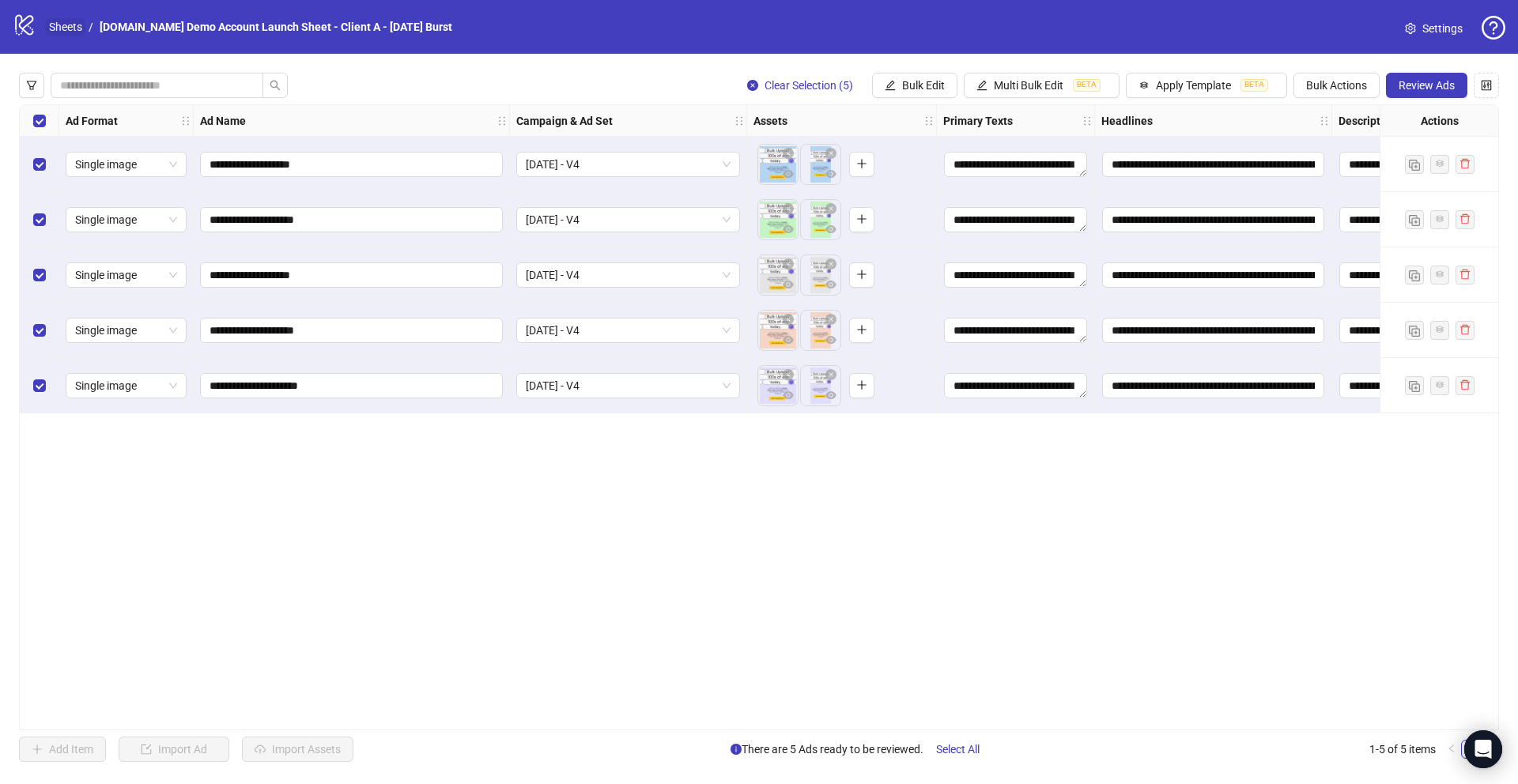
click at [61, 24] on link "Sheets" at bounding box center [65, 26] width 39 height 17
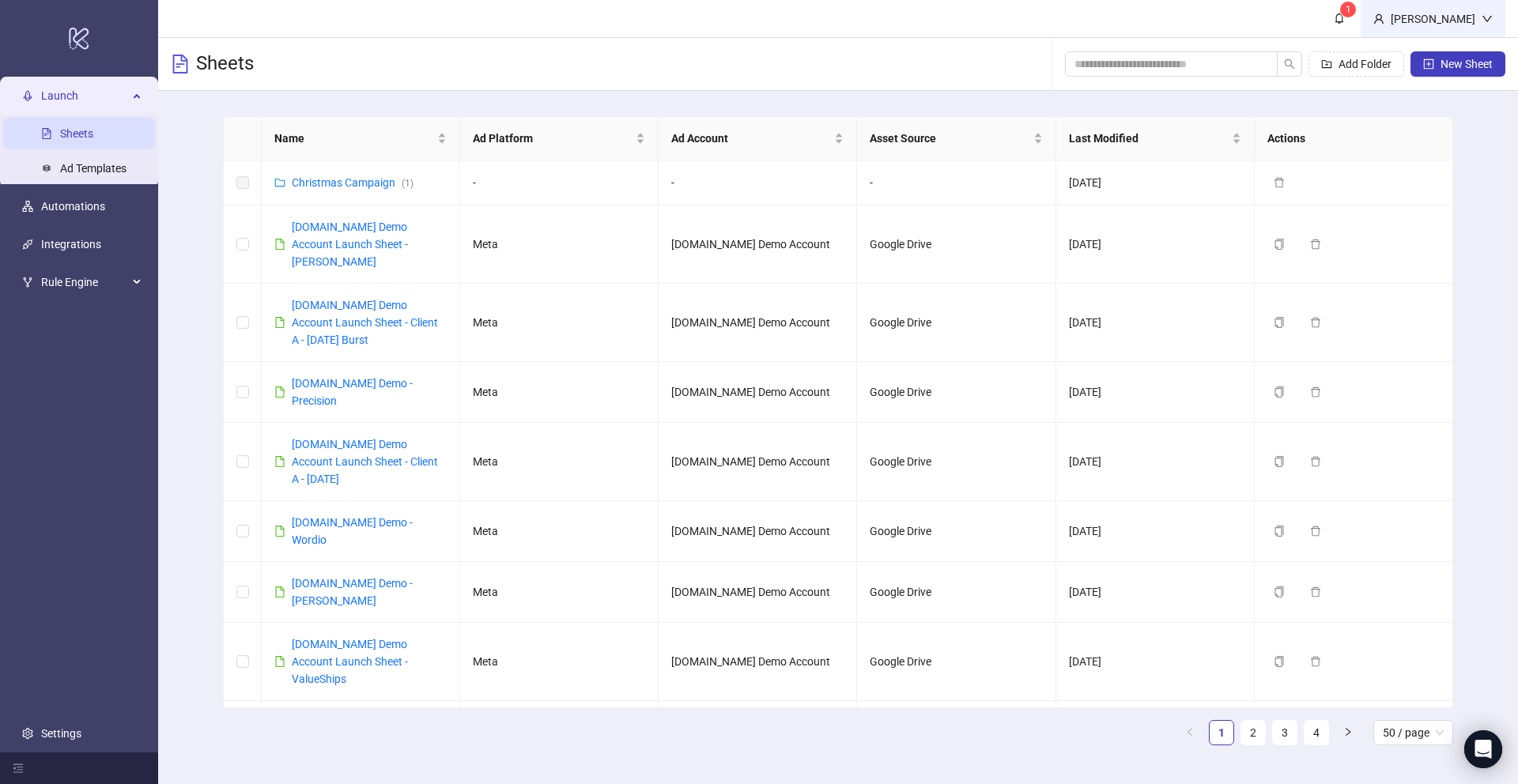
click at [1455, 15] on div "Martin Demo" at bounding box center [1432, 19] width 97 height 17
click at [1443, 56] on span "Logout" at bounding box center [1454, 55] width 76 height 17
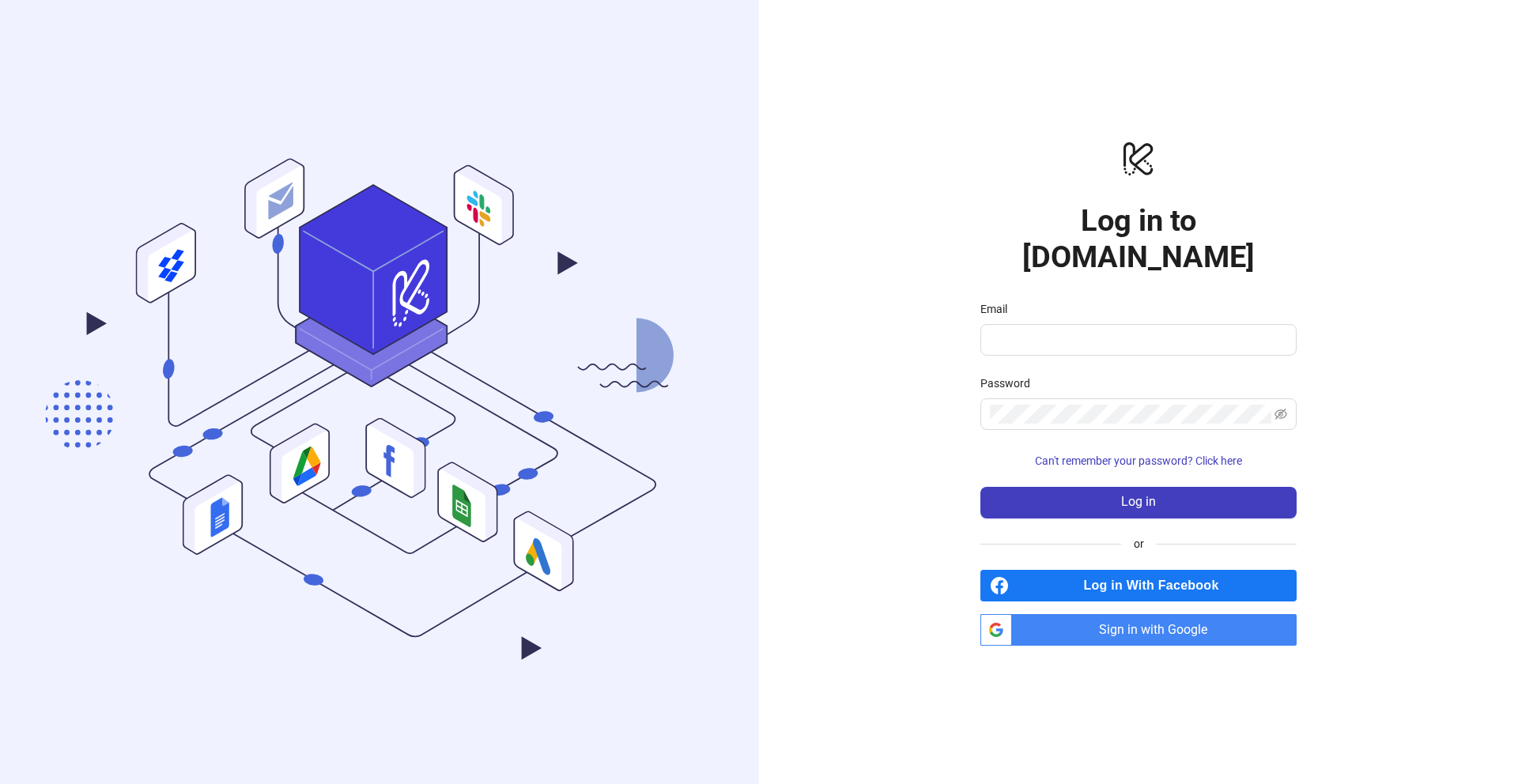
click at [1136, 614] on span "Sign in with Google" at bounding box center [1157, 629] width 278 height 32
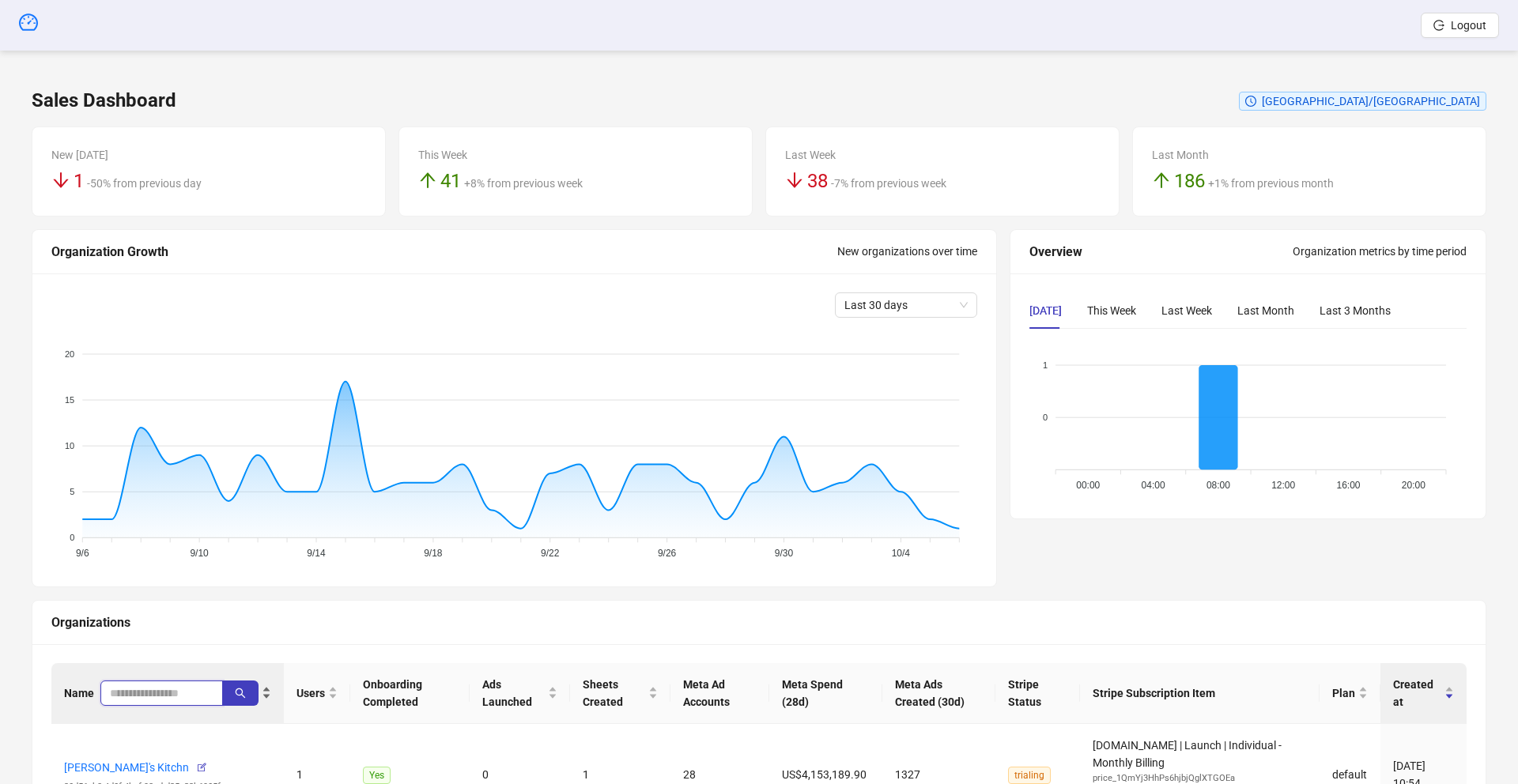
click at [143, 693] on input "search" at bounding box center [156, 693] width 91 height 17
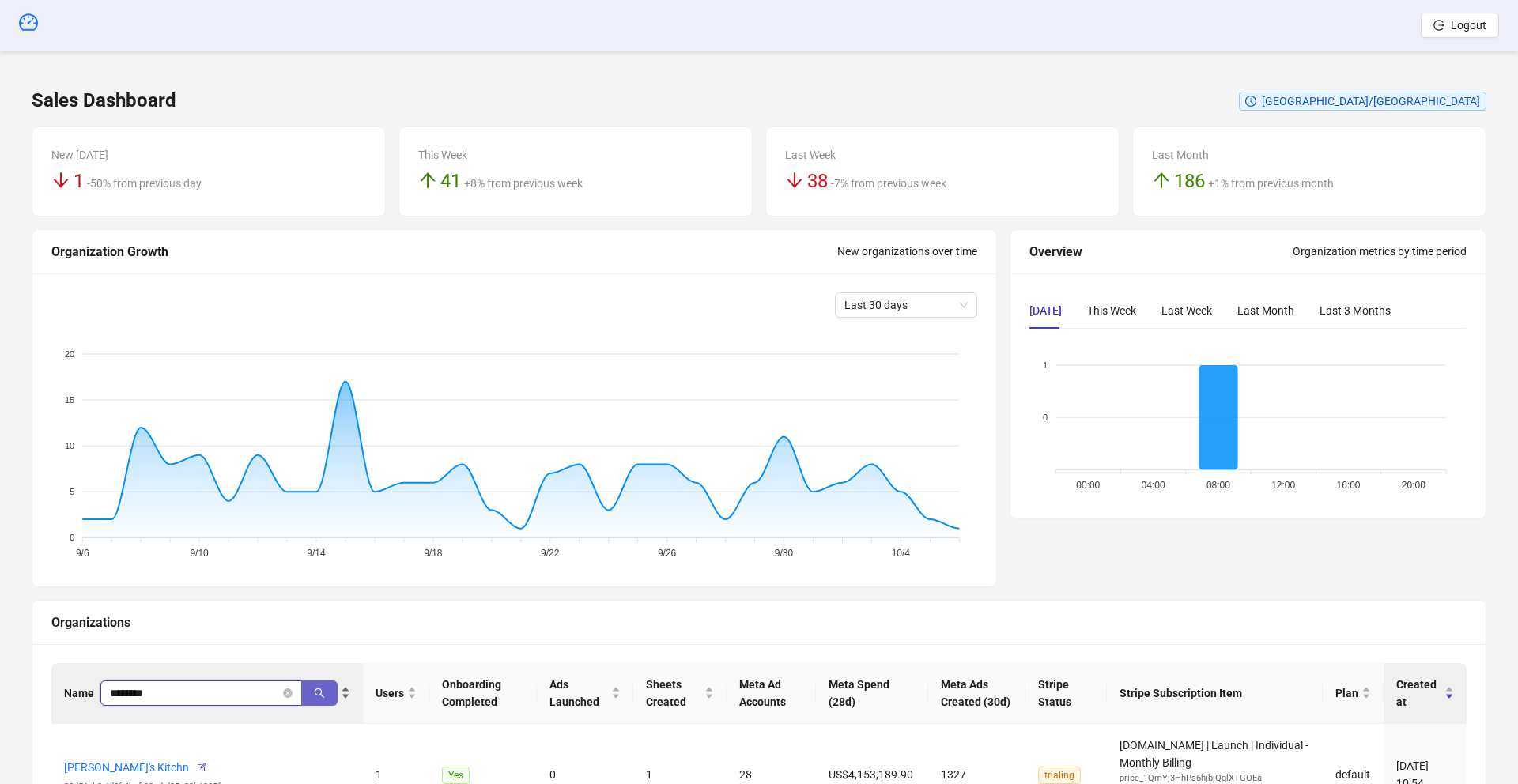
click at [316, 696] on icon "search" at bounding box center [320, 694] width 11 height 11
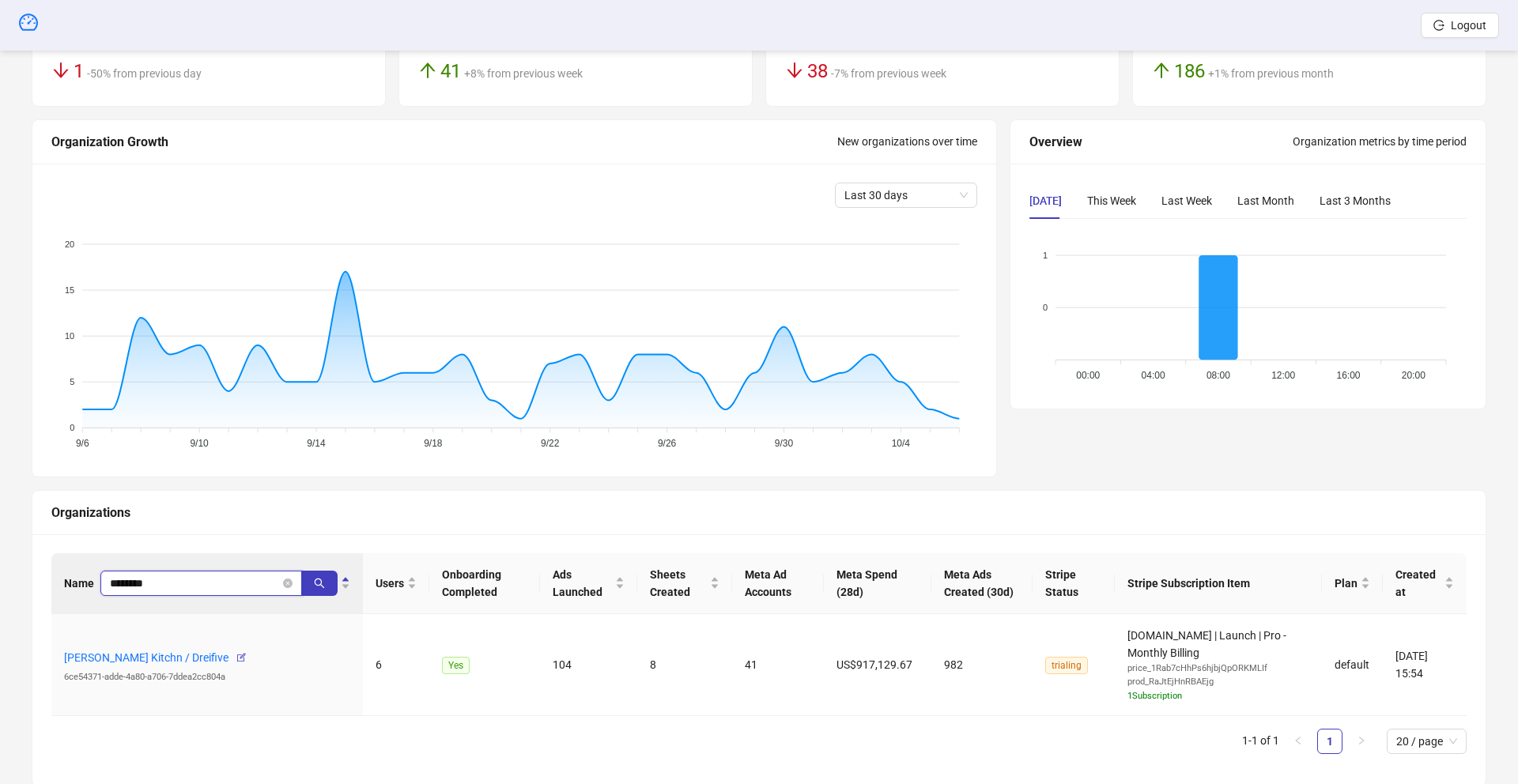
scroll to position [150, 0]
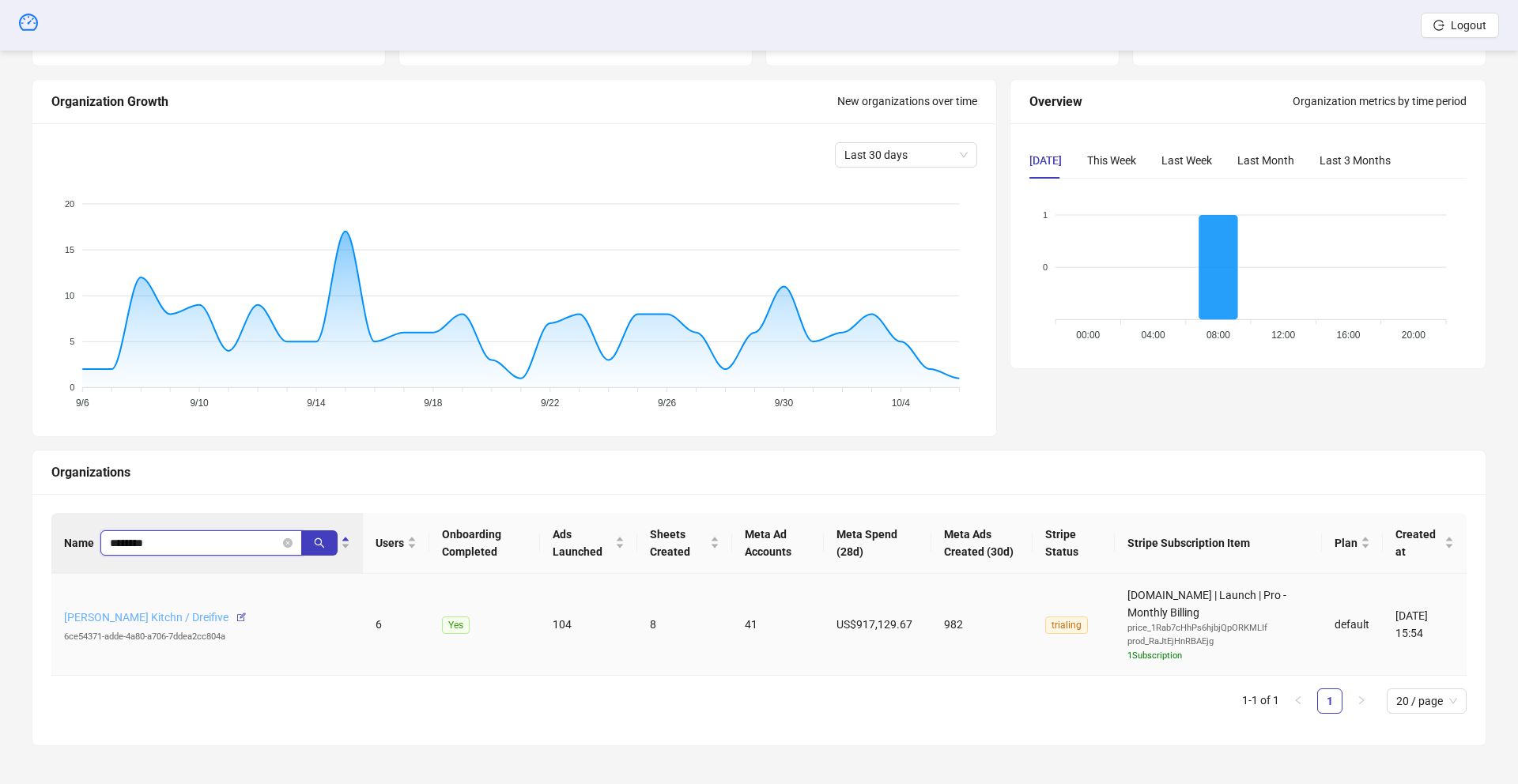
type input "********"
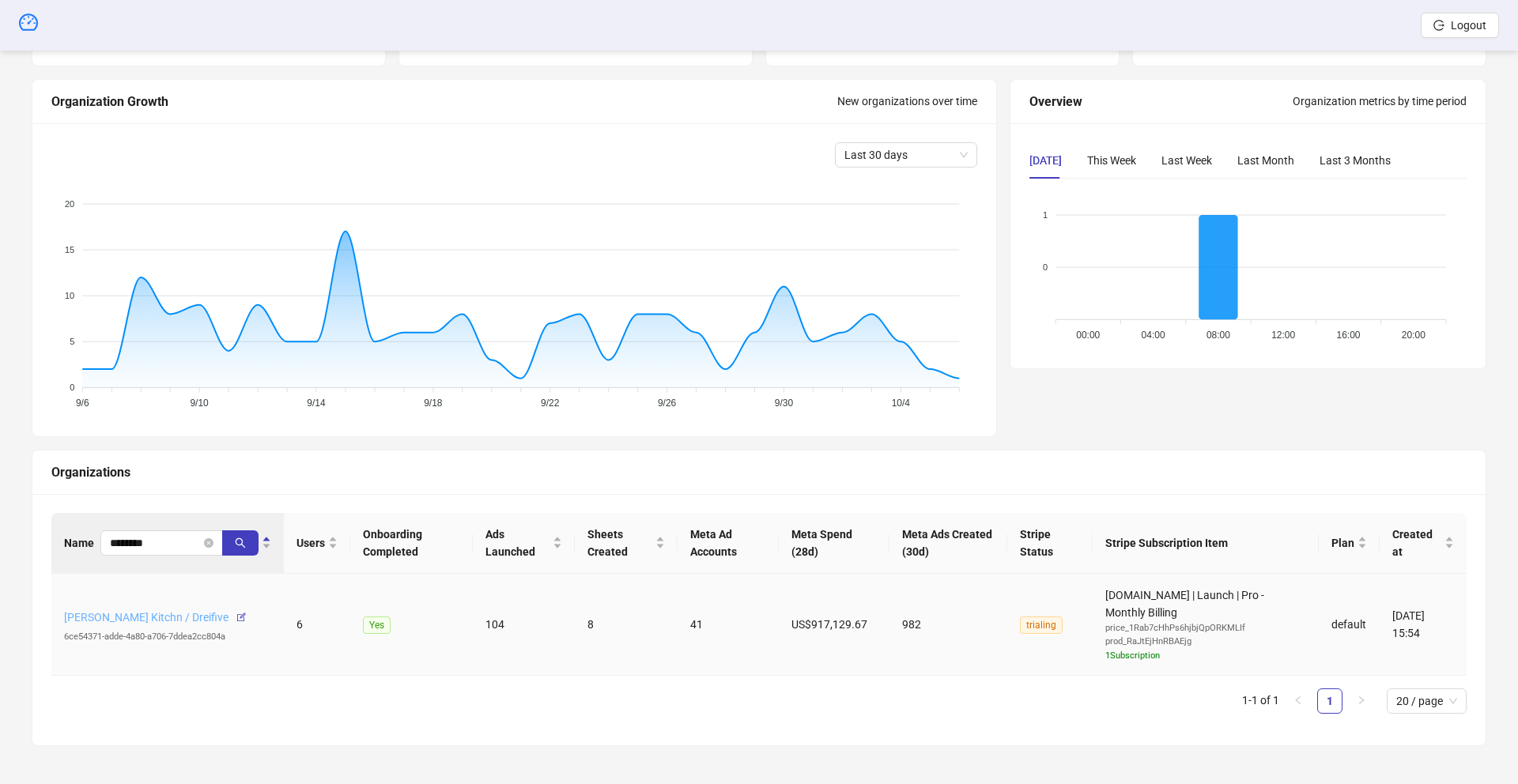
click at [178, 617] on link "[PERSON_NAME] Kitchn / Dreifive" at bounding box center [147, 618] width 165 height 13
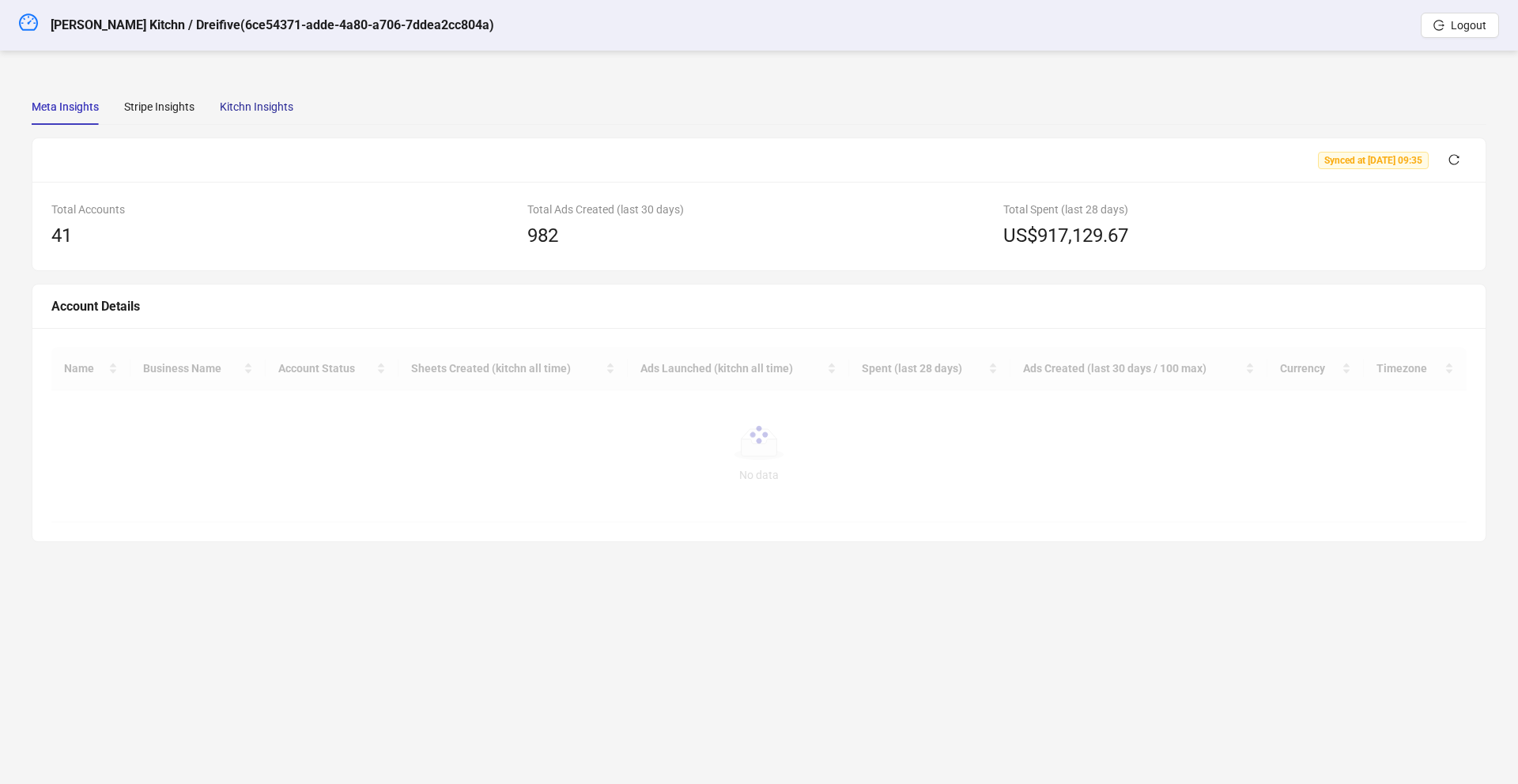
click at [252, 108] on div "Kitchn Insights" at bounding box center [257, 106] width 73 height 17
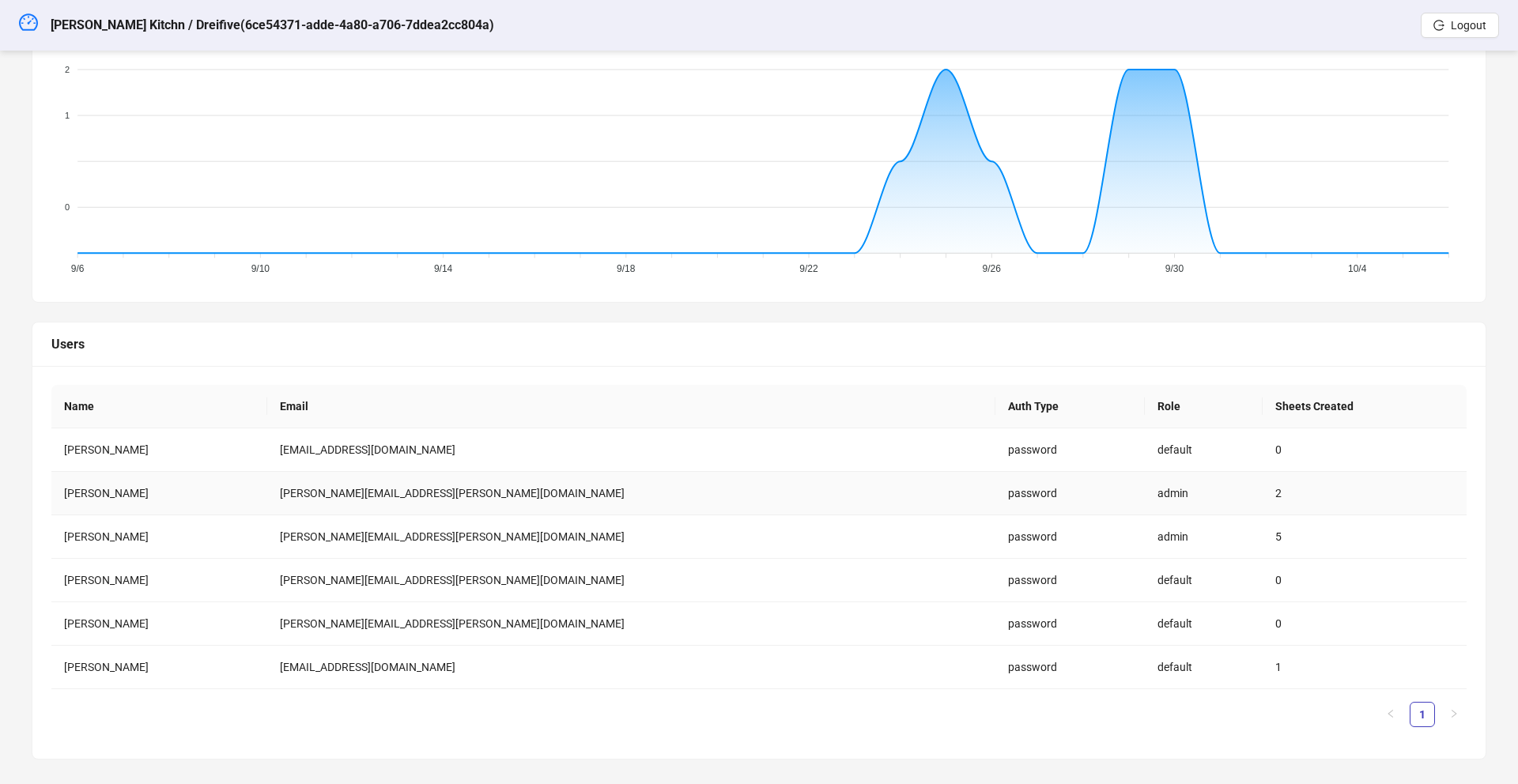
scroll to position [584, 0]
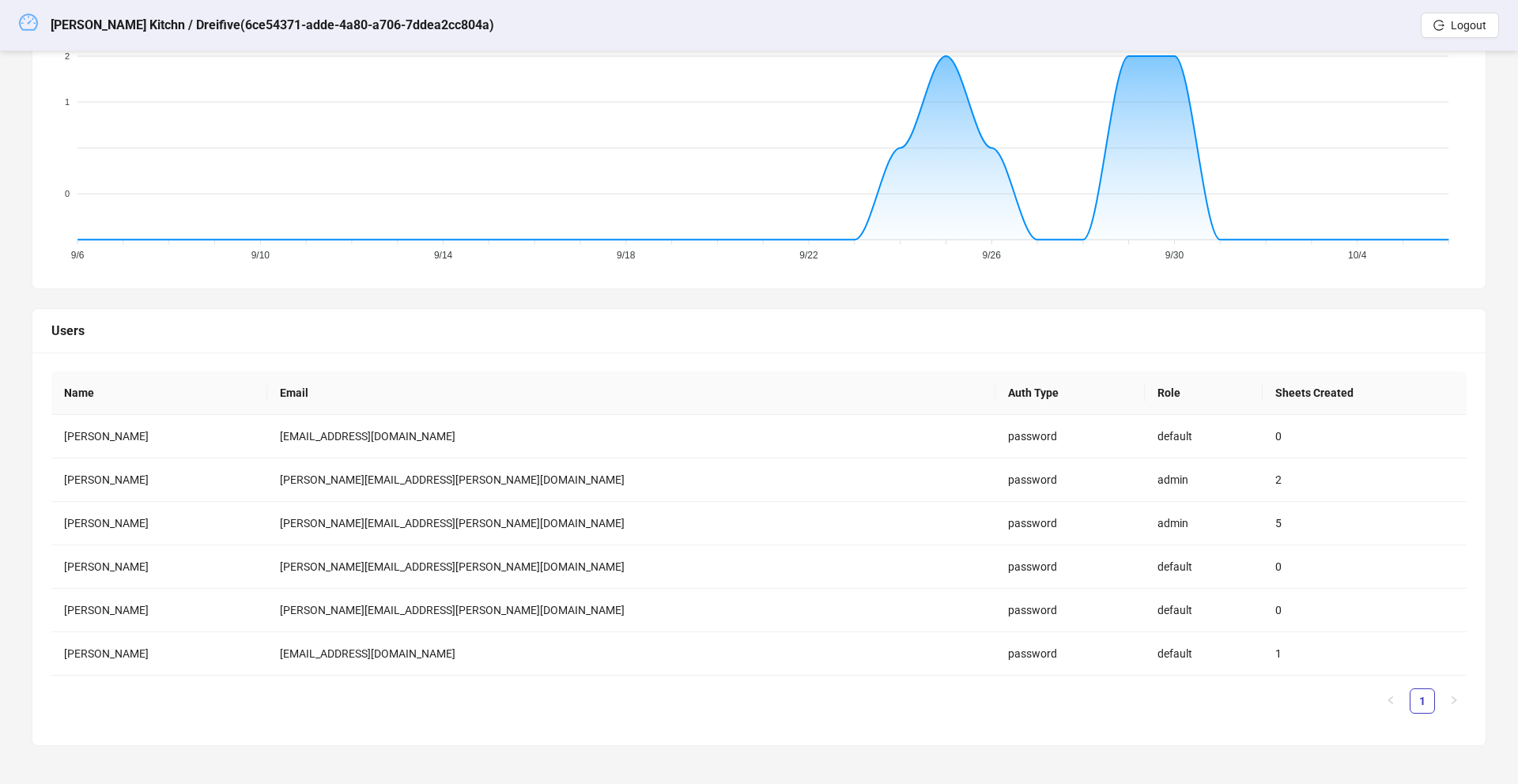
click at [21, 17] on icon "dashboard" at bounding box center [28, 21] width 19 height 16
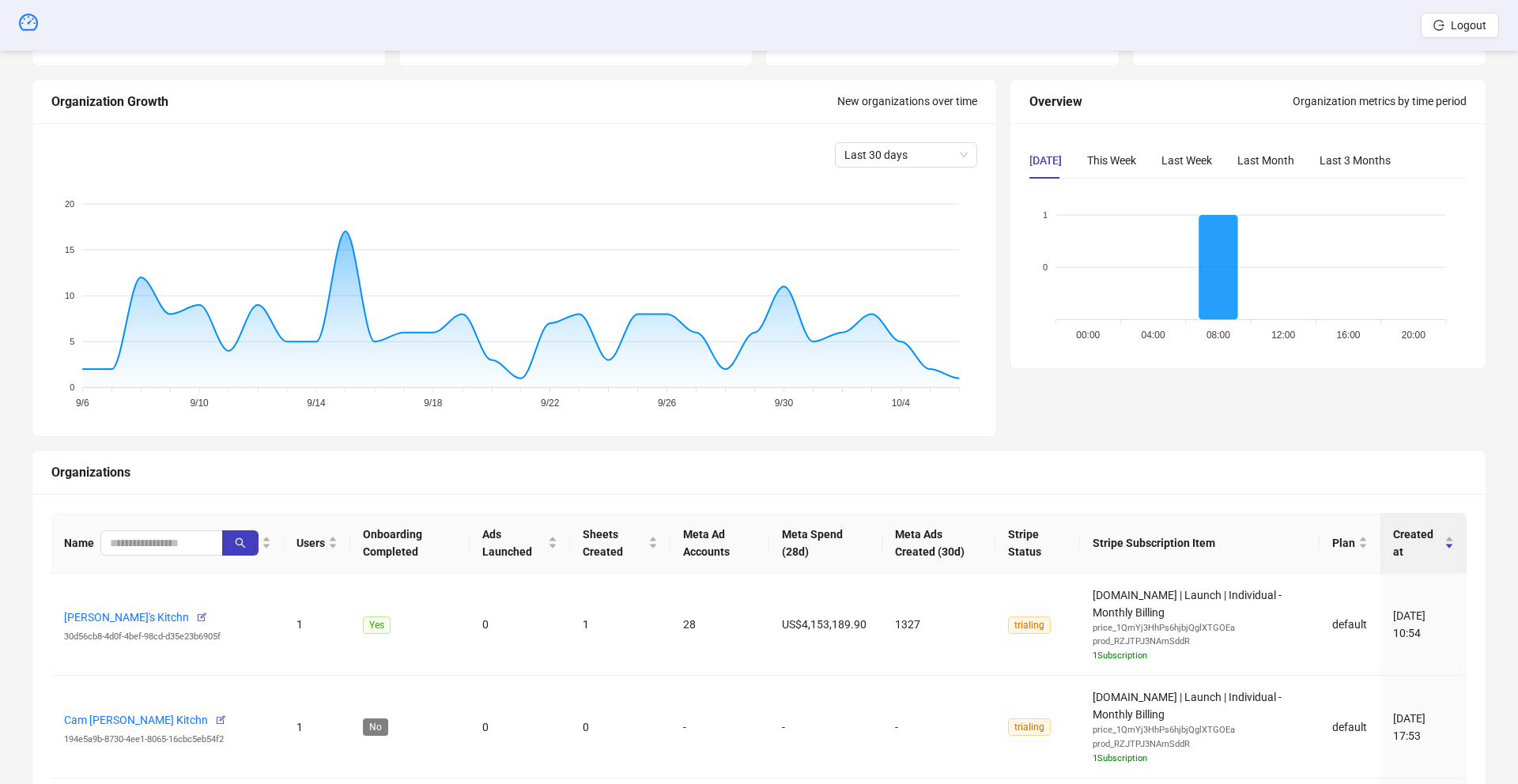
scroll to position [584, 0]
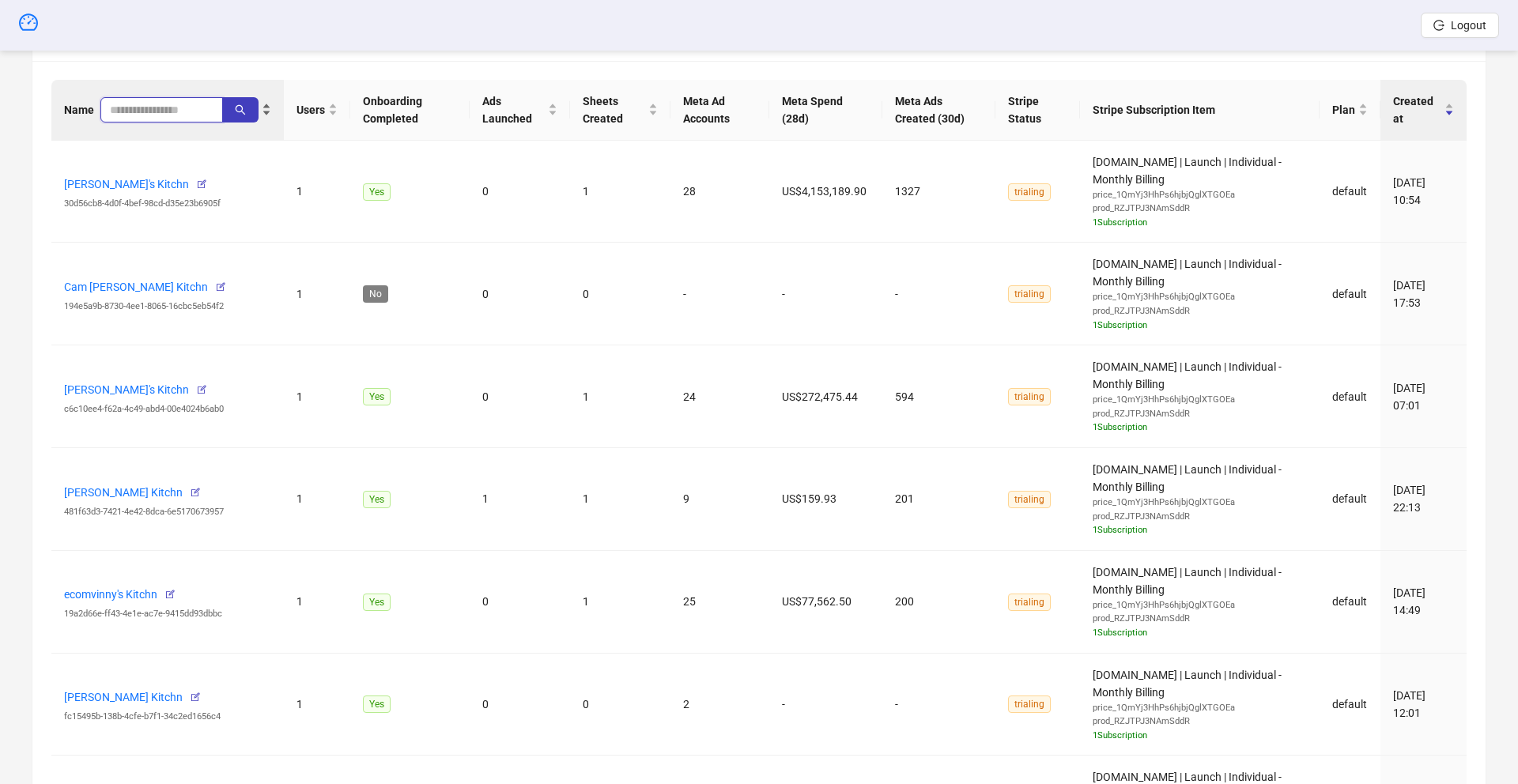
click at [132, 112] on input "search" at bounding box center [156, 109] width 91 height 17
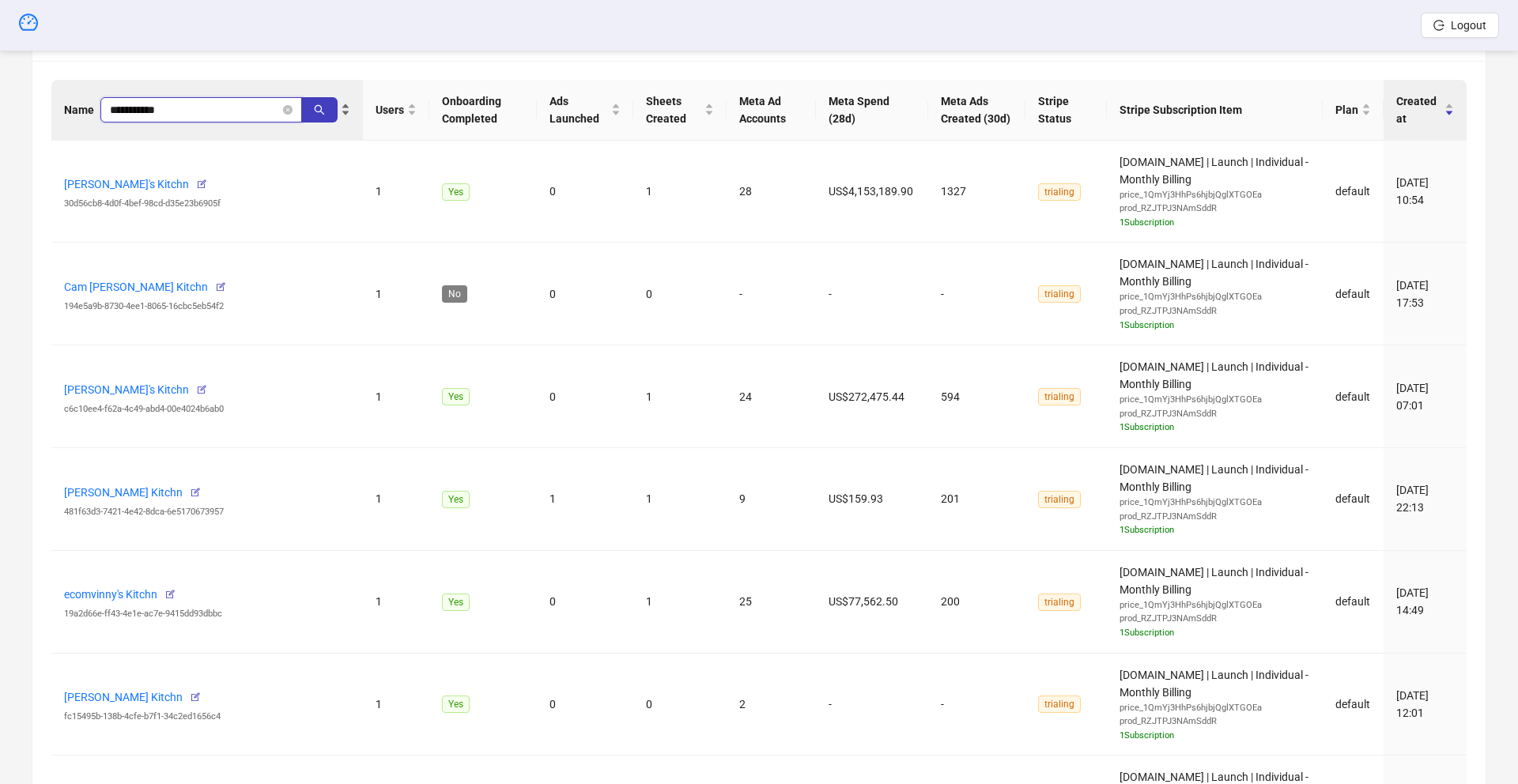
type input "**********"
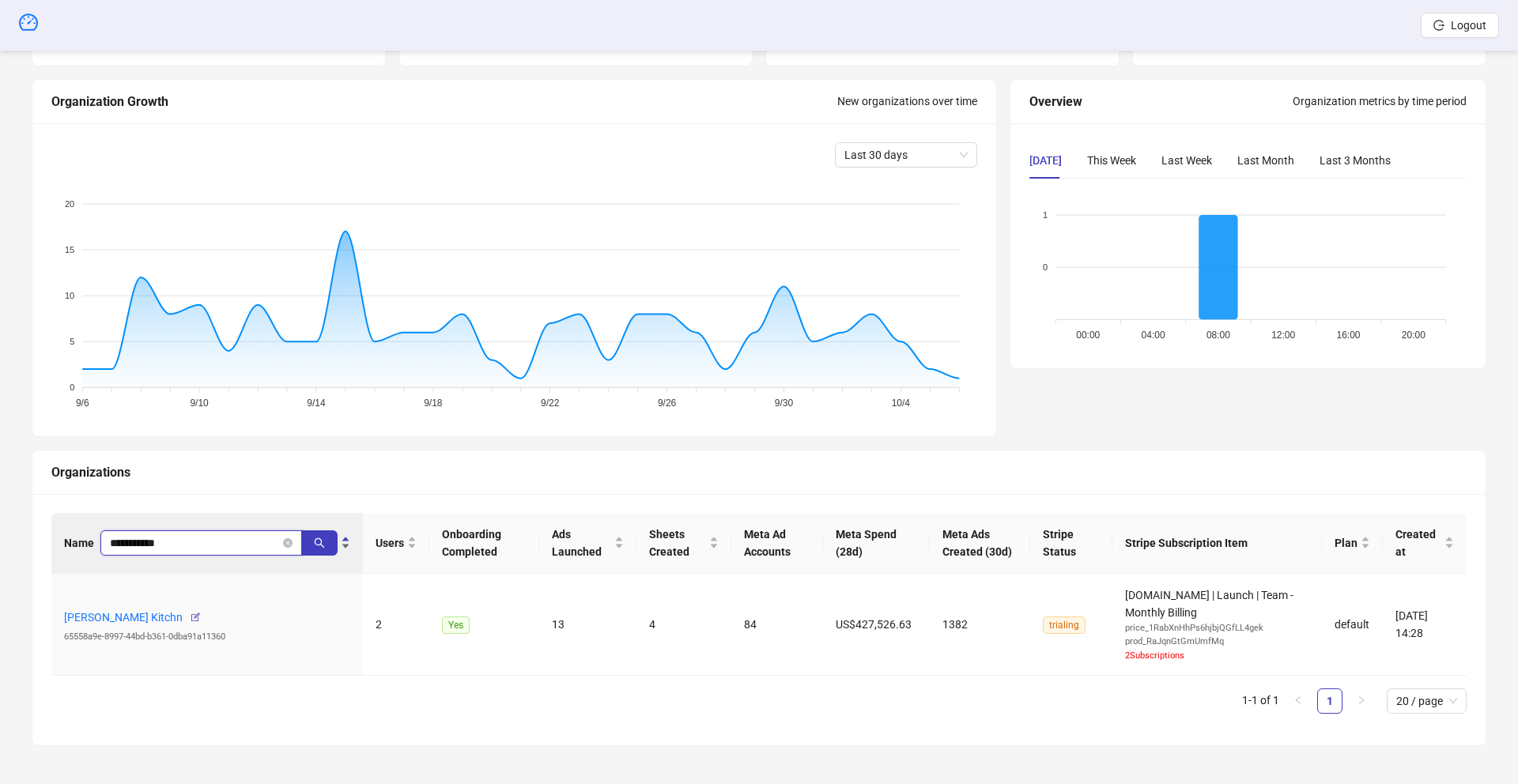
scroll to position [150, 0]
click at [190, 618] on icon "button" at bounding box center [196, 618] width 11 height 11
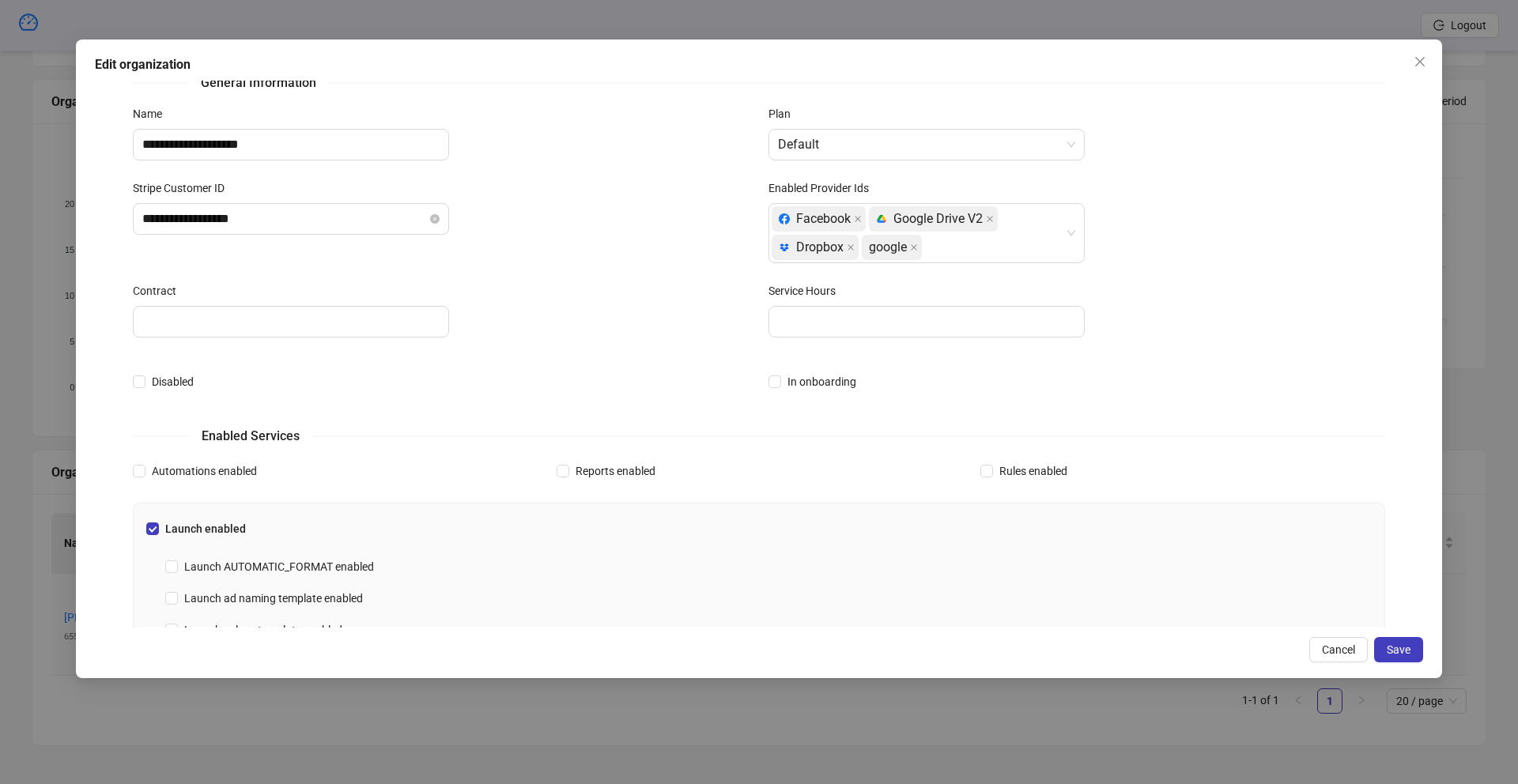
scroll to position [7, 0]
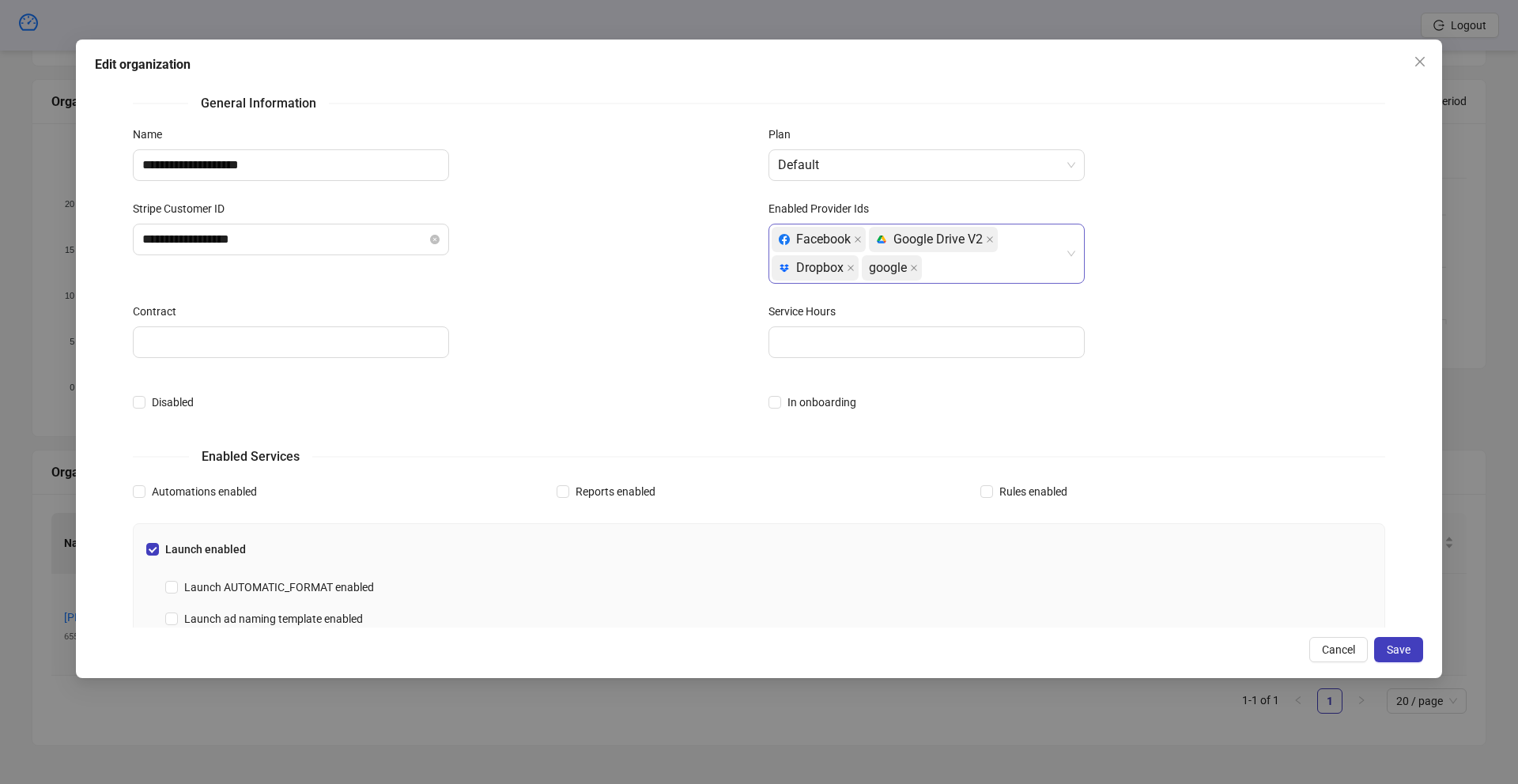
click at [947, 269] on div "Facebook platform/google_drive Google Drive V2 platform/dropbox Dropbox google" at bounding box center [918, 253] width 293 height 57
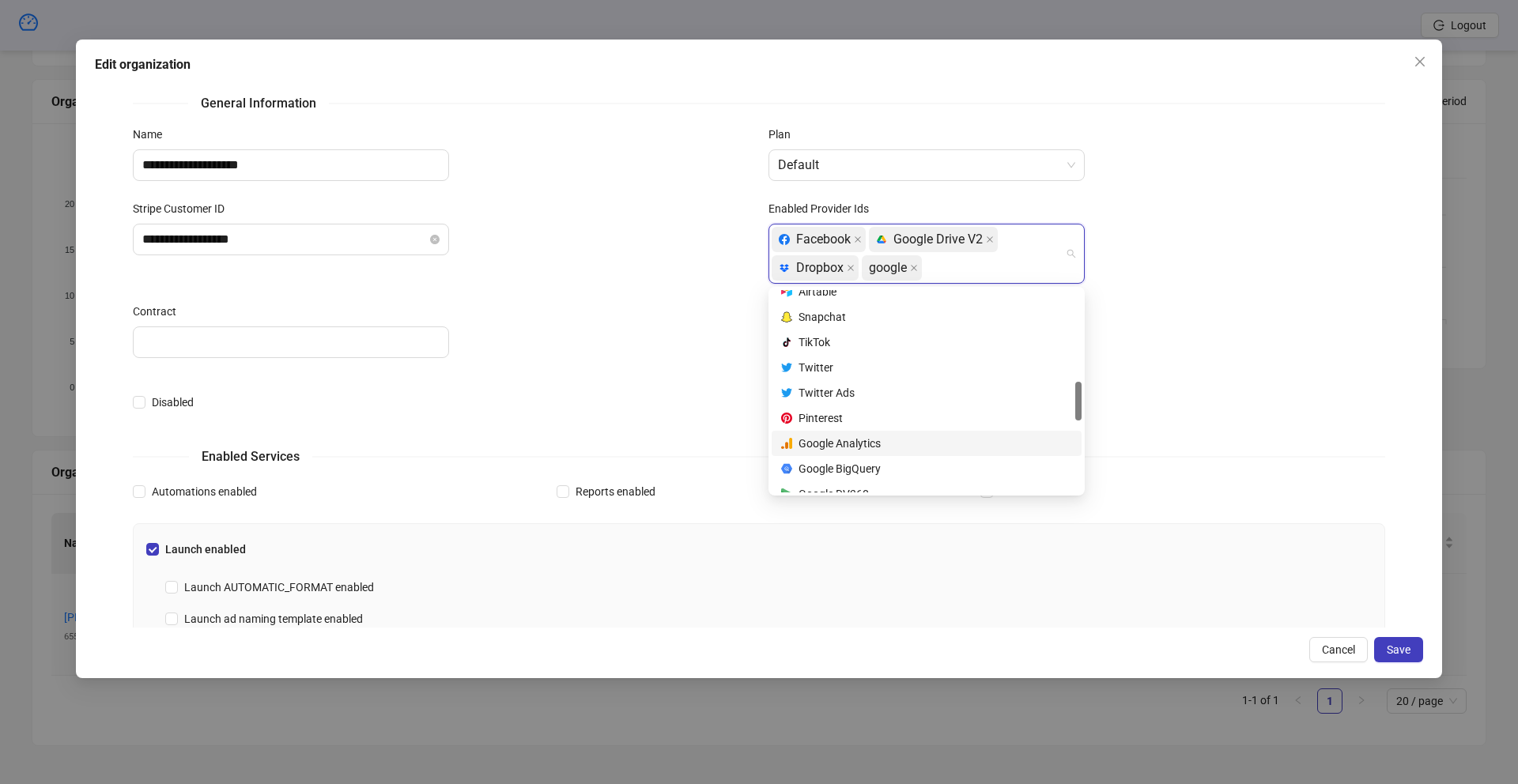
click at [957, 264] on div "Facebook platform/google_drive Google Drive V2 platform/dropbox Dropbox google" at bounding box center [918, 253] width 293 height 57
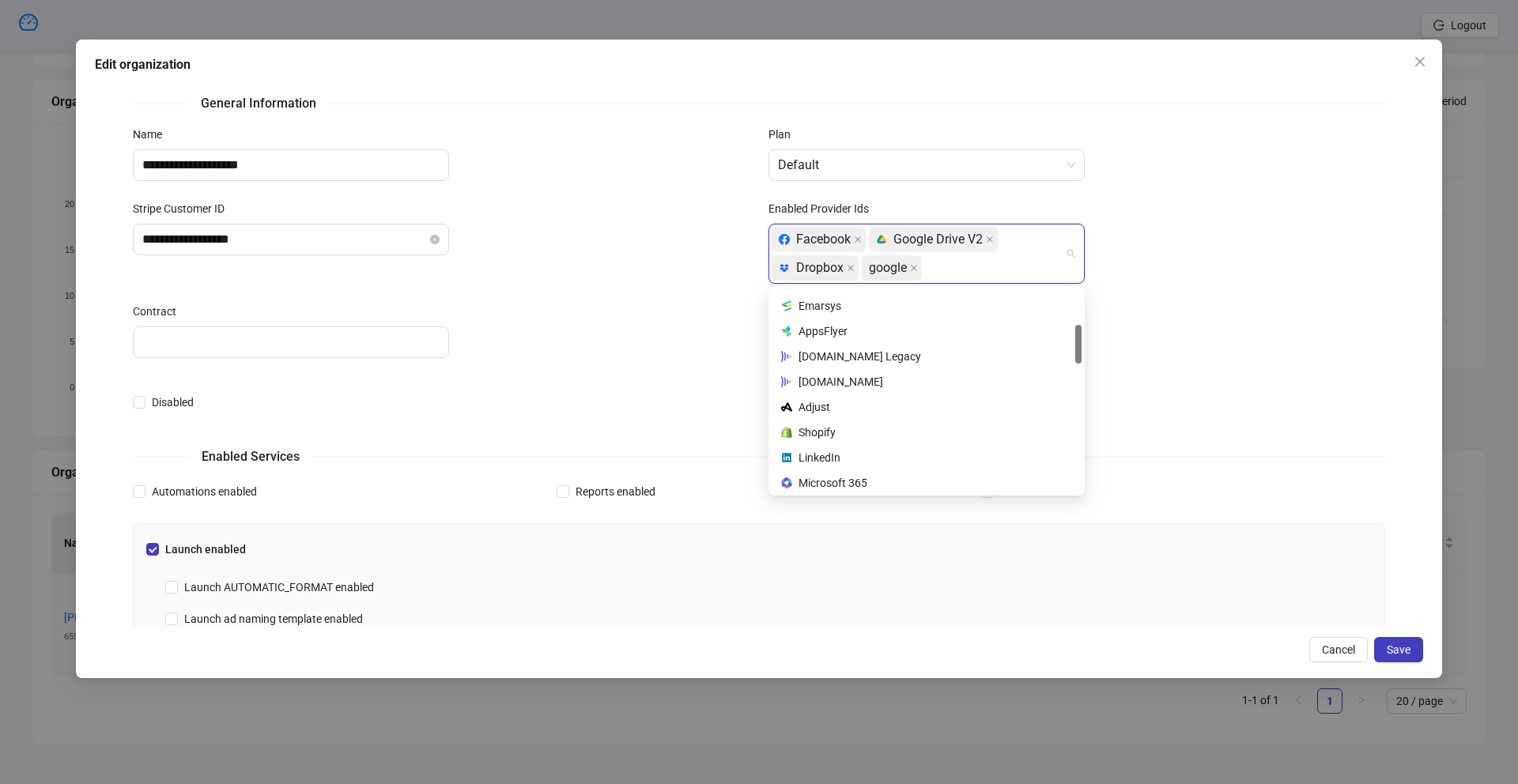
scroll to position [192, 0]
click at [687, 343] on div at bounding box center [441, 341] width 616 height 32
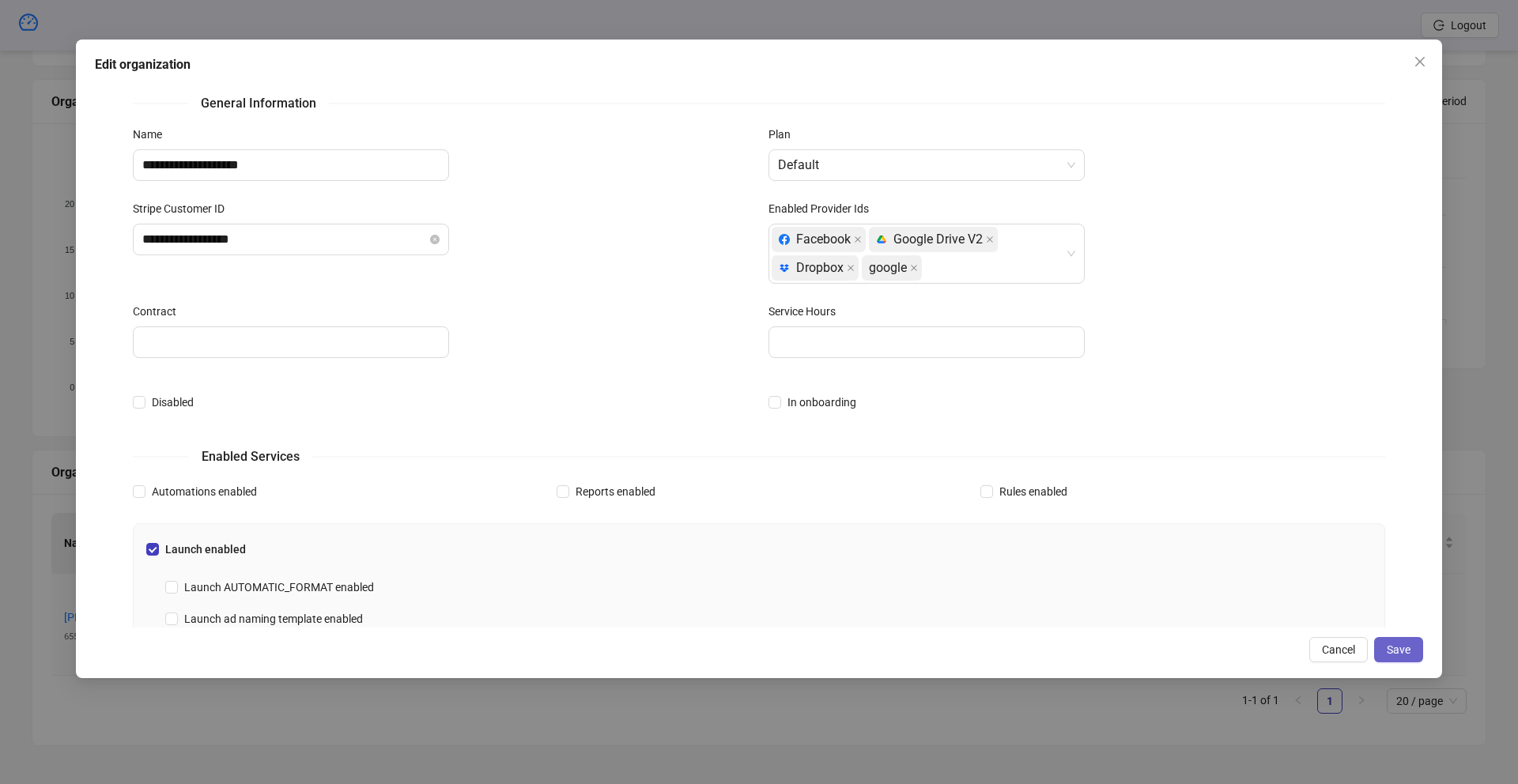
click at [1394, 649] on span "Save" at bounding box center [1398, 650] width 24 height 13
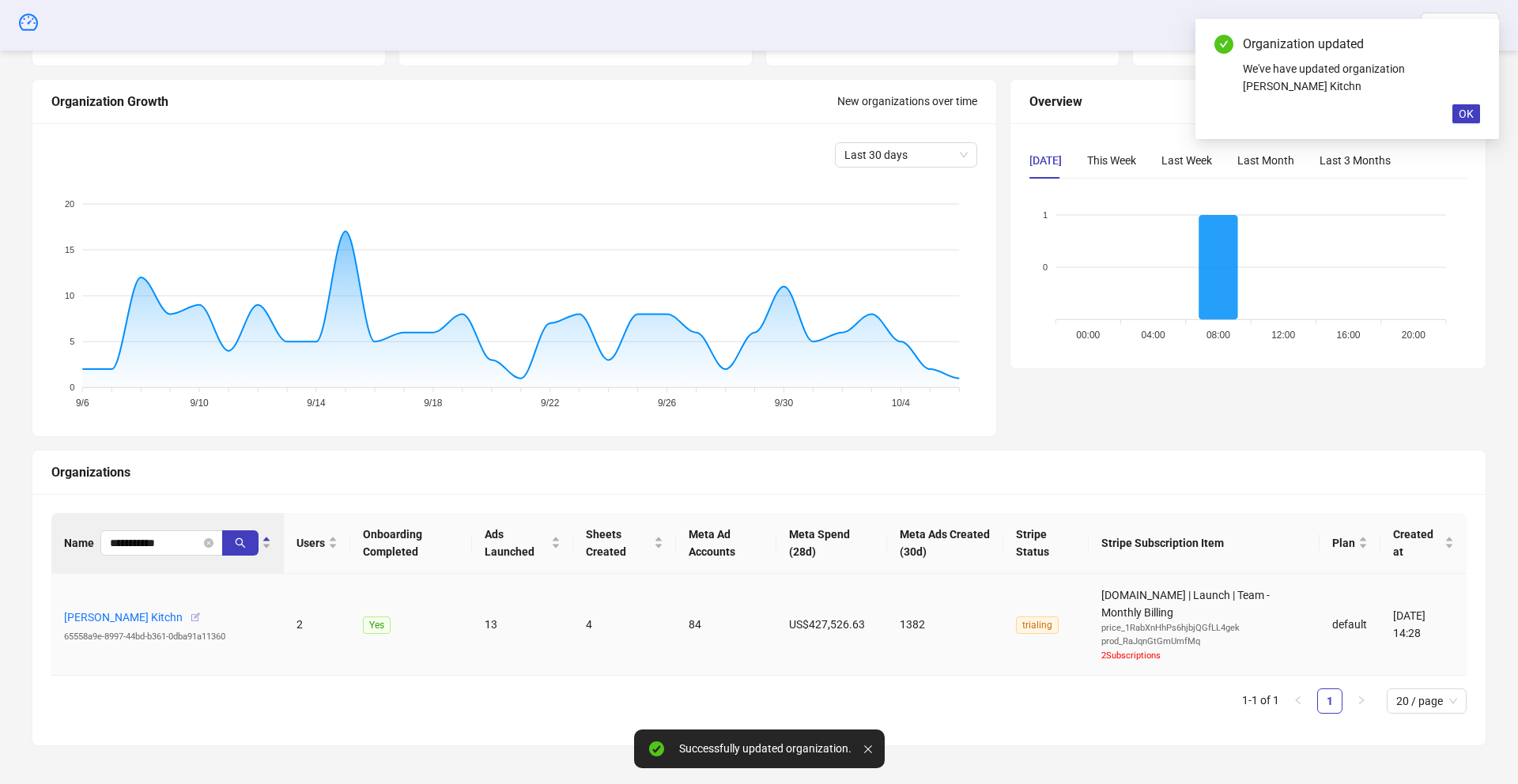
click at [190, 617] on icon "button" at bounding box center [196, 618] width 11 height 11
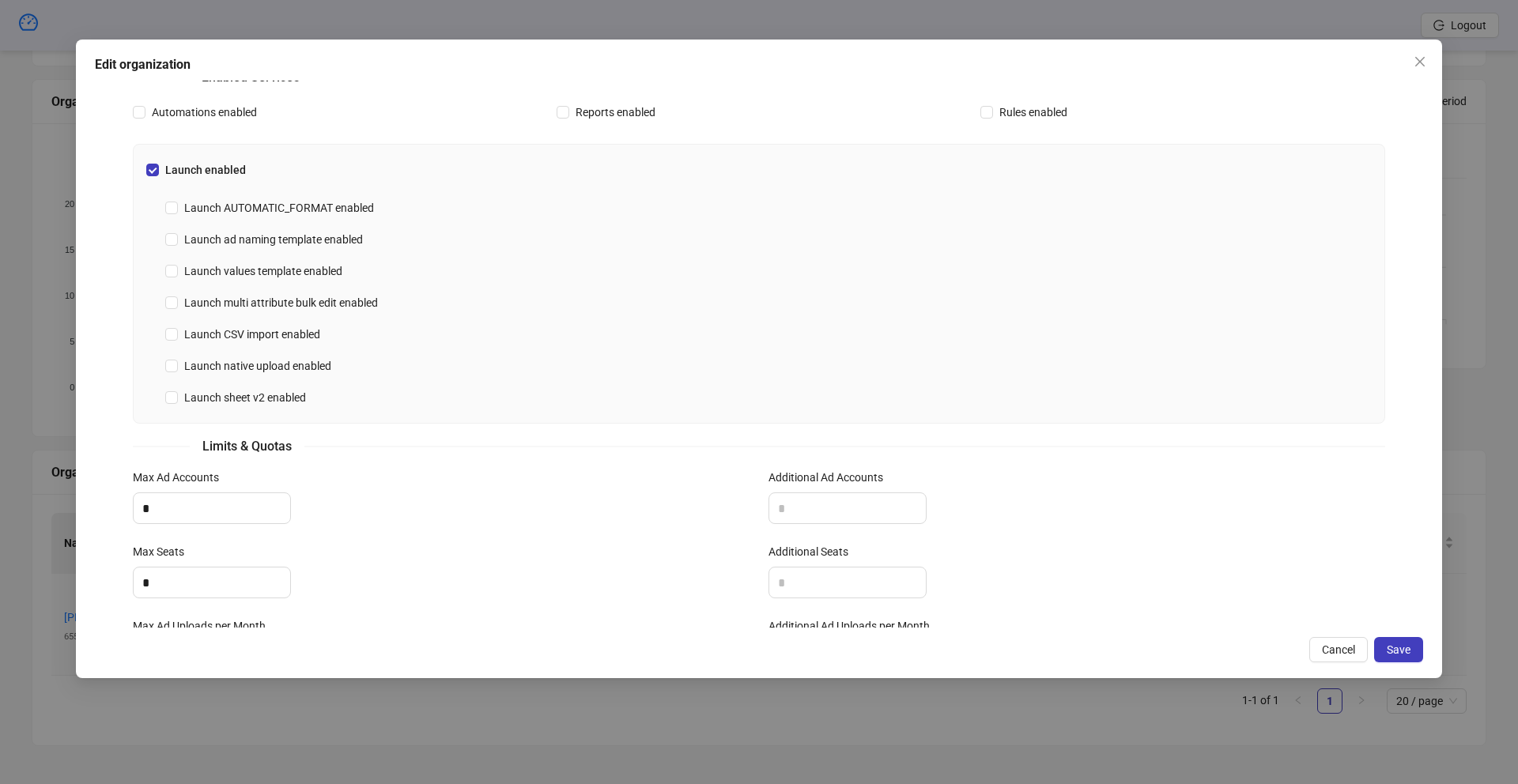
scroll to position [0, 0]
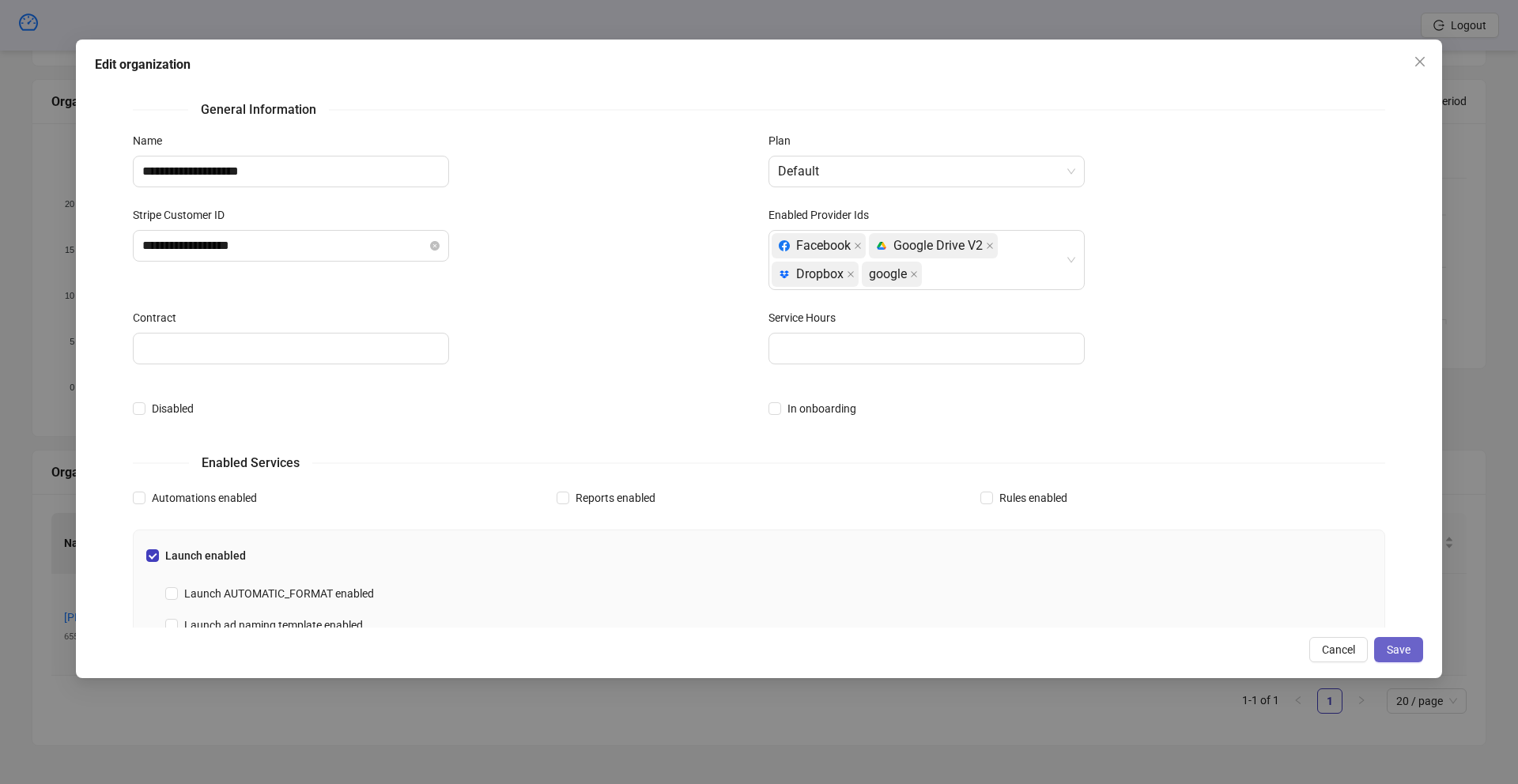
click at [1398, 650] on span "Save" at bounding box center [1398, 650] width 24 height 13
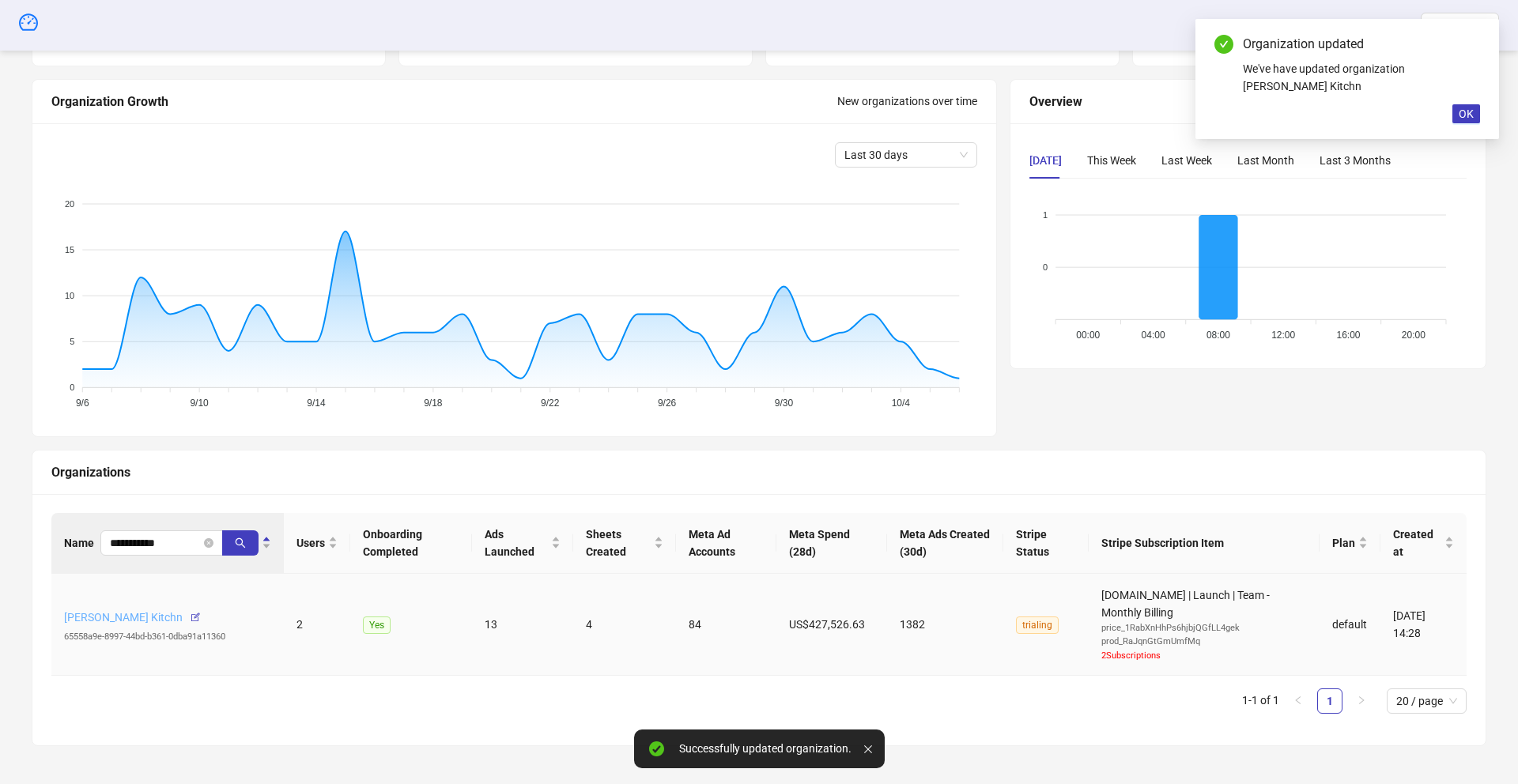
click at [117, 612] on link "Jenny Moran's Kitchn" at bounding box center [123, 618] width 118 height 13
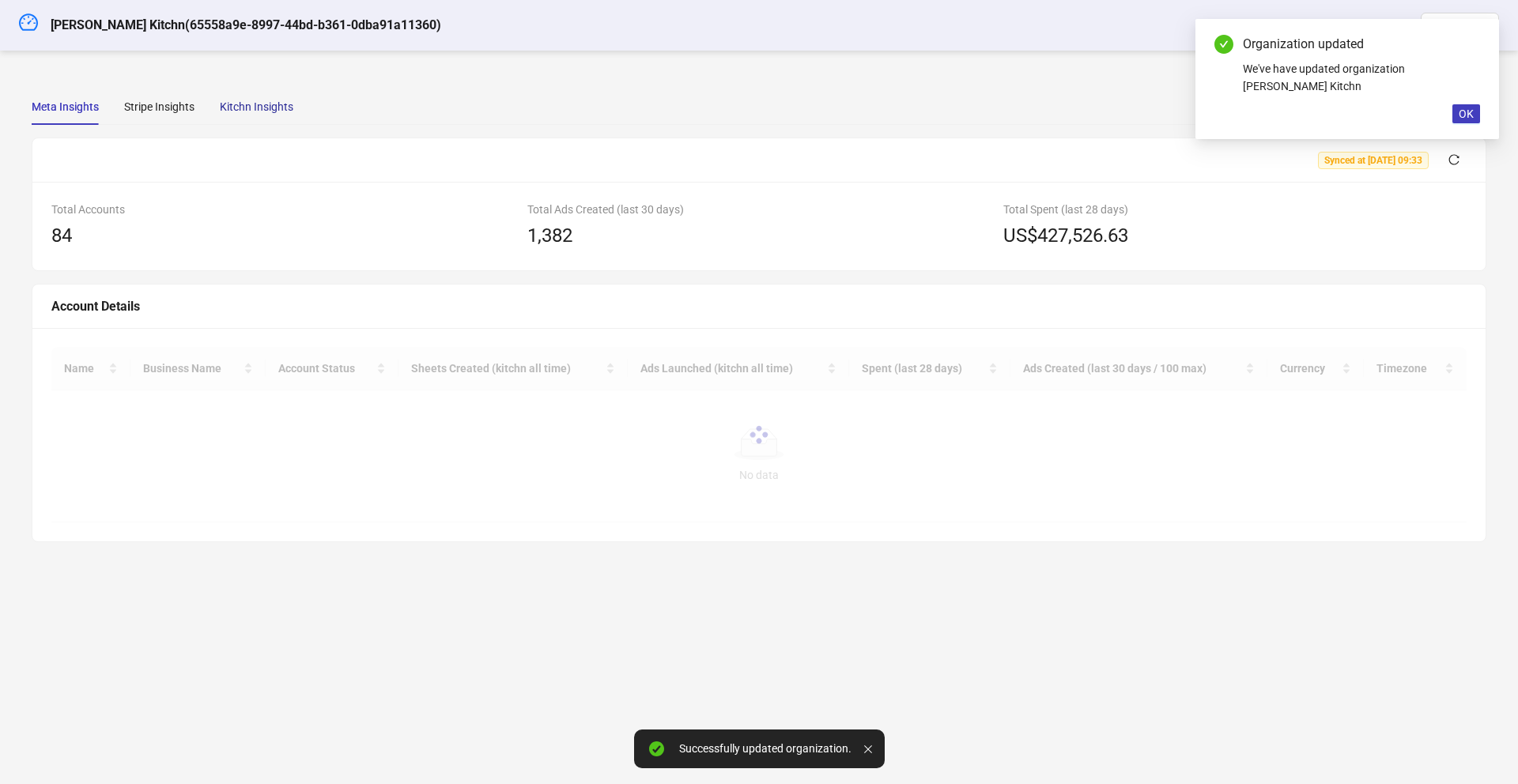
click at [249, 111] on div "Kitchn Insights" at bounding box center [257, 106] width 73 height 17
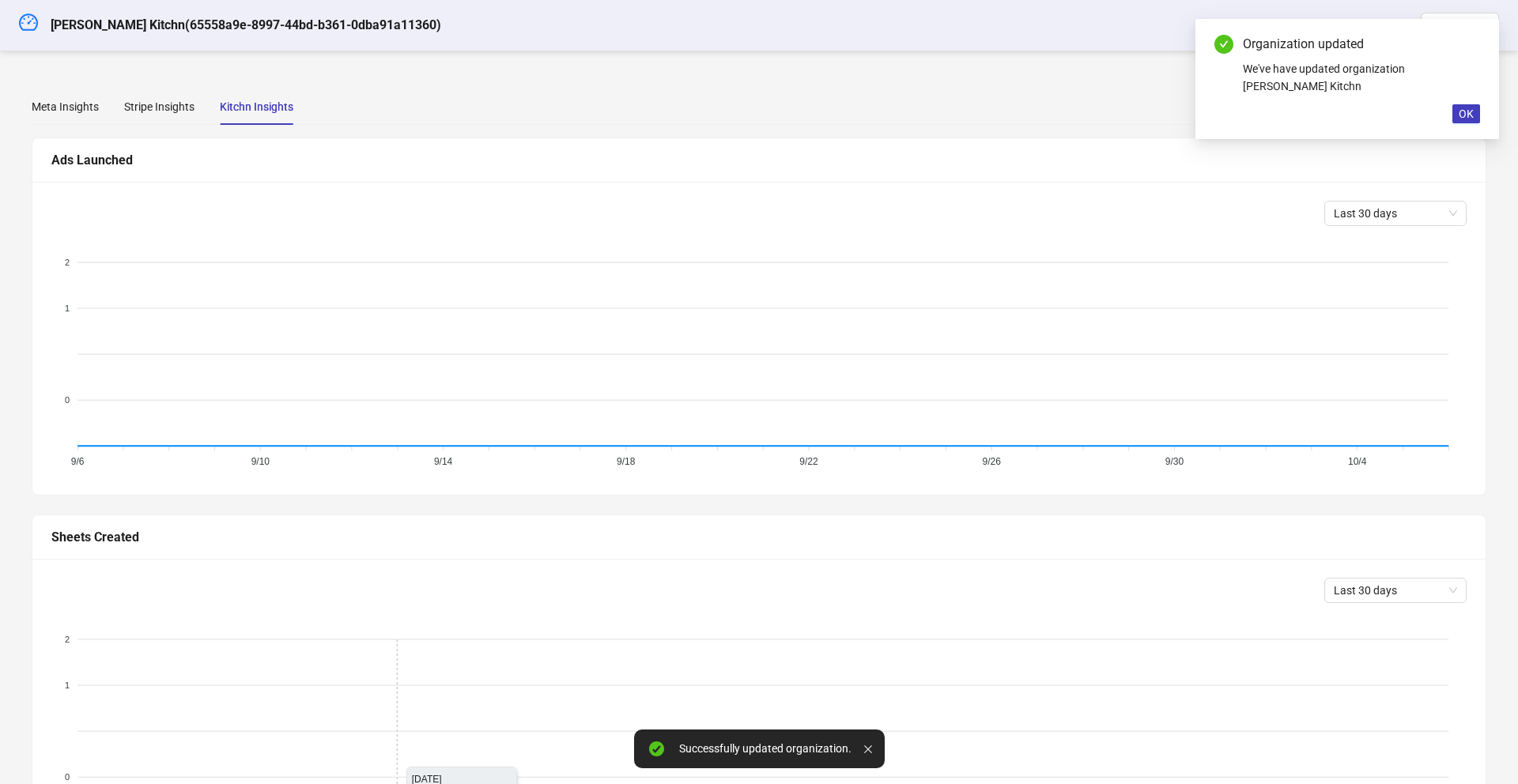
scroll to position [409, 0]
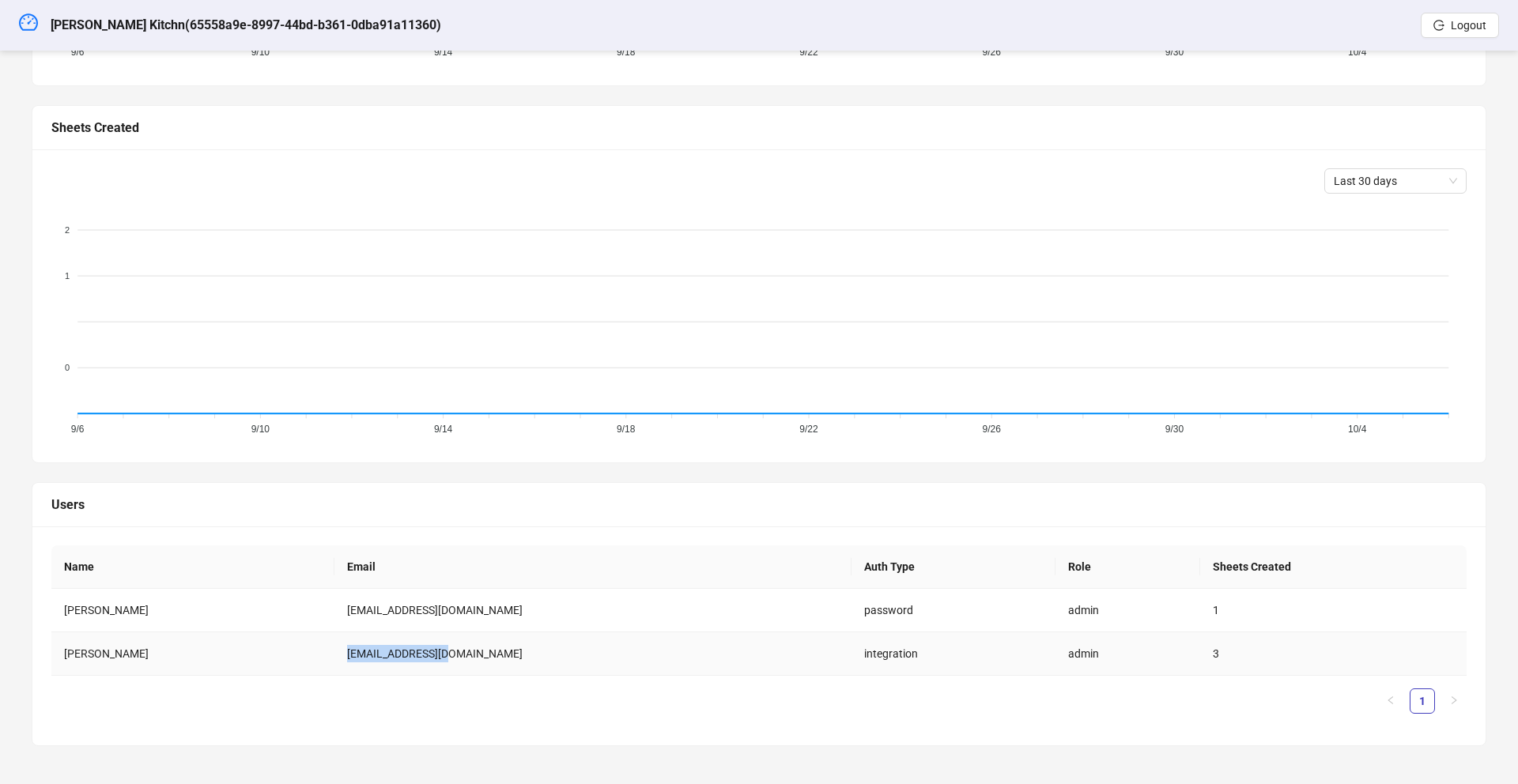
drag, startPoint x: 507, startPoint y: 657, endPoint x: 364, endPoint y: 661, distance: 143.1
click at [364, 661] on td "jem.ppc@gmail.com" at bounding box center [593, 654] width 517 height 43
copy td "jem.ppc@gmail.com"
click at [1472, 32] on button "Logout" at bounding box center [1459, 25] width 78 height 25
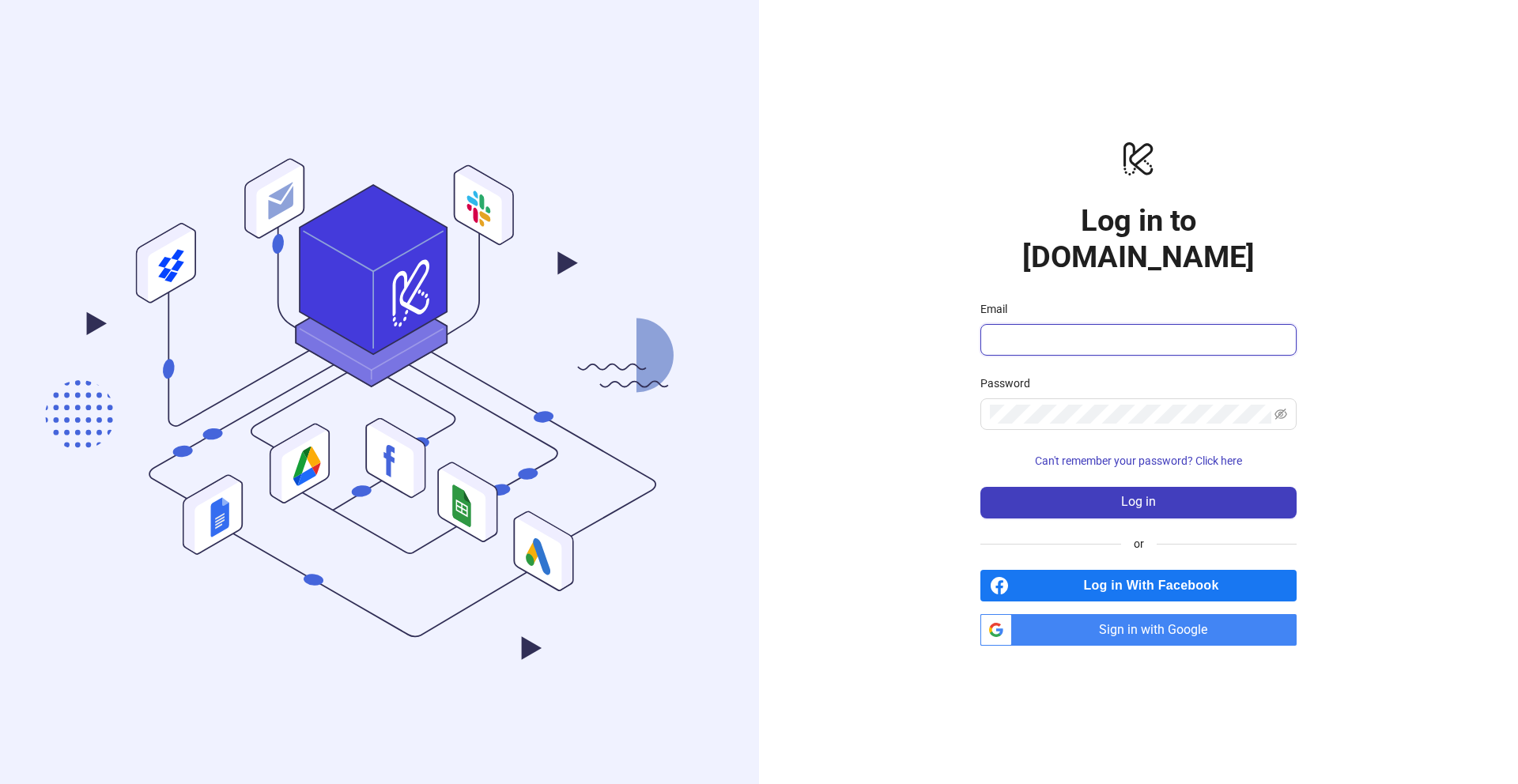
click at [1059, 330] on input "Email" at bounding box center [1136, 339] width 294 height 19
type input "**********"
click at [1061, 487] on button "Log in" at bounding box center [1138, 502] width 316 height 32
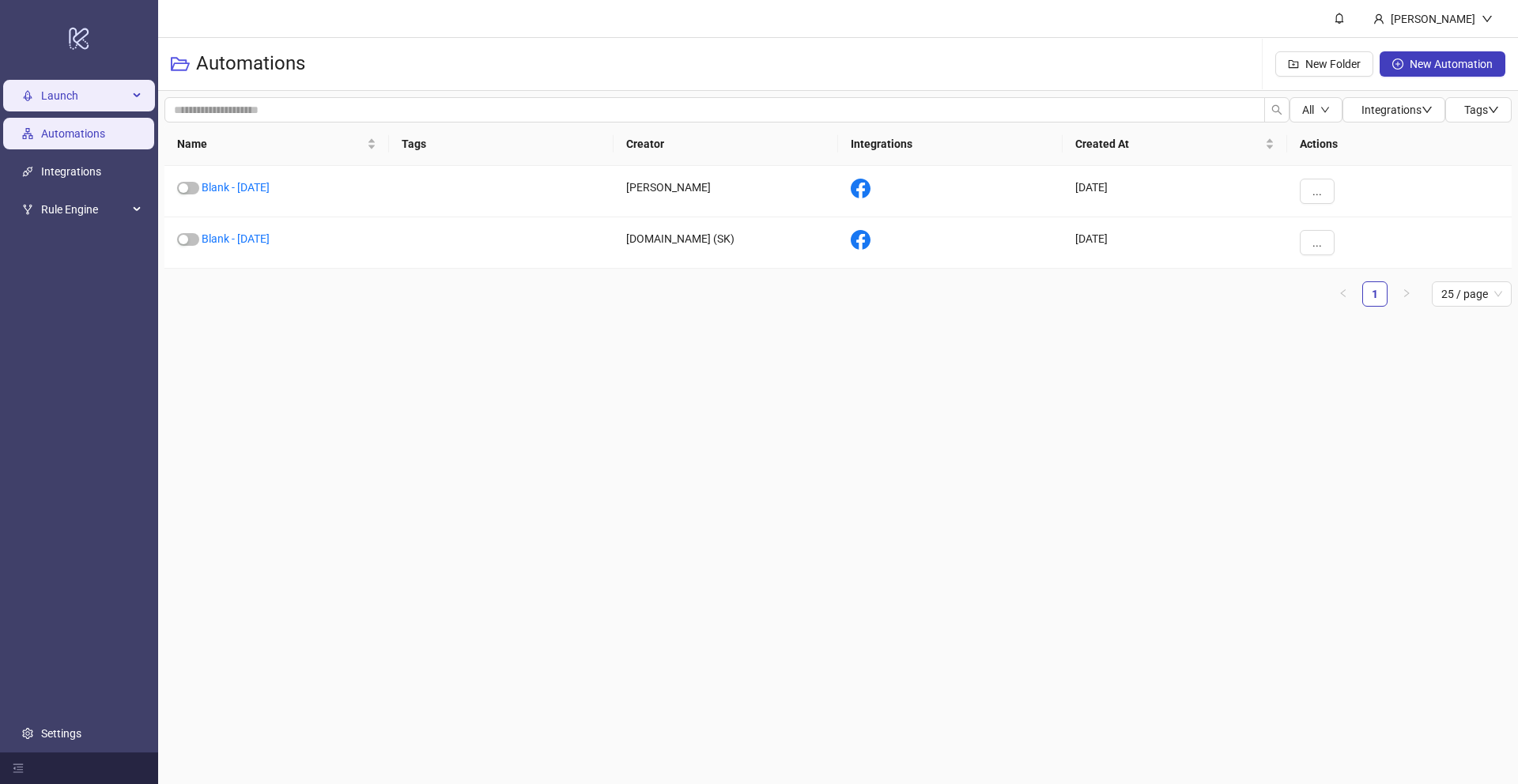
click at [81, 95] on span "Launch" at bounding box center [84, 95] width 87 height 32
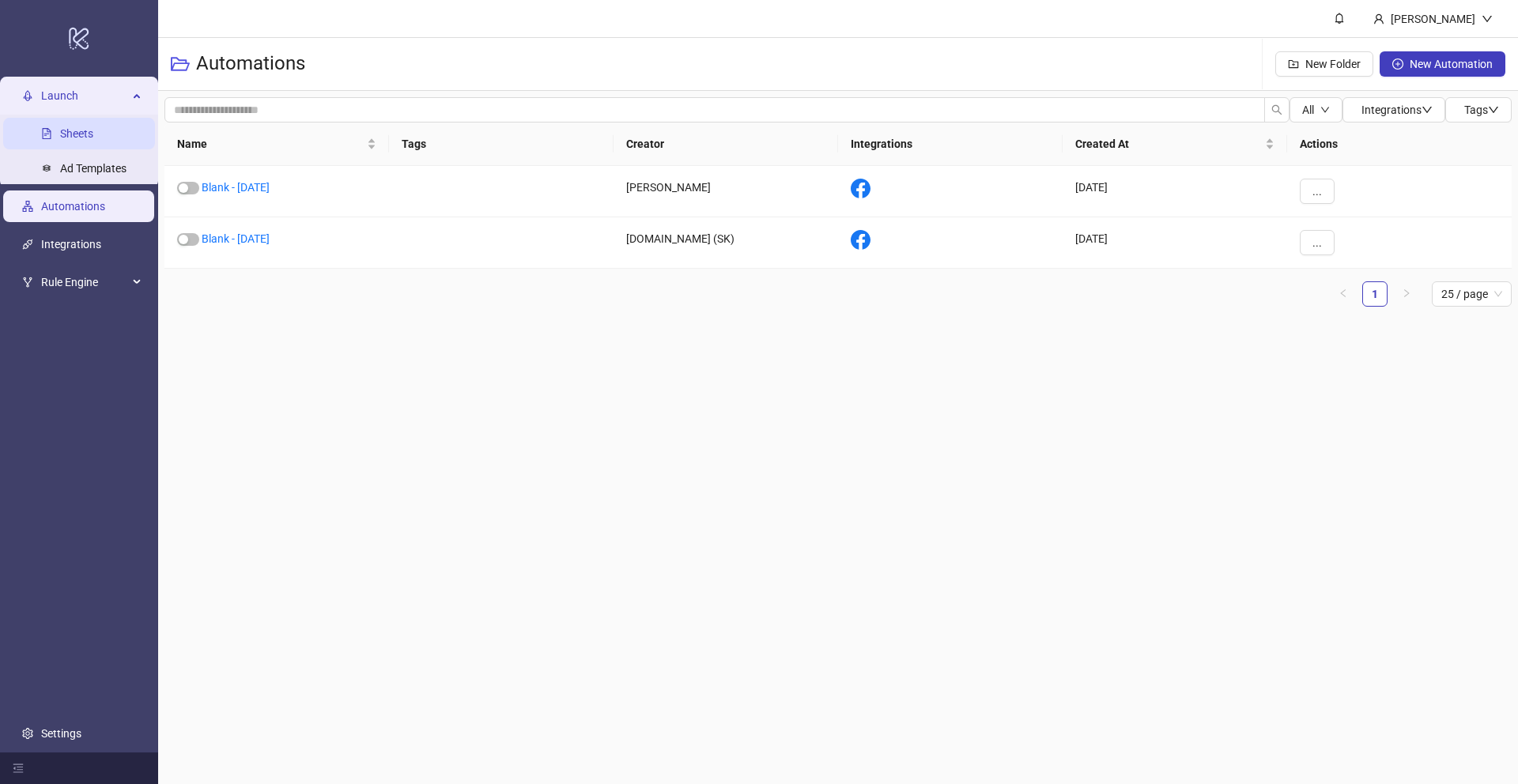
click at [83, 139] on link "Sheets" at bounding box center [77, 134] width 33 height 13
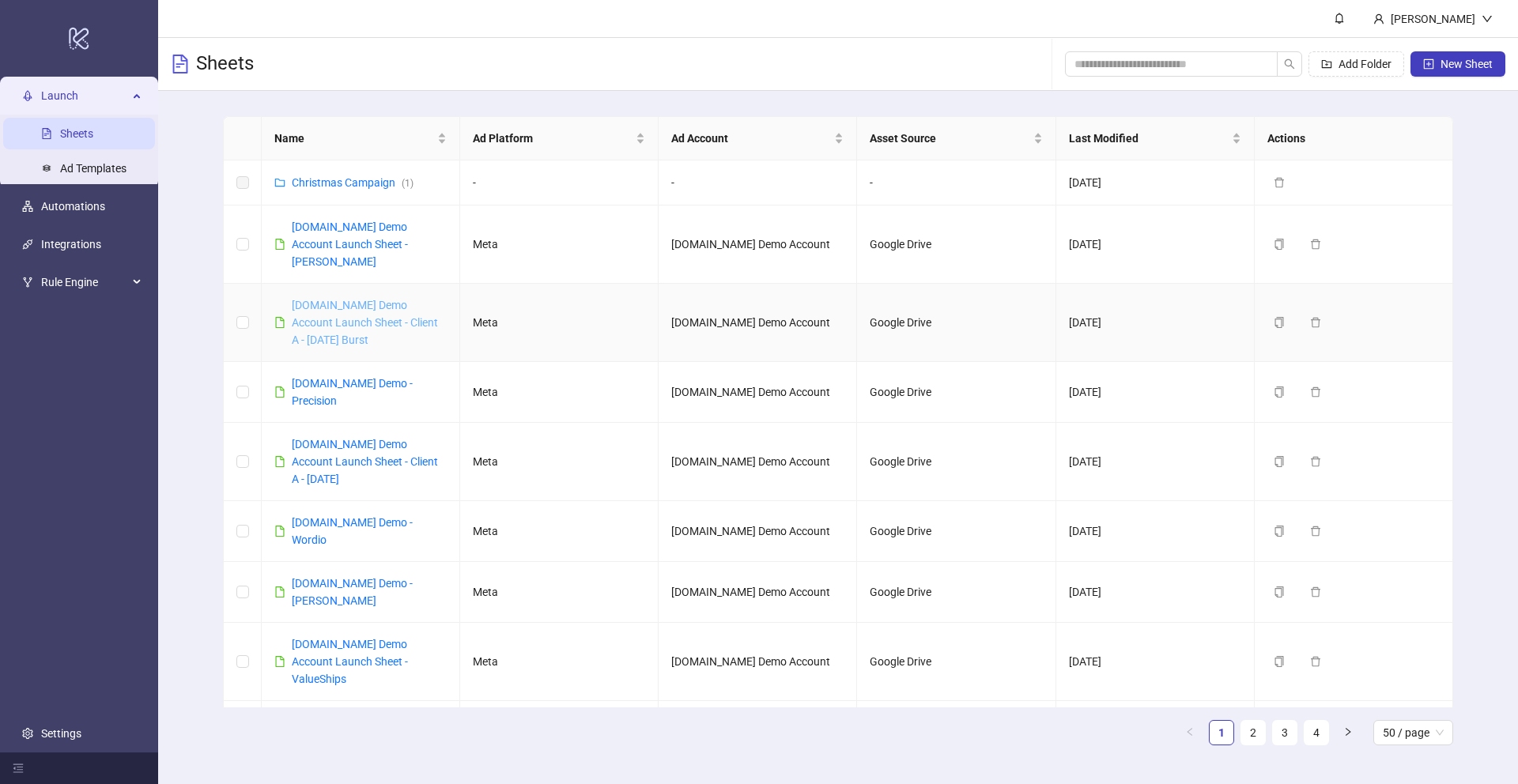
click at [355, 302] on link "[DOMAIN_NAME] Demo Account Launch Sheet - Client A - [DATE] Burst" at bounding box center [364, 323] width 146 height 47
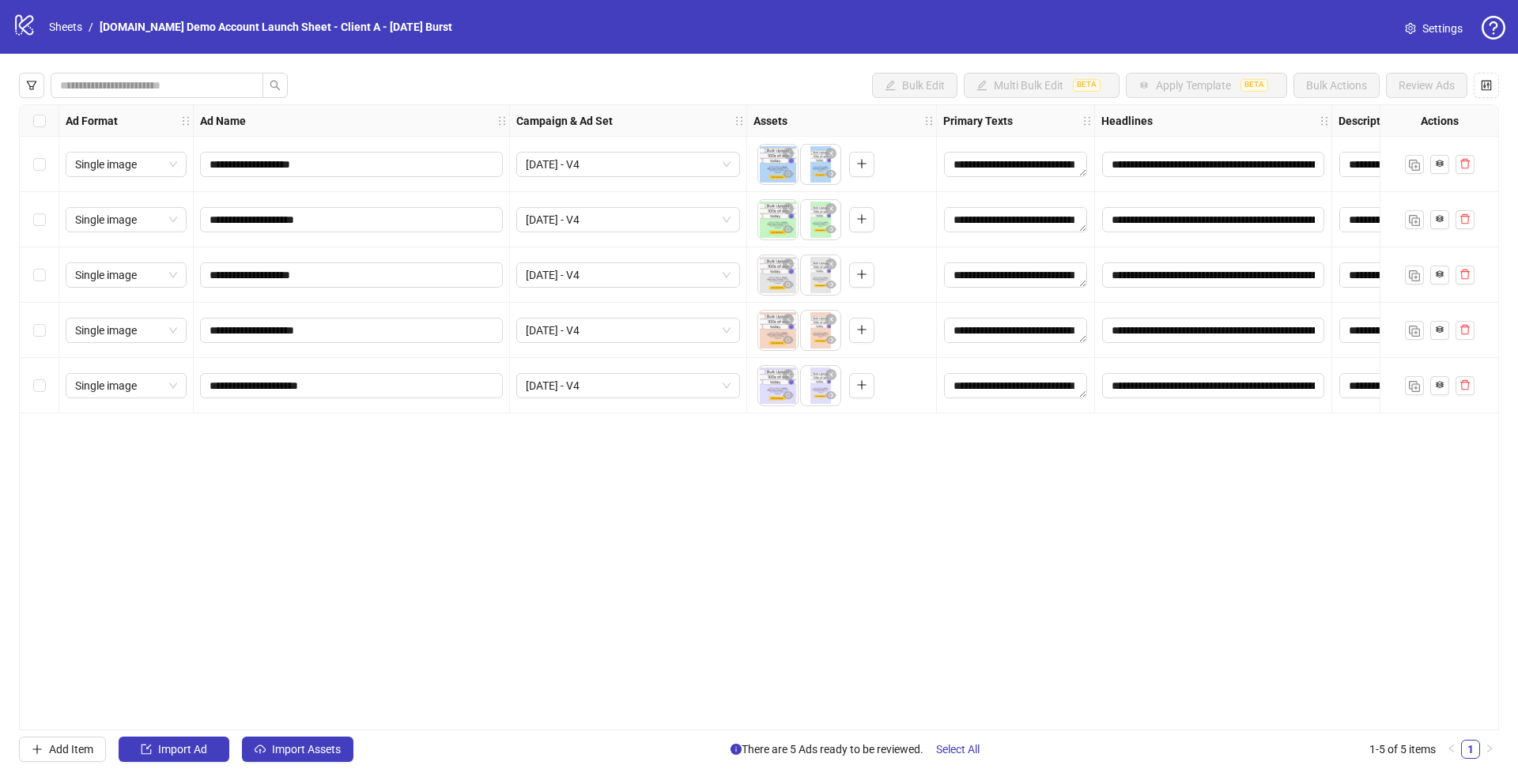
click at [1425, 36] on span "Settings" at bounding box center [1441, 28] width 40 height 17
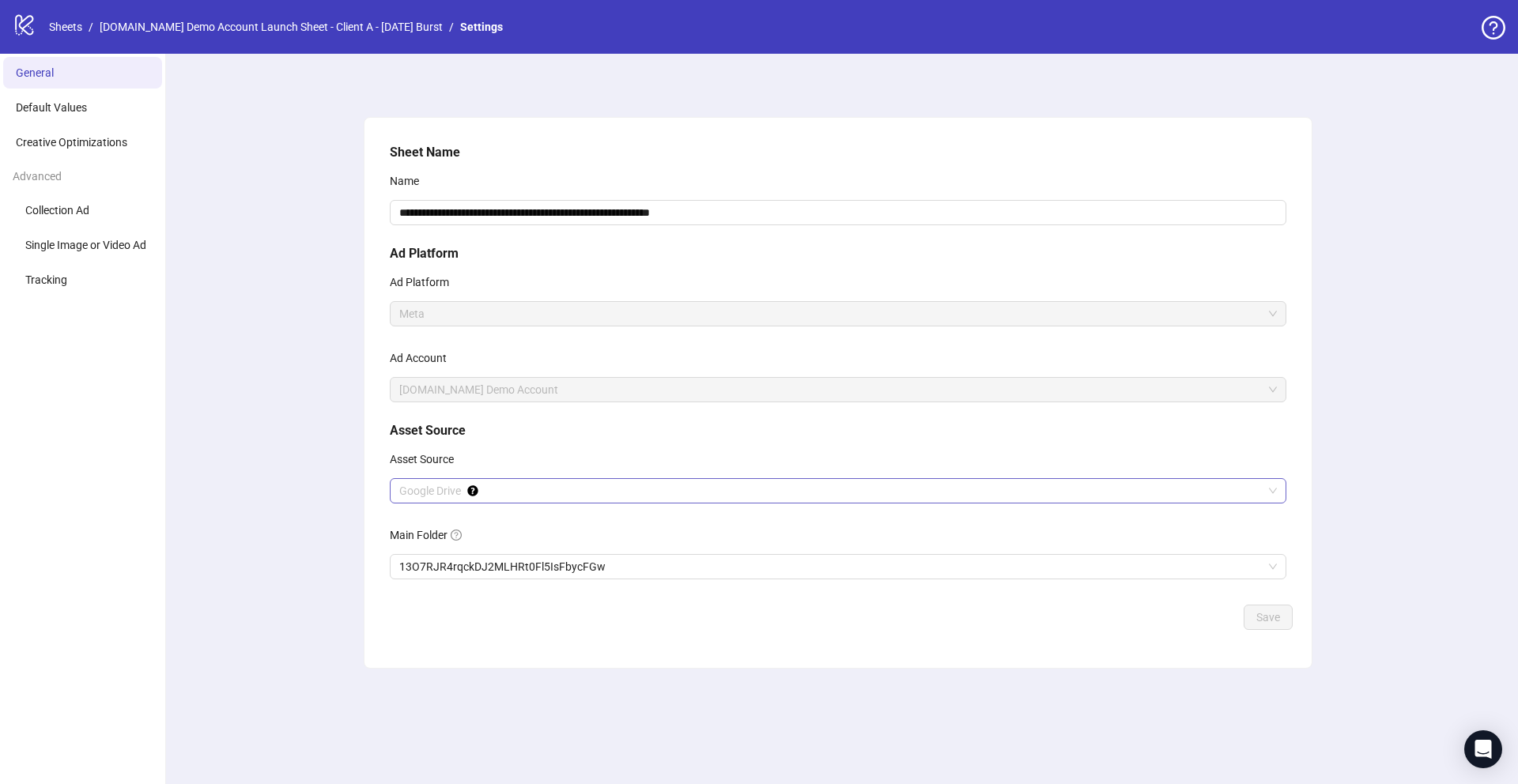
click at [430, 491] on span "Google Drive" at bounding box center [838, 491] width 877 height 24
click at [419, 495] on span "Google Drive" at bounding box center [838, 491] width 877 height 24
click at [417, 487] on span "Google Drive" at bounding box center [838, 491] width 877 height 24
